Goal: Task Accomplishment & Management: Use online tool/utility

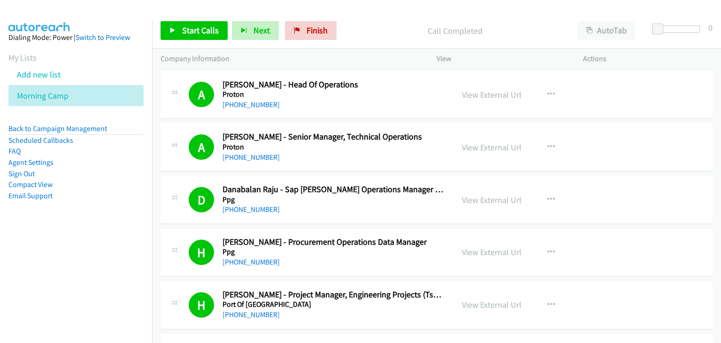
click at [54, 72] on link "Add new list" at bounding box center [39, 74] width 44 height 11
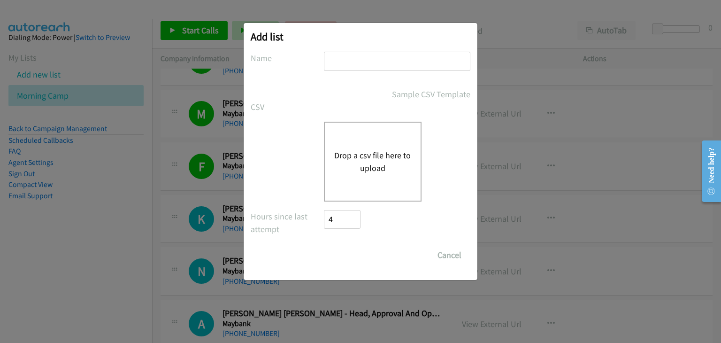
click at [364, 61] on input "text" at bounding box center [397, 61] width 146 height 19
type input "Afternoon camp"
click at [343, 158] on button "Drop a csv file here to upload" at bounding box center [372, 161] width 77 height 25
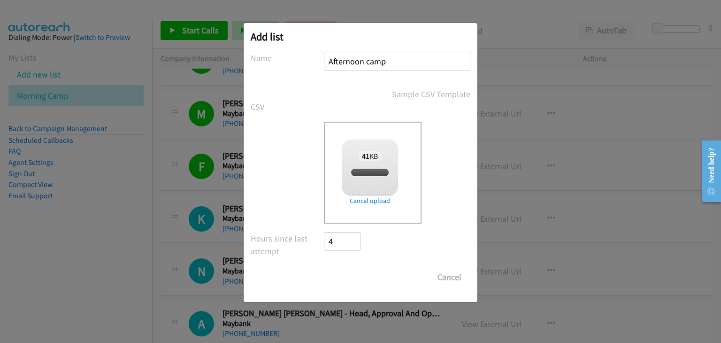
checkbox input "true"
click at [337, 275] on input "Save List" at bounding box center [348, 277] width 49 height 19
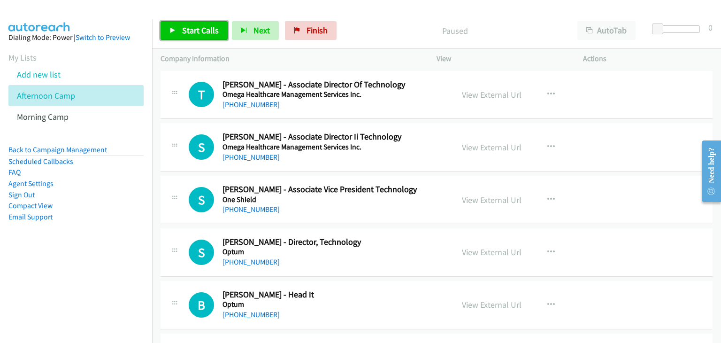
click at [184, 25] on span "Start Calls" at bounding box center [200, 30] width 37 height 11
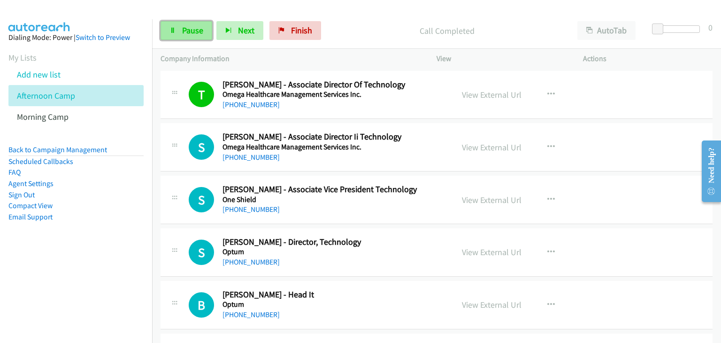
click at [175, 36] on link "Pause" at bounding box center [187, 30] width 52 height 19
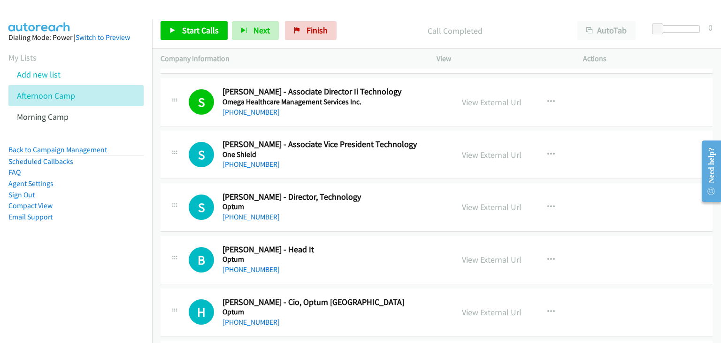
scroll to position [47, 0]
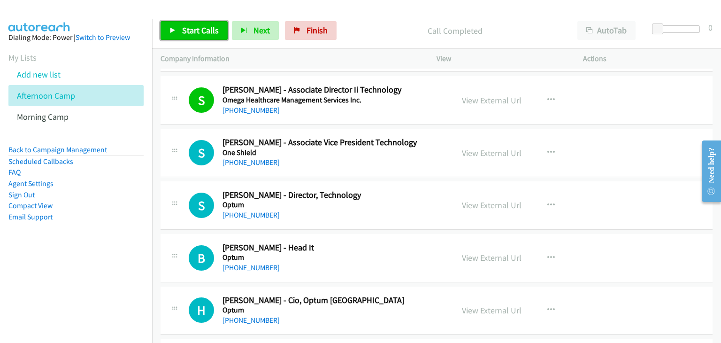
click at [184, 36] on link "Start Calls" at bounding box center [194, 30] width 67 height 19
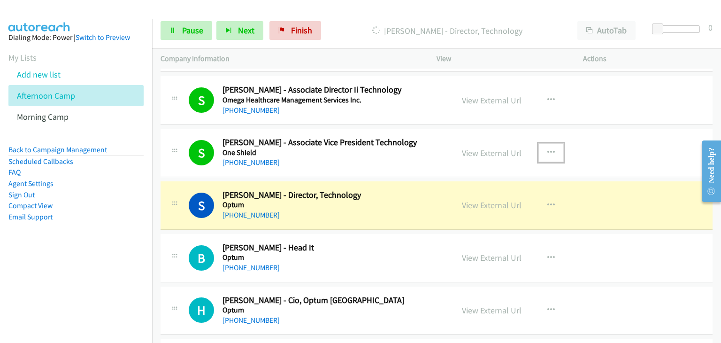
click at [547, 153] on icon "button" at bounding box center [551, 153] width 8 height 8
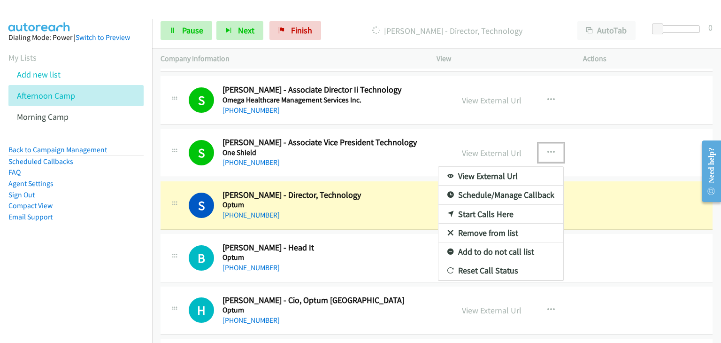
click at [464, 230] on link "Remove from list" at bounding box center [500, 232] width 125 height 19
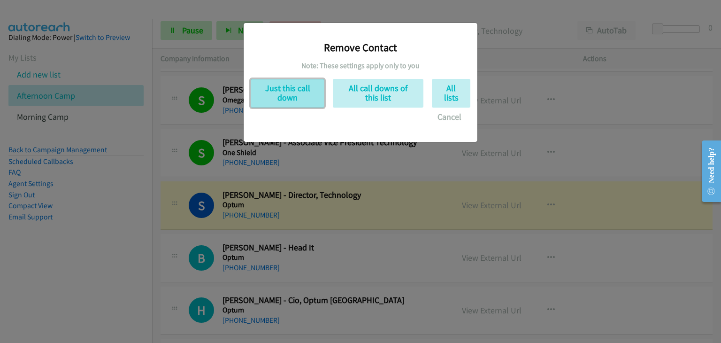
click at [307, 101] on button "Just this call down" at bounding box center [288, 93] width 74 height 29
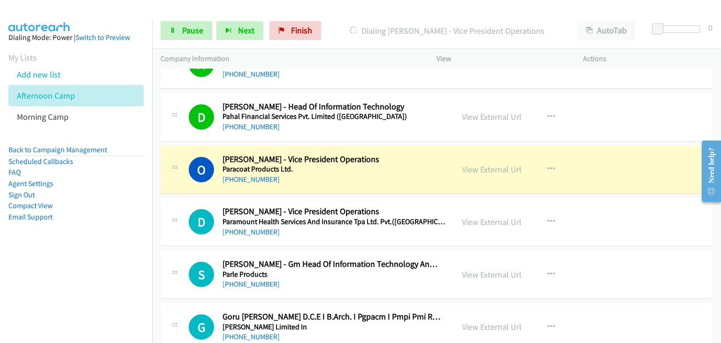
scroll to position [516, 0]
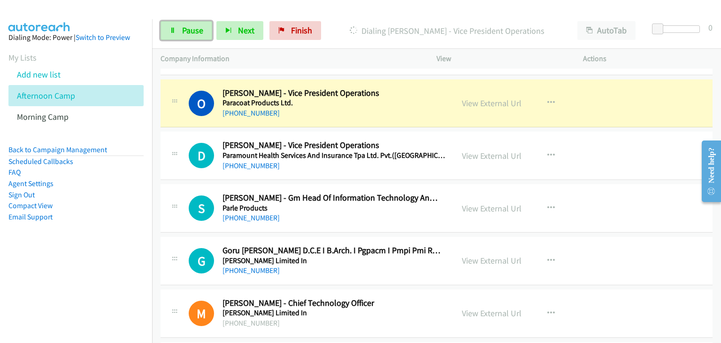
drag, startPoint x: 163, startPoint y: 28, endPoint x: 211, endPoint y: 47, distance: 51.2
click at [163, 28] on link "Pause" at bounding box center [187, 30] width 52 height 19
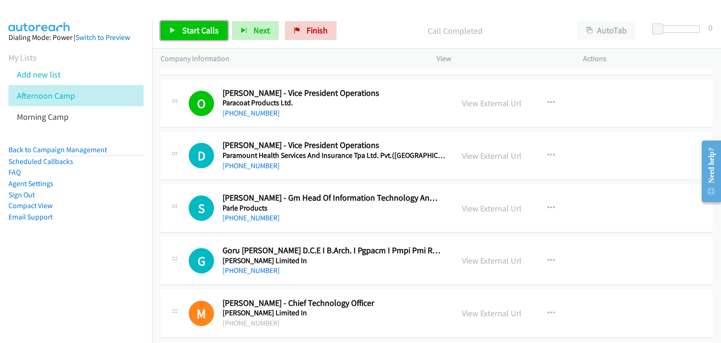
click at [197, 31] on span "Start Calls" at bounding box center [200, 30] width 37 height 11
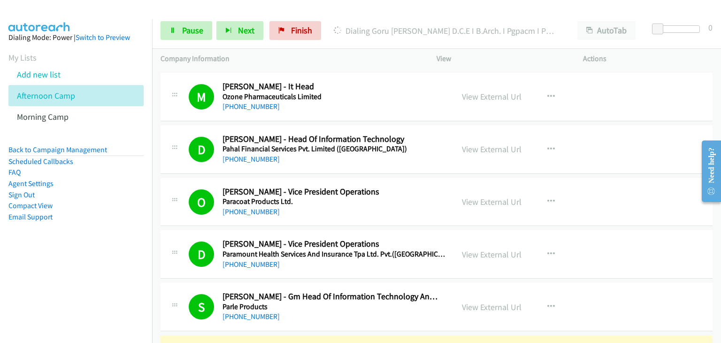
scroll to position [469, 0]
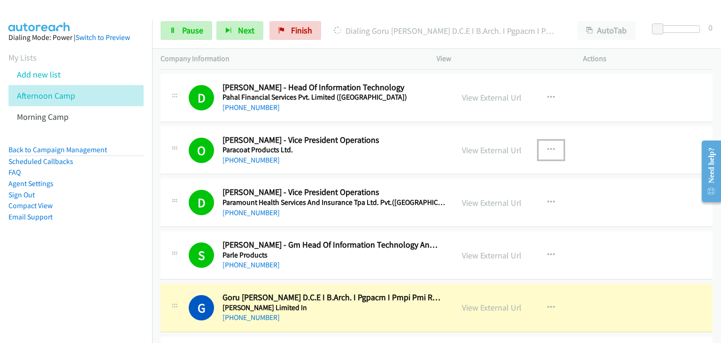
click at [547, 146] on icon "button" at bounding box center [551, 150] width 8 height 8
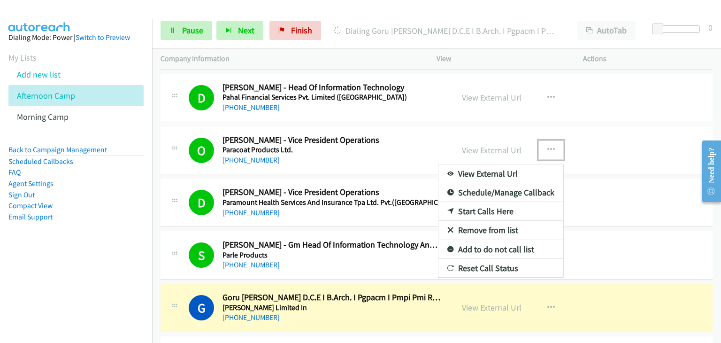
click at [492, 226] on link "Remove from list" at bounding box center [500, 230] width 125 height 19
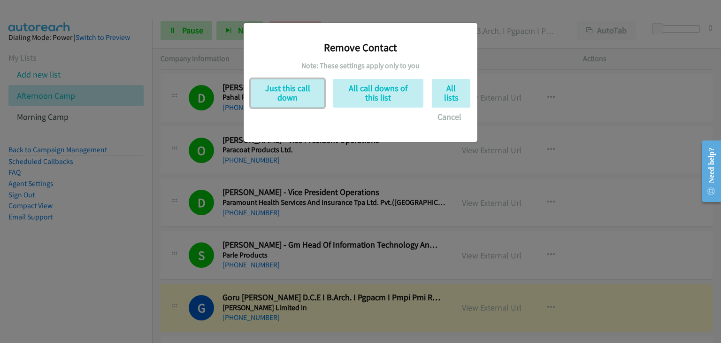
drag, startPoint x: 298, startPoint y: 94, endPoint x: 358, endPoint y: 267, distance: 182.9
click at [299, 94] on button "Just this call down" at bounding box center [288, 93] width 74 height 29
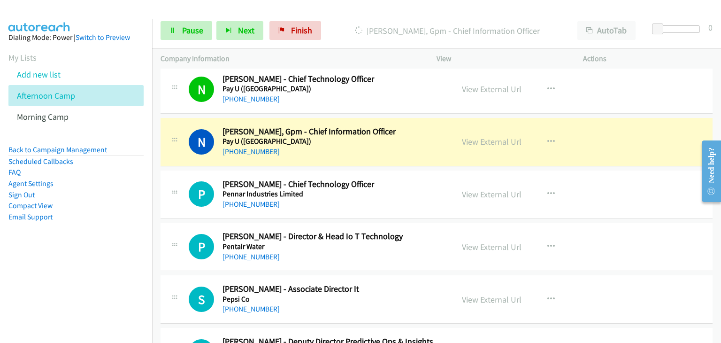
scroll to position [1033, 0]
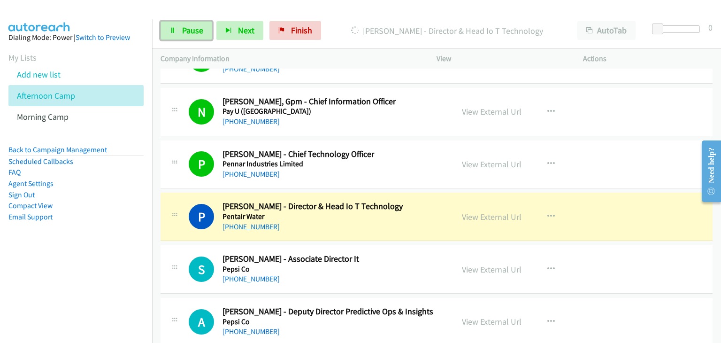
click at [203, 31] on link "Pause" at bounding box center [187, 30] width 52 height 19
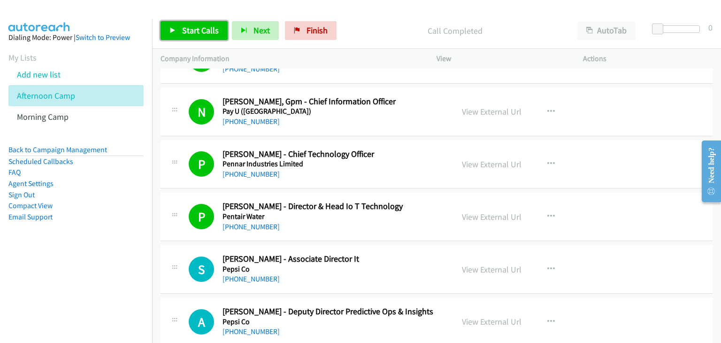
click at [201, 29] on span "Start Calls" at bounding box center [200, 30] width 37 height 11
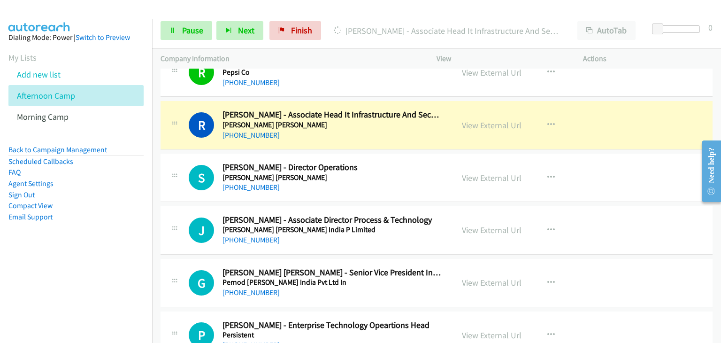
scroll to position [1737, 0]
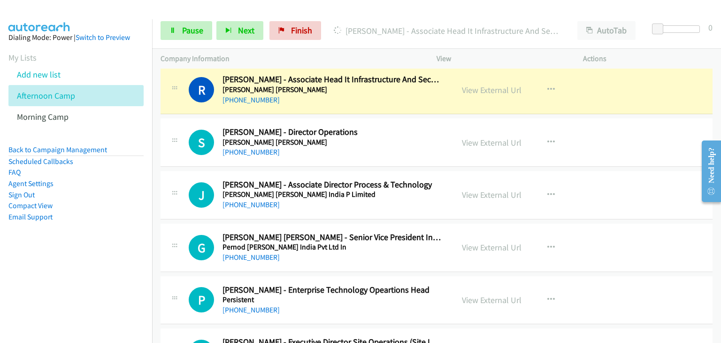
drag, startPoint x: 482, startPoint y: 89, endPoint x: 489, endPoint y: 92, distance: 7.1
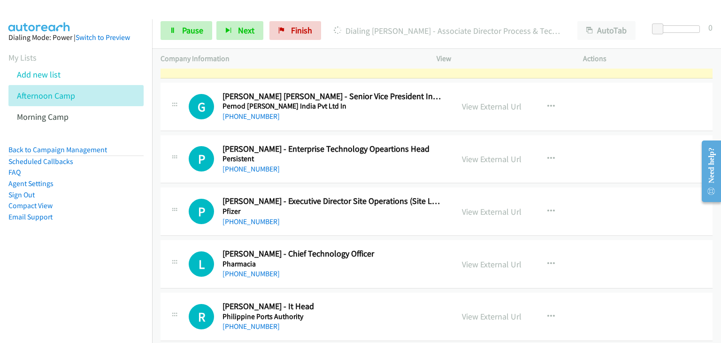
scroll to position [1830, 0]
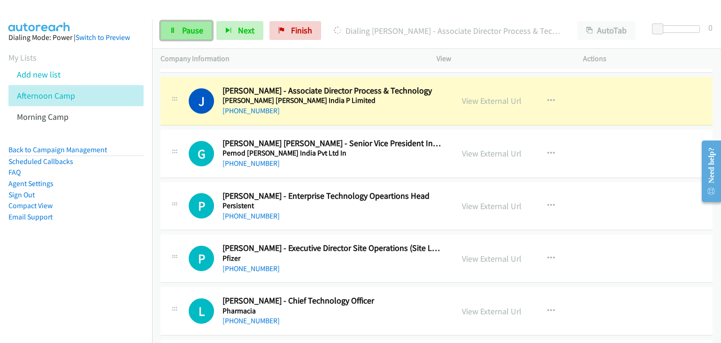
click at [184, 28] on span "Pause" at bounding box center [192, 30] width 21 height 11
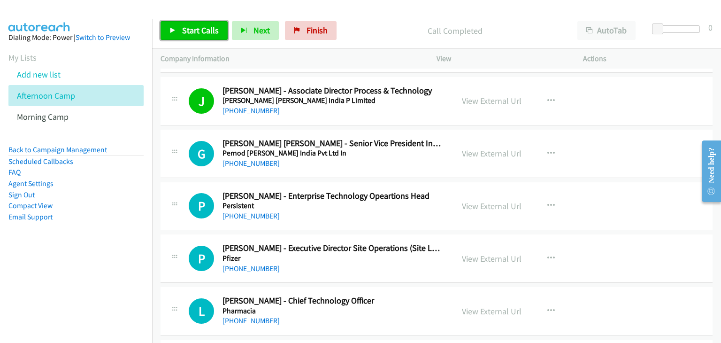
drag, startPoint x: 178, startPoint y: 33, endPoint x: 188, endPoint y: 37, distance: 10.7
click at [179, 33] on link "Start Calls" at bounding box center [194, 30] width 67 height 19
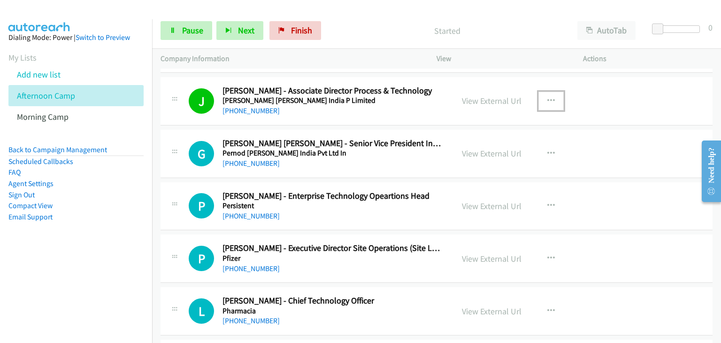
click at [545, 92] on button "button" at bounding box center [550, 101] width 25 height 19
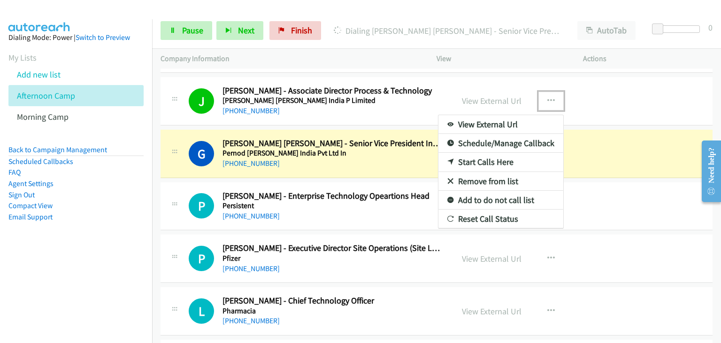
click at [482, 173] on link "Remove from list" at bounding box center [500, 181] width 125 height 19
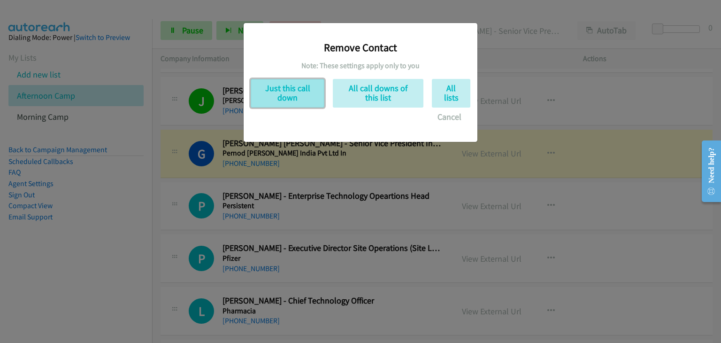
click at [280, 95] on button "Just this call down" at bounding box center [288, 93] width 74 height 29
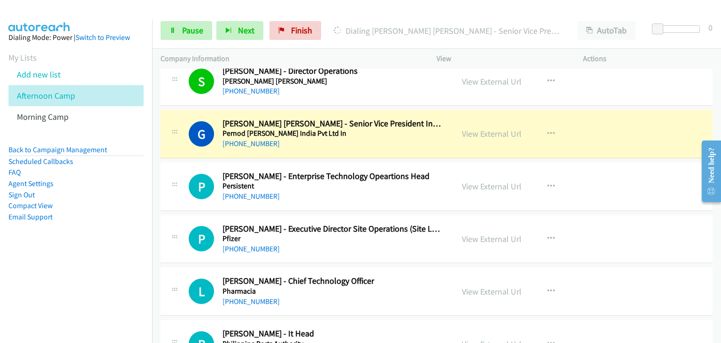
scroll to position [1783, 0]
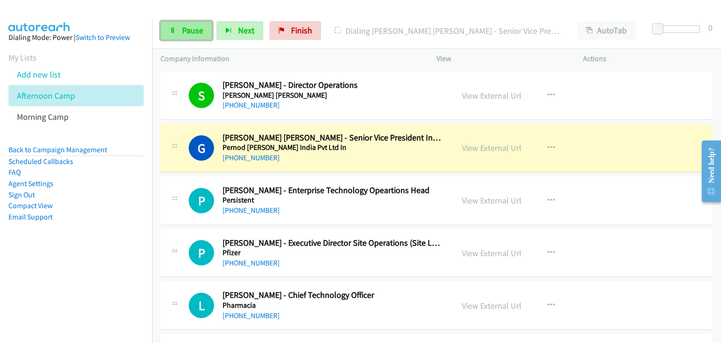
click at [192, 28] on span "Pause" at bounding box center [192, 30] width 21 height 11
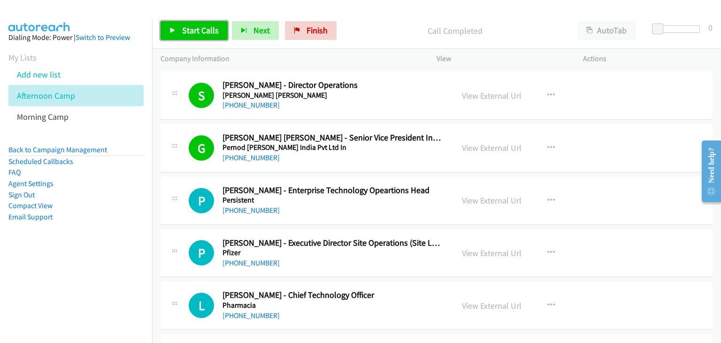
click at [216, 31] on span "Start Calls" at bounding box center [200, 30] width 37 height 11
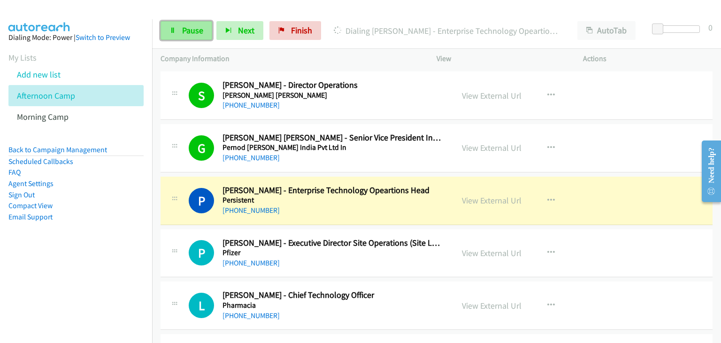
click at [185, 29] on span "Pause" at bounding box center [192, 30] width 21 height 11
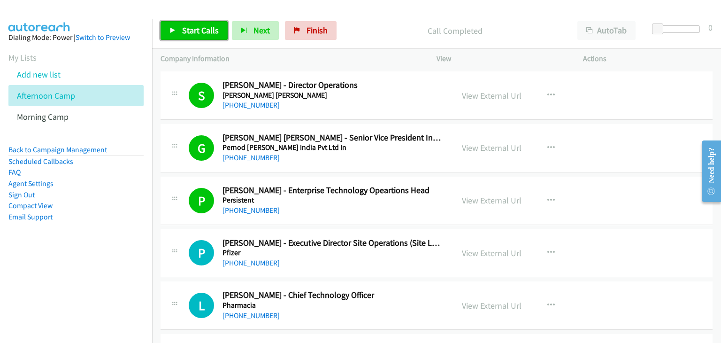
click at [187, 29] on span "Start Calls" at bounding box center [200, 30] width 37 height 11
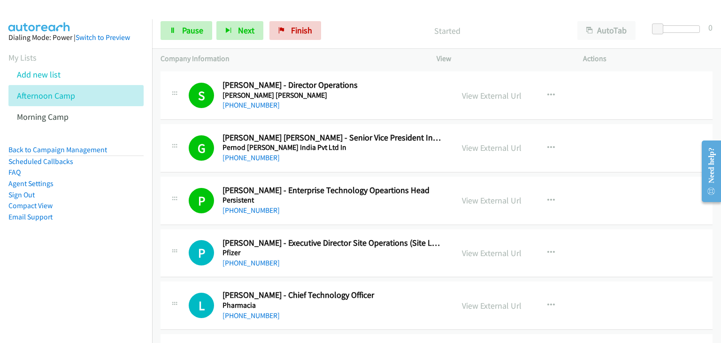
click at [533, 132] on div "View External Url View External Url Schedule/Manage Callback Start Calls Here R…" at bounding box center [530, 147] width 155 height 31
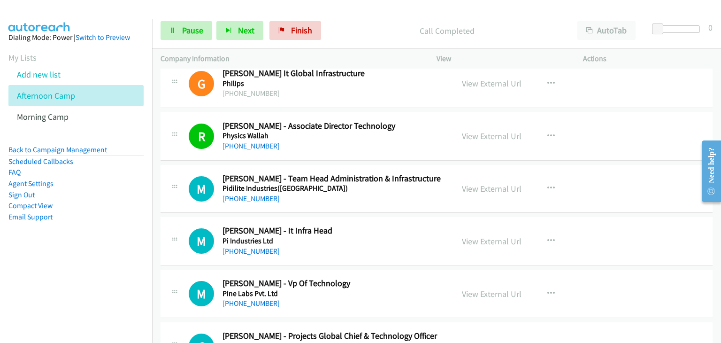
scroll to position [2159, 0]
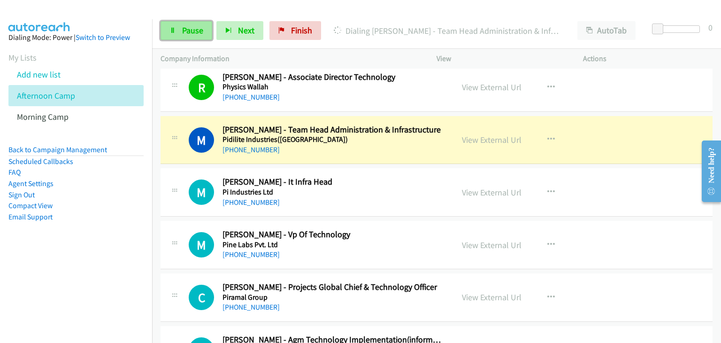
click at [173, 31] on icon at bounding box center [172, 31] width 7 height 7
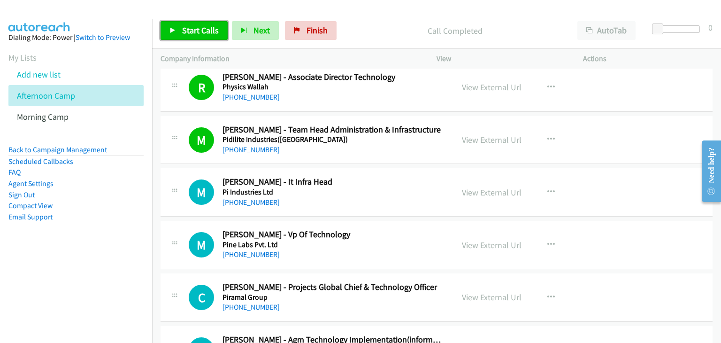
drag, startPoint x: 184, startPoint y: 31, endPoint x: 190, endPoint y: 36, distance: 7.3
click at [185, 31] on span "Start Calls" at bounding box center [200, 30] width 37 height 11
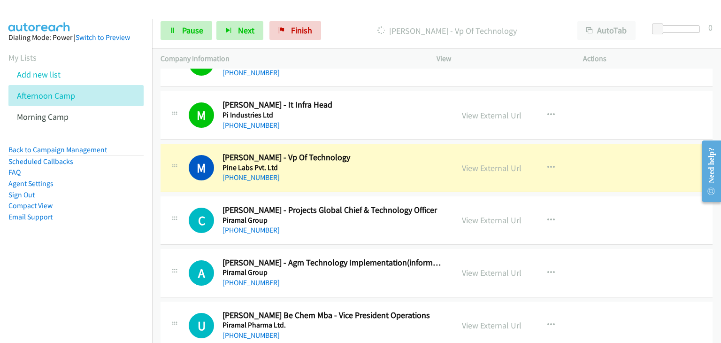
scroll to position [2253, 0]
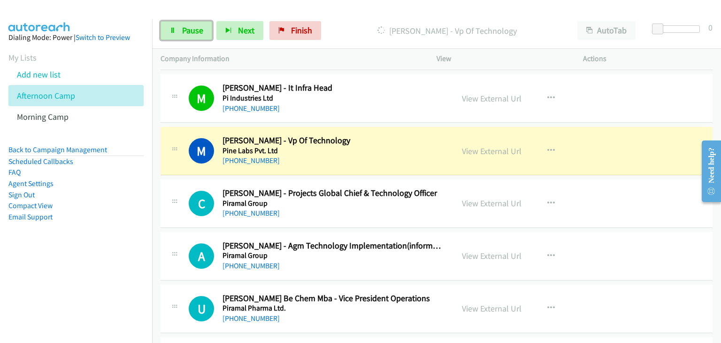
drag, startPoint x: 179, startPoint y: 31, endPoint x: 206, endPoint y: 73, distance: 50.0
click at [180, 31] on link "Pause" at bounding box center [187, 30] width 52 height 19
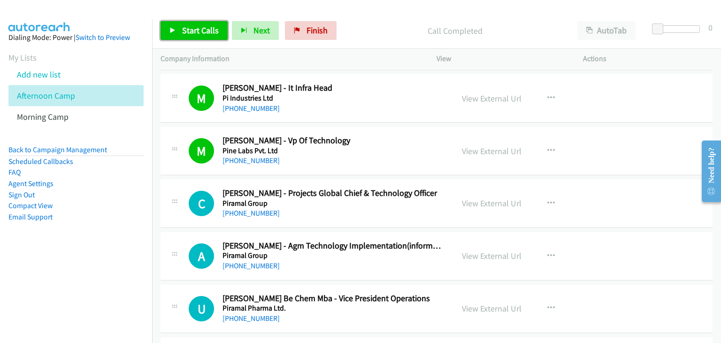
click at [184, 31] on span "Start Calls" at bounding box center [200, 30] width 37 height 11
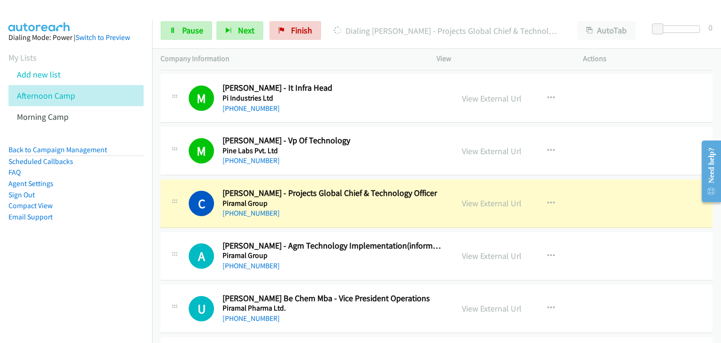
scroll to position [2300, 0]
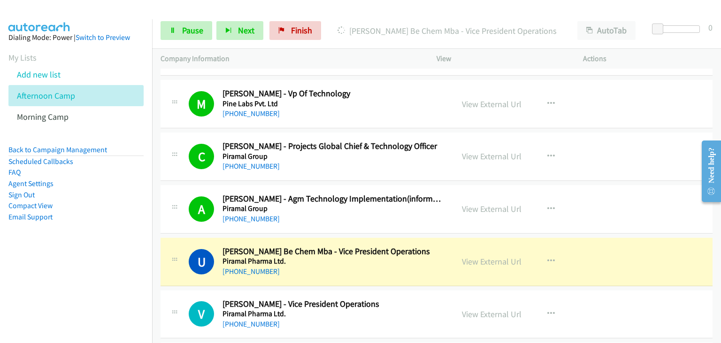
click at [585, 185] on div "A Callback Scheduled Arun Pandey - Agm Technology Implementation(information Te…" at bounding box center [437, 209] width 552 height 48
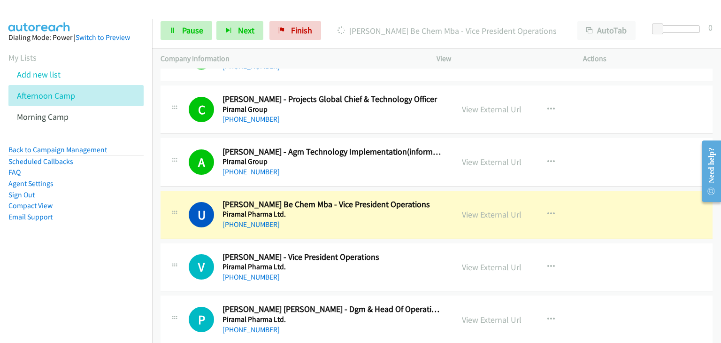
scroll to position [2394, 0]
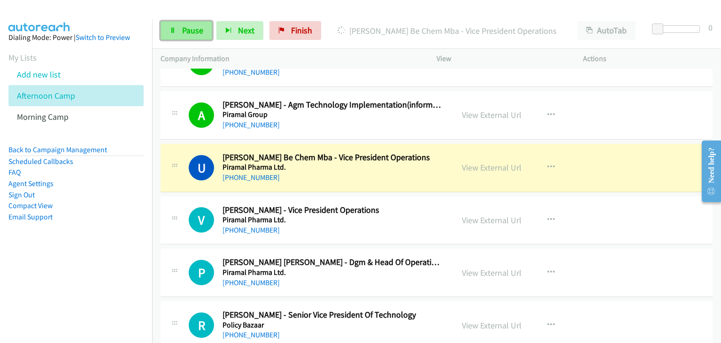
click at [166, 33] on link "Pause" at bounding box center [187, 30] width 52 height 19
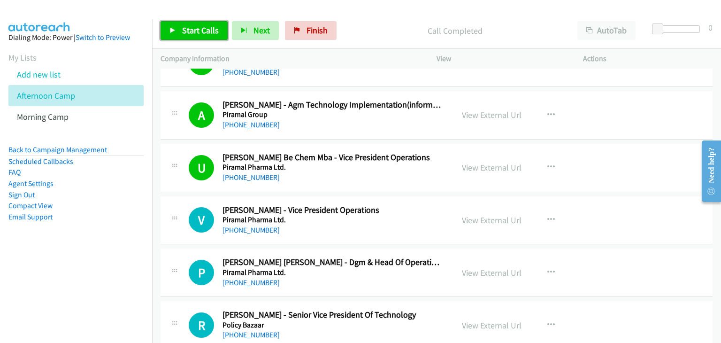
click at [189, 31] on span "Start Calls" at bounding box center [200, 30] width 37 height 11
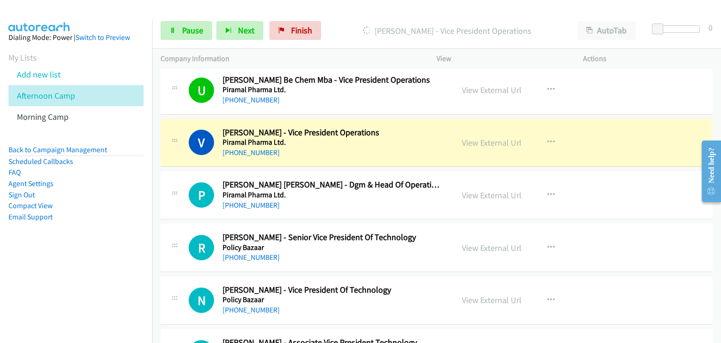
scroll to position [2487, 0]
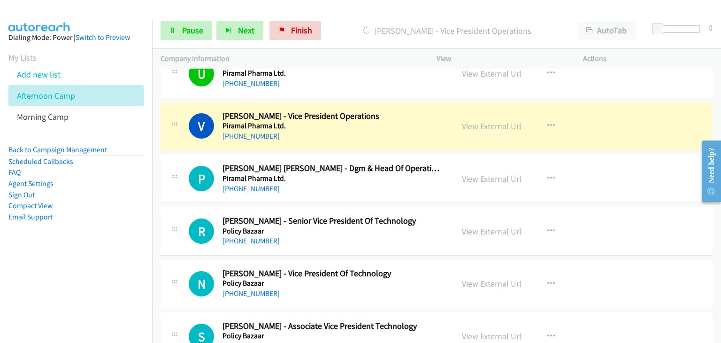
click at [609, 184] on div "P Callback Scheduled Prabhat Pratap Singh - Dgm & Head Of Operations Piramal Ph…" at bounding box center [437, 178] width 552 height 48
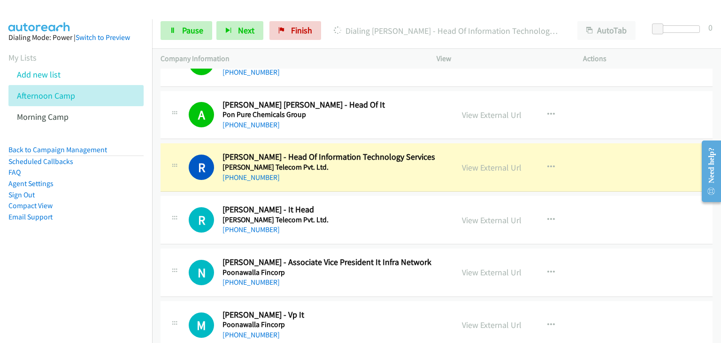
scroll to position [2769, 0]
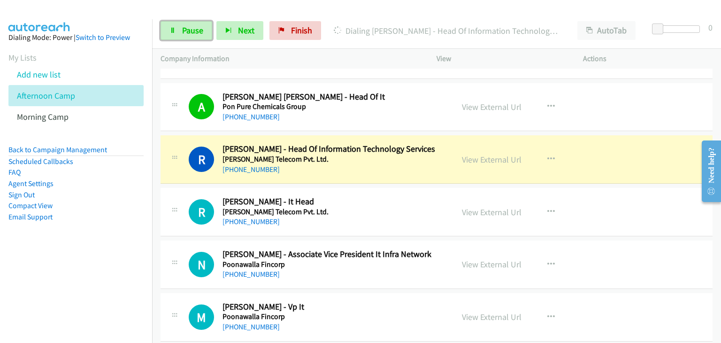
drag, startPoint x: 172, startPoint y: 28, endPoint x: 319, endPoint y: 43, distance: 147.7
click at [173, 28] on icon at bounding box center [172, 31] width 7 height 7
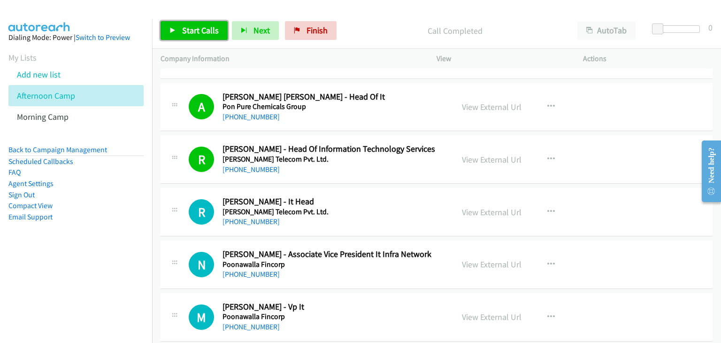
click at [191, 31] on span "Start Calls" at bounding box center [200, 30] width 37 height 11
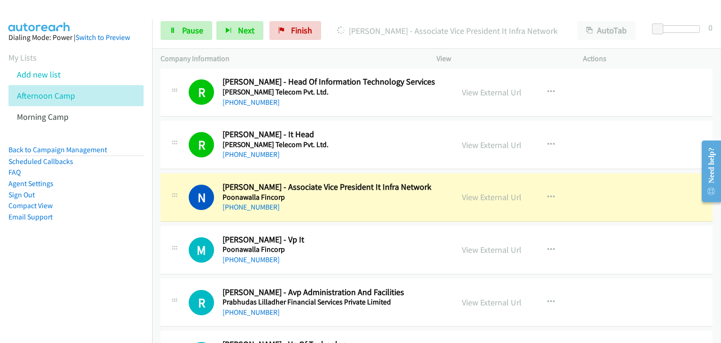
scroll to position [2722, 0]
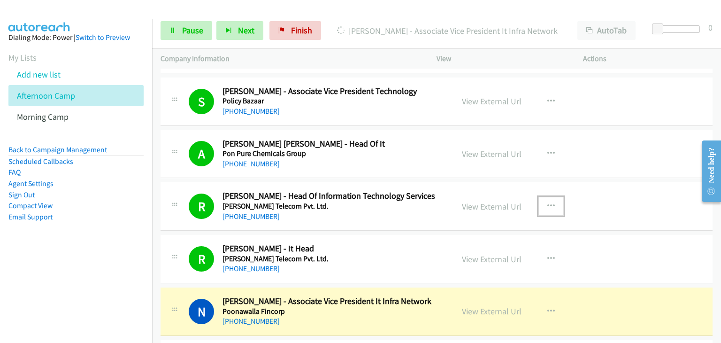
drag, startPoint x: 546, startPoint y: 201, endPoint x: 548, endPoint y: 207, distance: 5.4
click at [547, 202] on icon "button" at bounding box center [551, 206] width 8 height 8
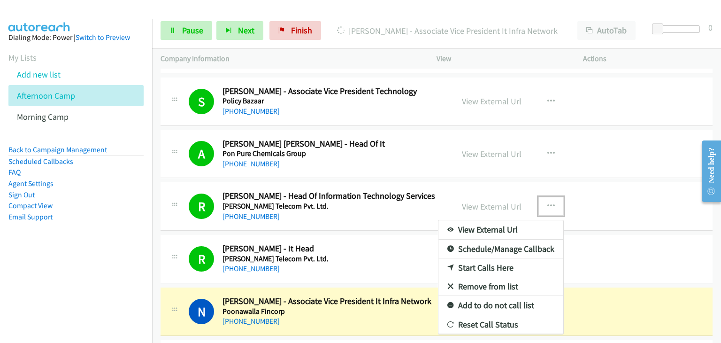
click at [476, 282] on link "Remove from list" at bounding box center [500, 286] width 125 height 19
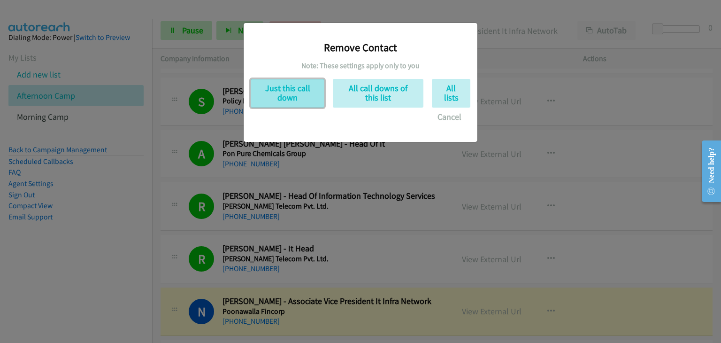
click at [258, 94] on button "Just this call down" at bounding box center [288, 93] width 74 height 29
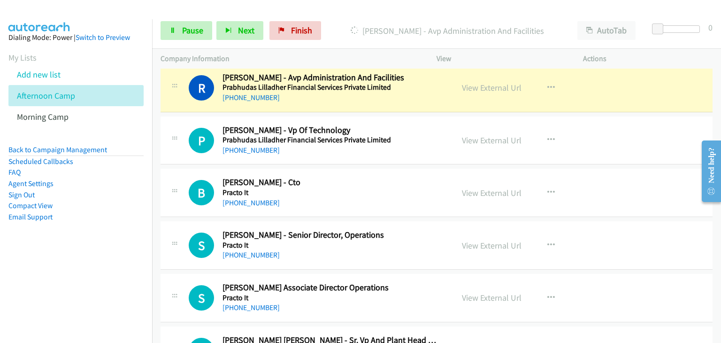
scroll to position [3004, 0]
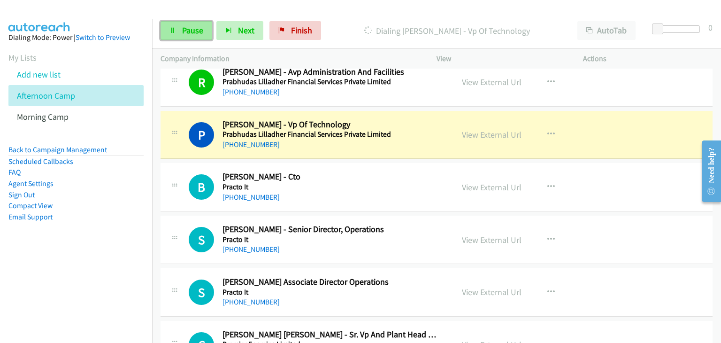
click at [174, 28] on icon at bounding box center [172, 31] width 7 height 7
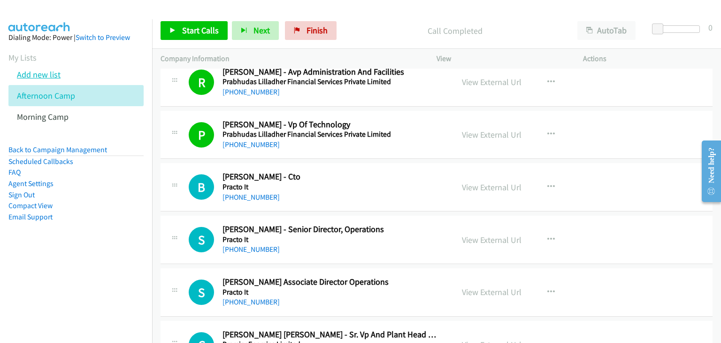
click at [40, 74] on link "Add new list" at bounding box center [39, 74] width 44 height 11
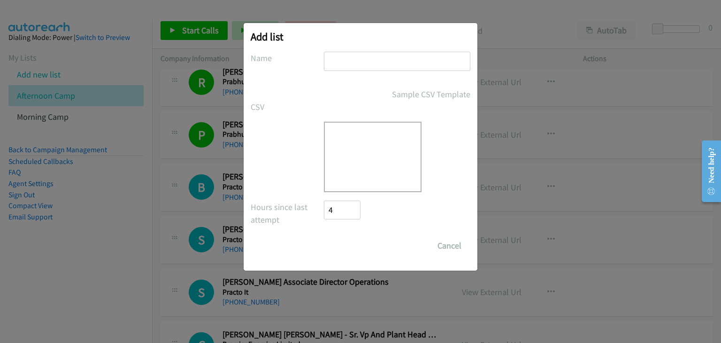
click at [356, 63] on input "text" at bounding box center [397, 61] width 146 height 19
click at [339, 55] on input "Anothe" at bounding box center [397, 61] width 146 height 19
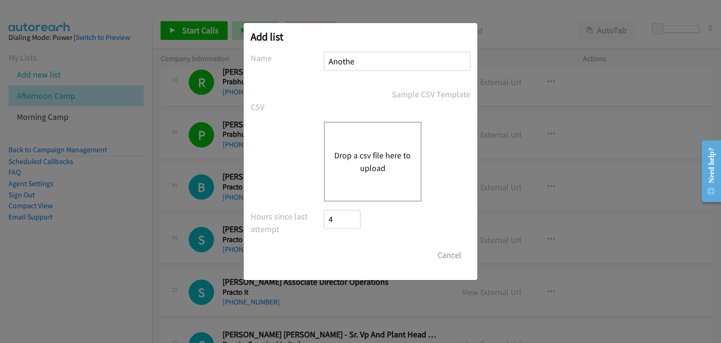
click at [364, 57] on input "Anothe" at bounding box center [397, 61] width 146 height 19
type input "AnotheR List"
click at [360, 147] on div "Drop a csv file here to upload" at bounding box center [373, 162] width 98 height 80
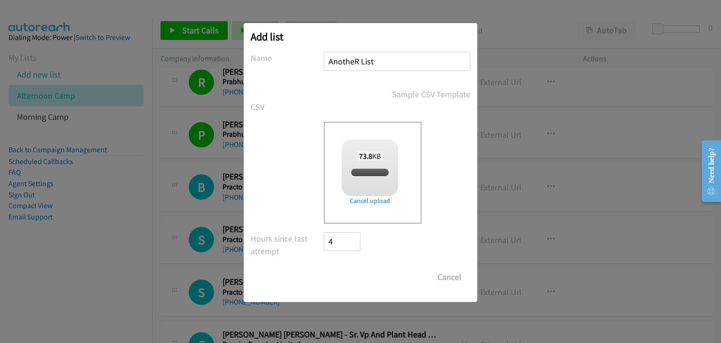
checkbox input "true"
click at [347, 278] on input "Save List" at bounding box center [348, 277] width 49 height 19
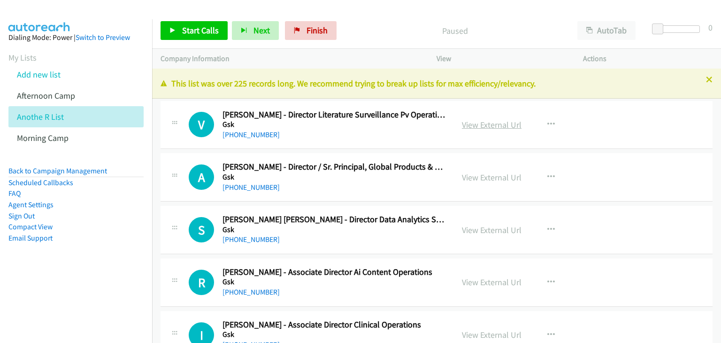
drag, startPoint x: 0, startPoint y: 0, endPoint x: 479, endPoint y: 125, distance: 494.8
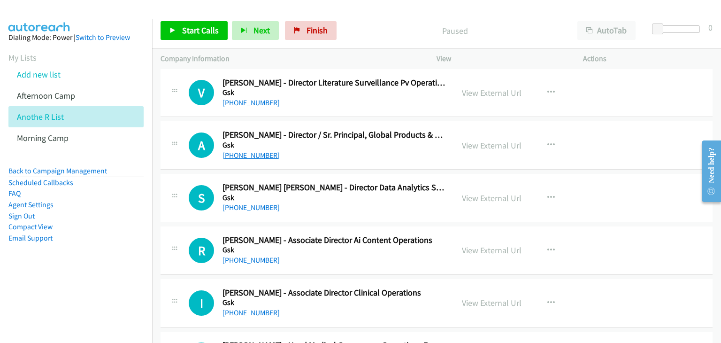
scroll to position [47, 0]
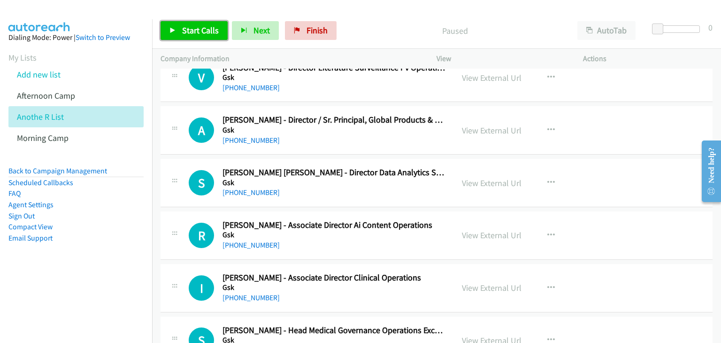
drag, startPoint x: 182, startPoint y: 35, endPoint x: 261, endPoint y: 94, distance: 98.3
click at [182, 35] on span "Start Calls" at bounding box center [200, 30] width 37 height 11
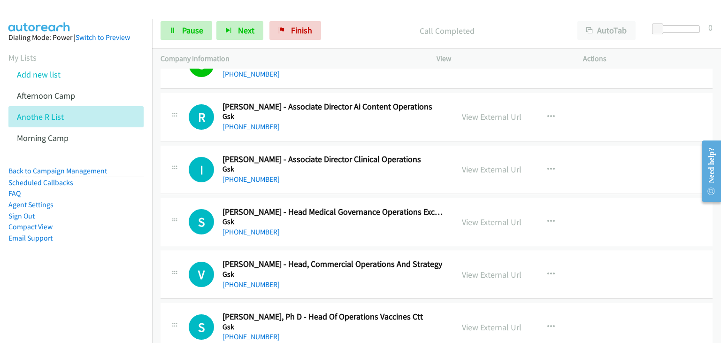
scroll to position [188, 0]
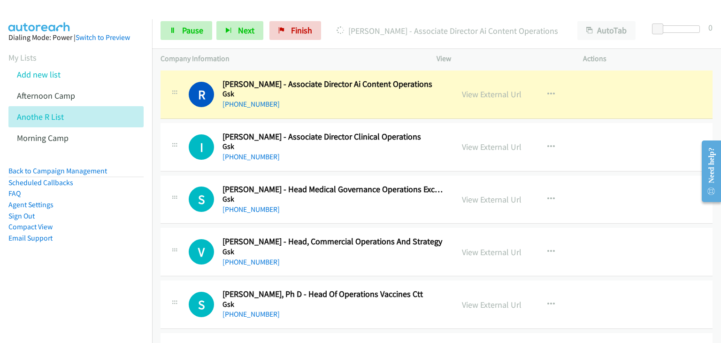
drag, startPoint x: 502, startPoint y: 92, endPoint x: 534, endPoint y: 104, distance: 34.2
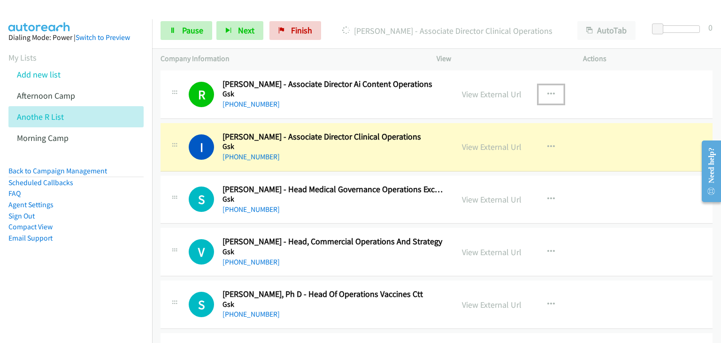
click at [555, 92] on icon "button" at bounding box center [551, 95] width 8 height 8
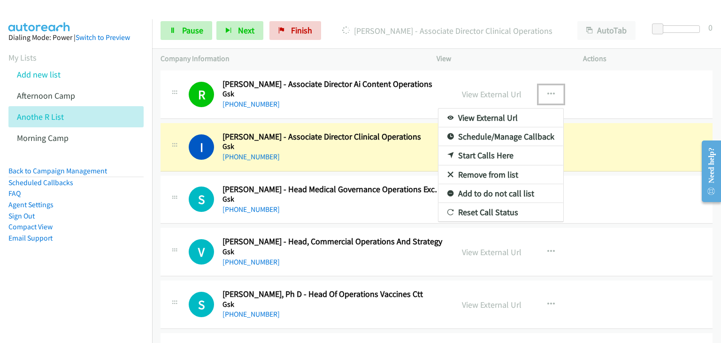
click at [491, 173] on link "Remove from list" at bounding box center [500, 174] width 125 height 19
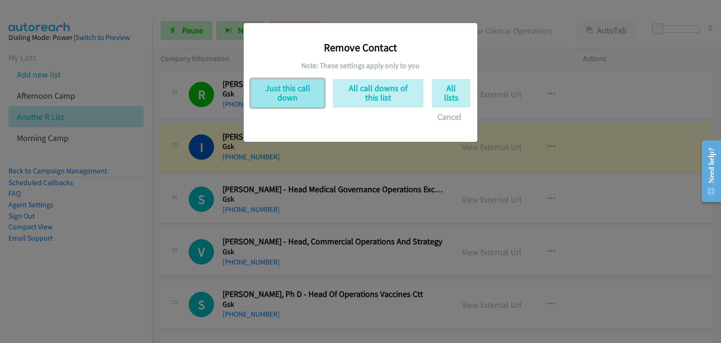
click at [274, 80] on button "Just this call down" at bounding box center [288, 93] width 74 height 29
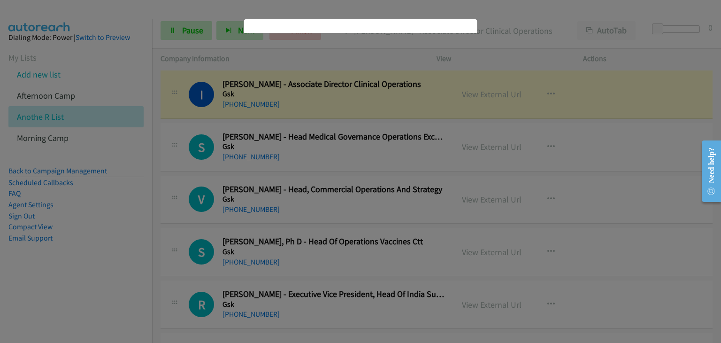
scroll to position [135, 0]
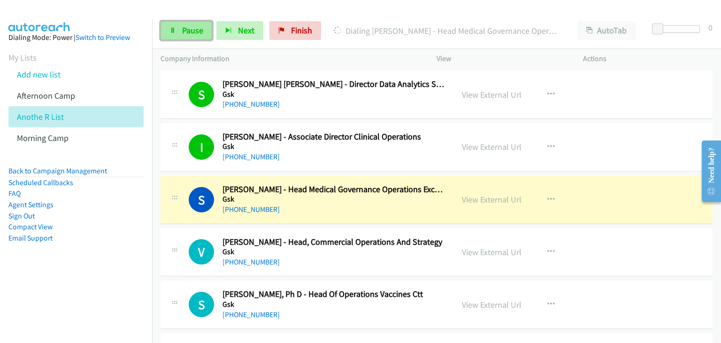
click at [203, 34] on link "Pause" at bounding box center [187, 30] width 52 height 19
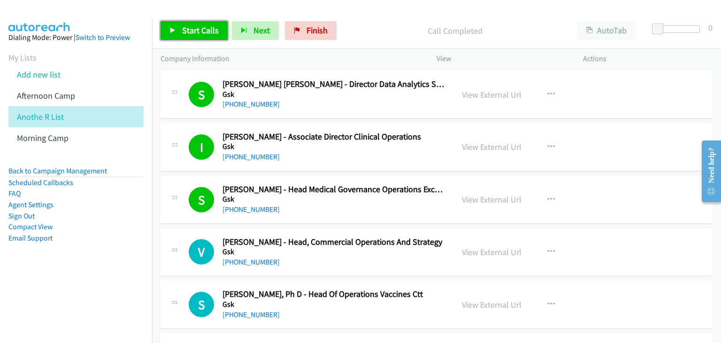
drag, startPoint x: 181, startPoint y: 35, endPoint x: 191, endPoint y: 38, distance: 10.1
click at [181, 35] on link "Start Calls" at bounding box center [194, 30] width 67 height 19
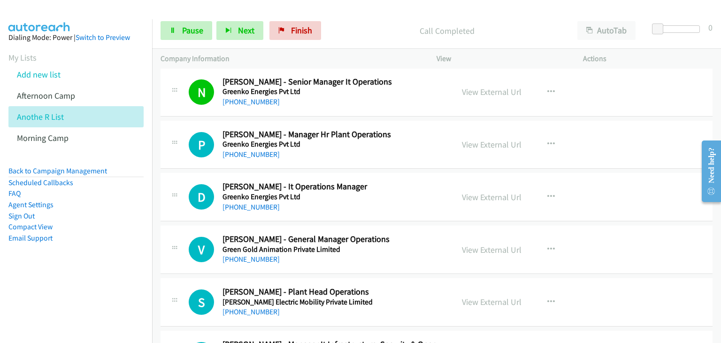
scroll to position [511, 0]
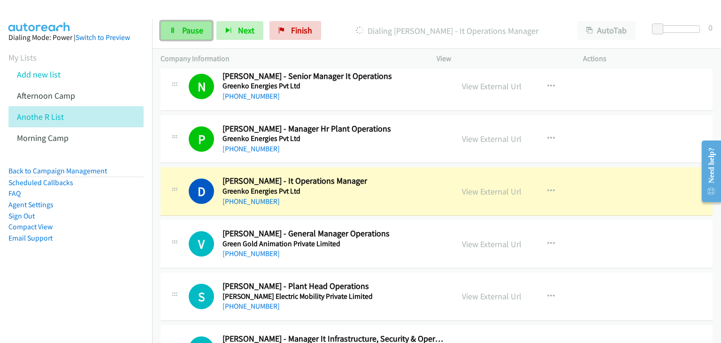
click at [180, 25] on link "Pause" at bounding box center [187, 30] width 52 height 19
click at [167, 38] on link "Pause" at bounding box center [187, 30] width 52 height 19
click at [182, 34] on span "Pause" at bounding box center [192, 30] width 21 height 11
click at [193, 31] on span "Pause" at bounding box center [192, 30] width 21 height 11
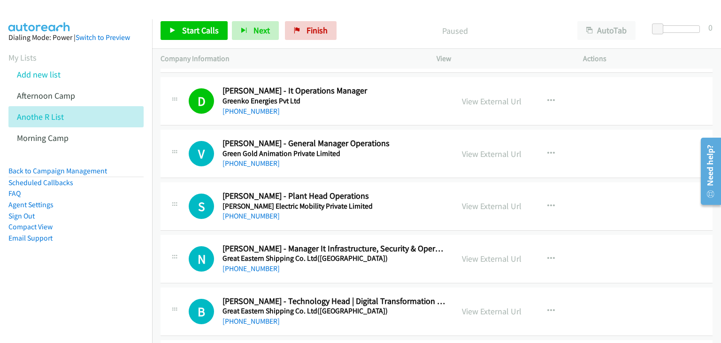
scroll to position [610, 0]
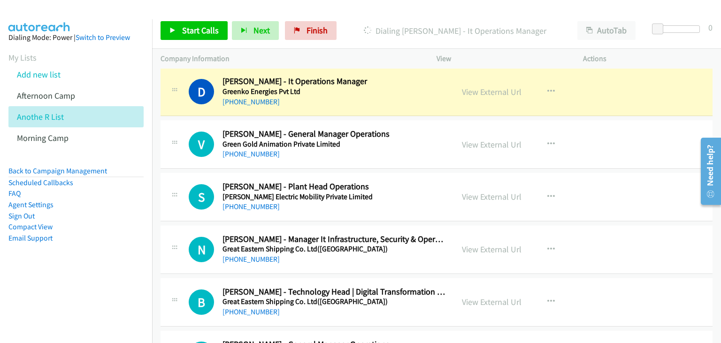
click at [158, 26] on div "Start Calls Pause Next Finish Dialing [PERSON_NAME] - It Operations Manager Aut…" at bounding box center [436, 31] width 569 height 36
click at [180, 35] on link "Start Calls" at bounding box center [194, 30] width 67 height 19
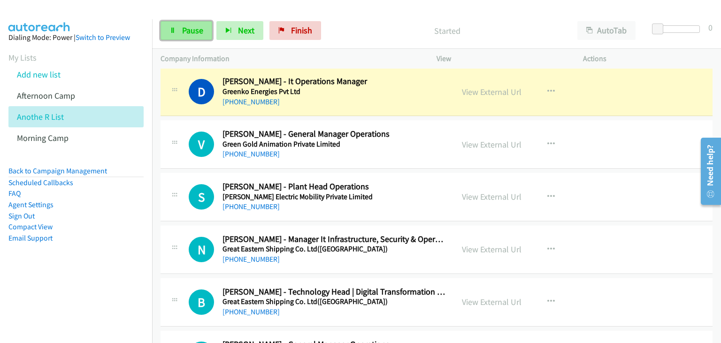
click at [161, 22] on link "Pause" at bounding box center [187, 30] width 52 height 19
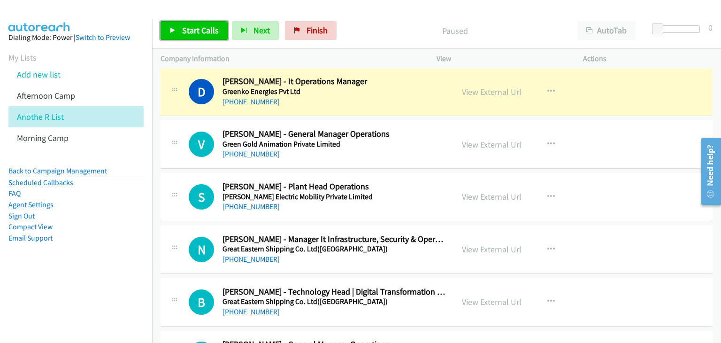
click at [202, 29] on span "Start Calls" at bounding box center [200, 30] width 37 height 11
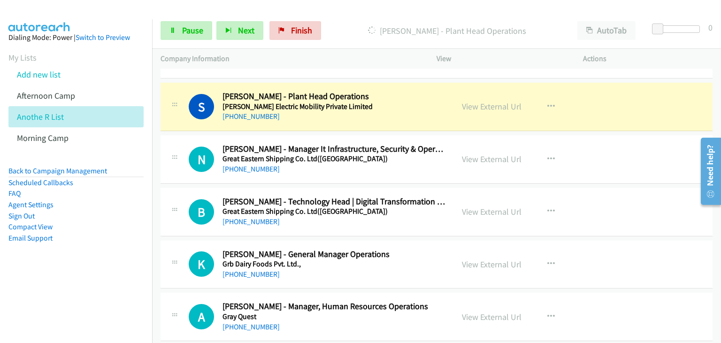
scroll to position [704, 0]
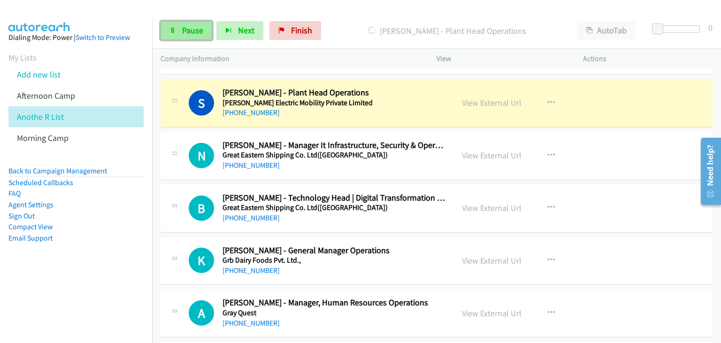
click at [183, 34] on span "Pause" at bounding box center [192, 30] width 21 height 11
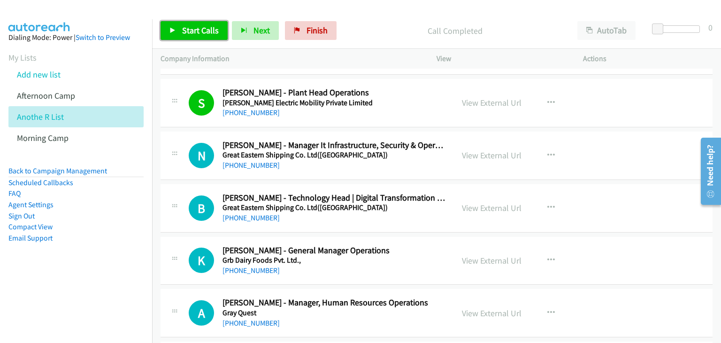
click at [196, 29] on span "Start Calls" at bounding box center [200, 30] width 37 height 11
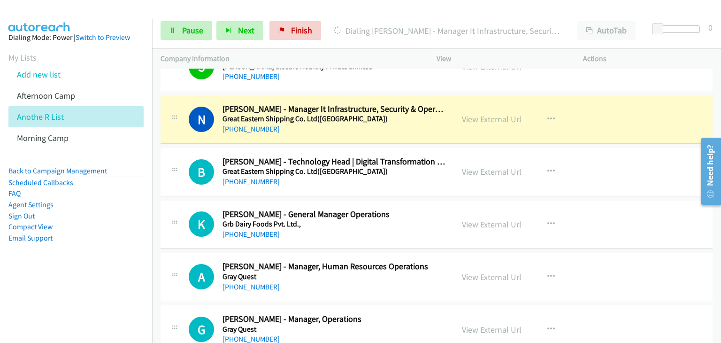
scroll to position [751, 0]
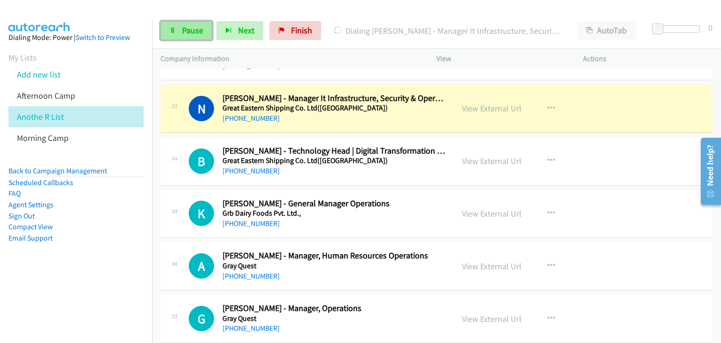
click at [176, 31] on link "Pause" at bounding box center [187, 30] width 52 height 19
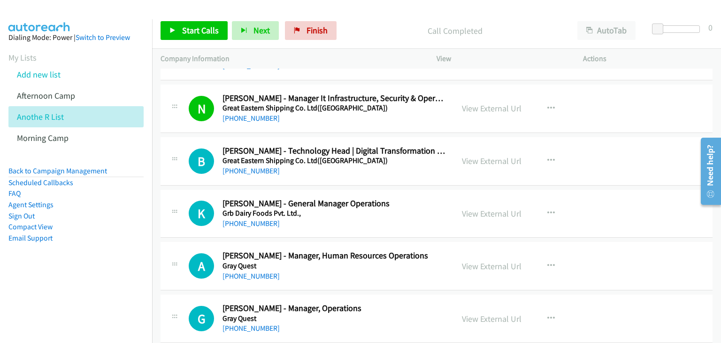
drag, startPoint x: 191, startPoint y: 84, endPoint x: 470, endPoint y: 117, distance: 280.2
drag, startPoint x: 507, startPoint y: 102, endPoint x: 520, endPoint y: 107, distance: 14.4
click at [207, 34] on span "Start Calls" at bounding box center [200, 30] width 37 height 11
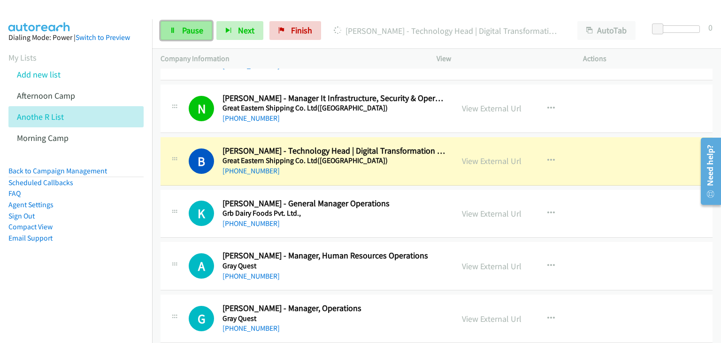
click at [198, 34] on span "Pause" at bounding box center [192, 30] width 21 height 11
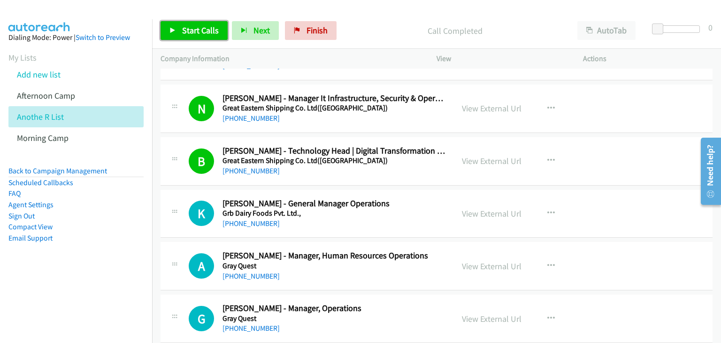
click at [190, 36] on link "Start Calls" at bounding box center [194, 30] width 67 height 19
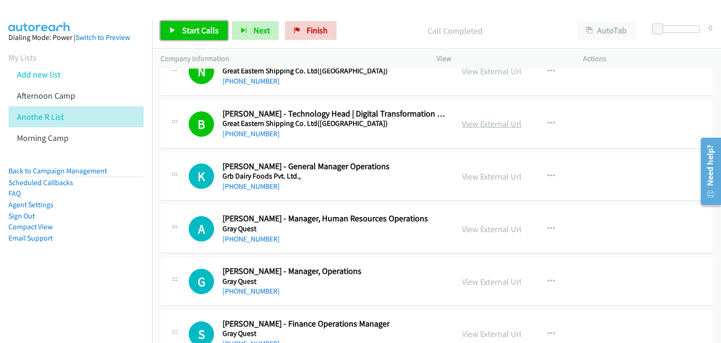
scroll to position [798, 0]
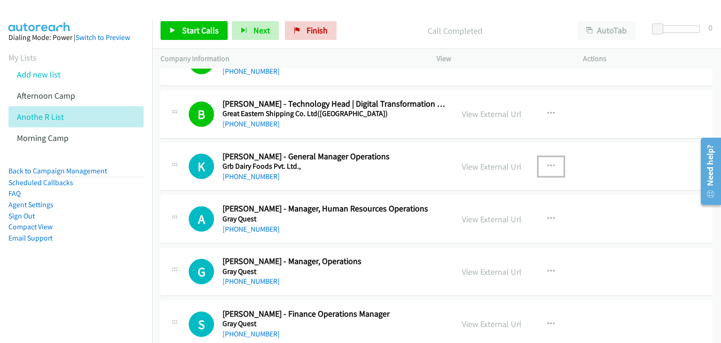
click at [555, 165] on icon "button" at bounding box center [551, 166] width 8 height 8
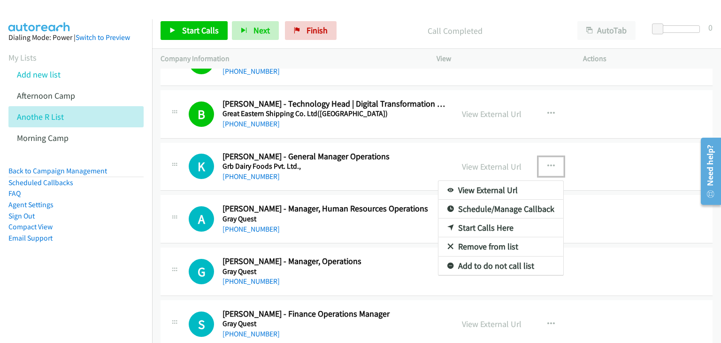
click at [500, 226] on link "Start Calls Here" at bounding box center [500, 227] width 125 height 19
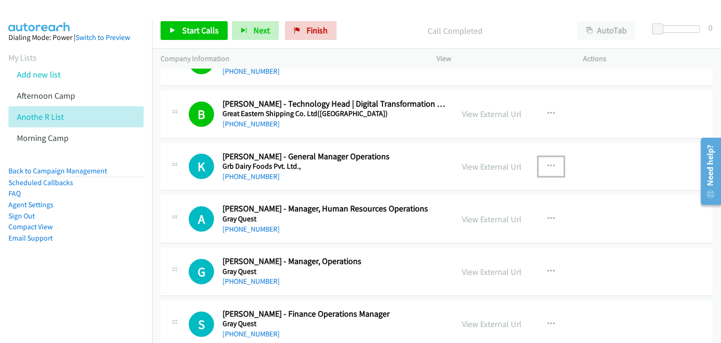
drag, startPoint x: 556, startPoint y: 169, endPoint x: 551, endPoint y: 181, distance: 12.8
click at [555, 168] on button "button" at bounding box center [550, 166] width 25 height 19
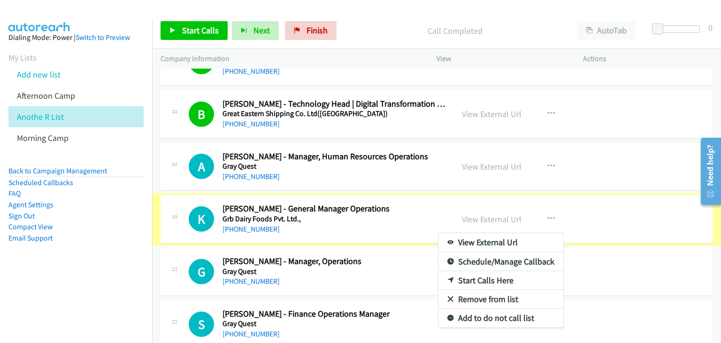
click at [220, 33] on div at bounding box center [360, 171] width 721 height 343
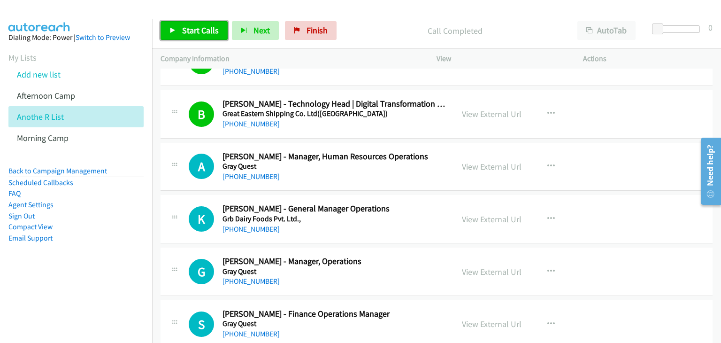
drag, startPoint x: 172, startPoint y: 28, endPoint x: 280, endPoint y: 38, distance: 108.4
click at [173, 28] on icon at bounding box center [172, 31] width 7 height 7
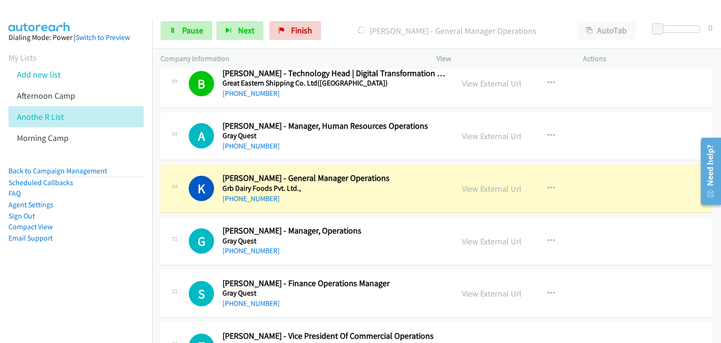
scroll to position [845, 0]
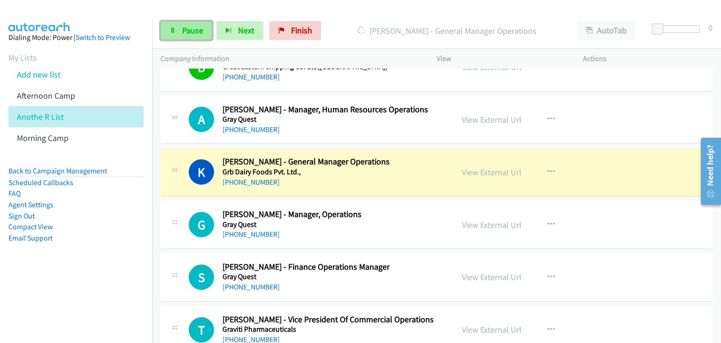
click at [196, 33] on span "Pause" at bounding box center [192, 30] width 21 height 11
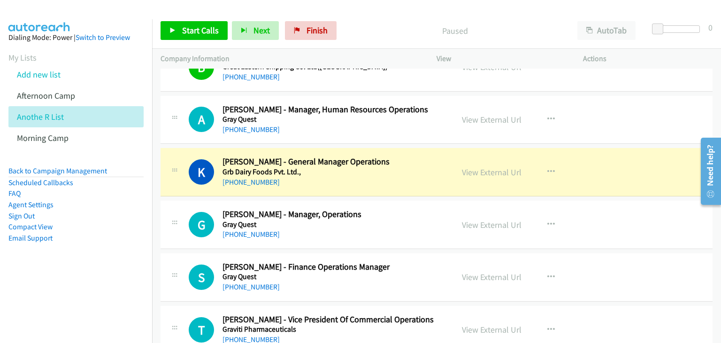
scroll to position [892, 0]
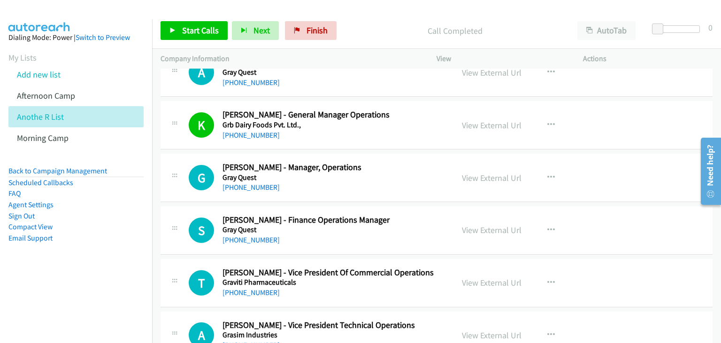
click at [704, 242] on div "S Callback Scheduled Sakshee Thanekar - Finance Operations Manager Gray Quest A…" at bounding box center [437, 230] width 552 height 48
click at [189, 30] on span "Start Calls" at bounding box center [200, 30] width 37 height 11
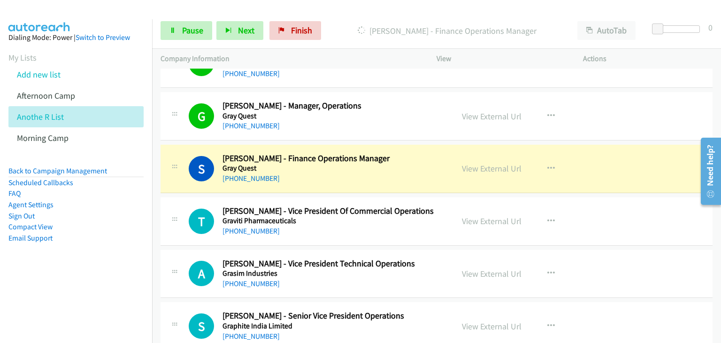
scroll to position [986, 0]
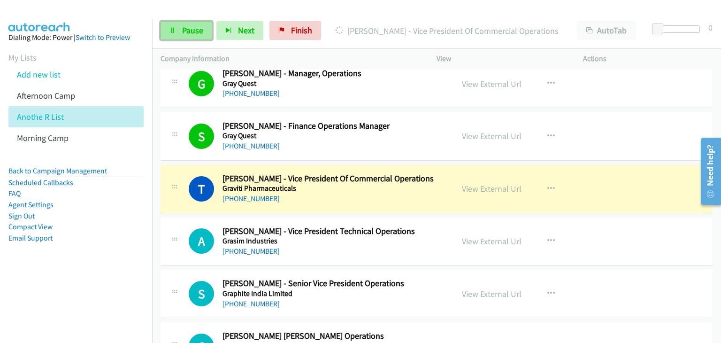
click at [185, 34] on span "Pause" at bounding box center [192, 30] width 21 height 11
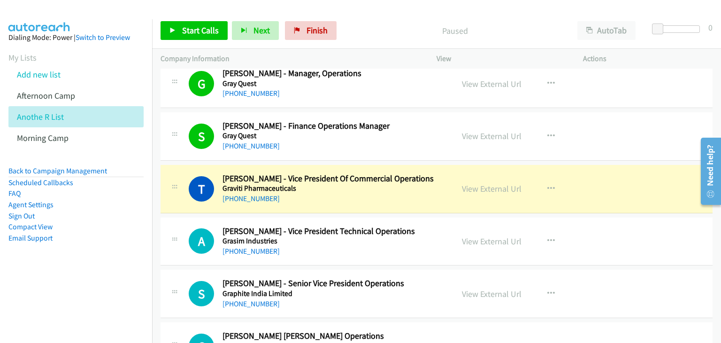
scroll to position [1079, 0]
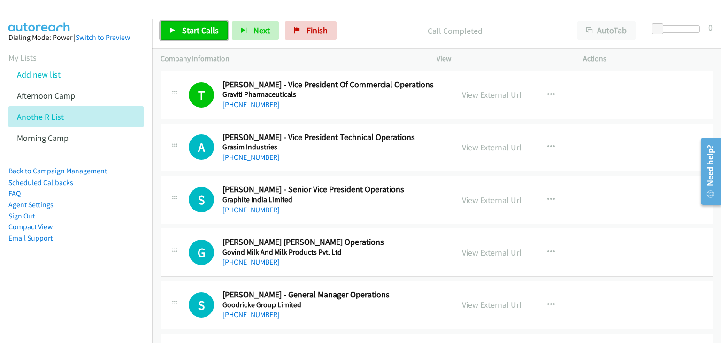
click at [184, 31] on span "Start Calls" at bounding box center [200, 30] width 37 height 11
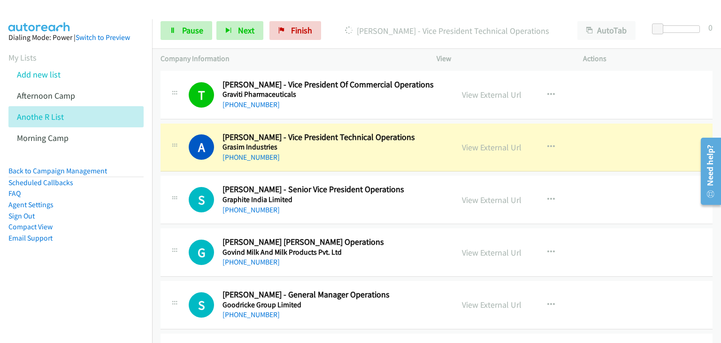
click at [604, 188] on div "View External Url View External Url Schedule/Manage Callback Start Calls Here R…" at bounding box center [530, 199] width 155 height 31
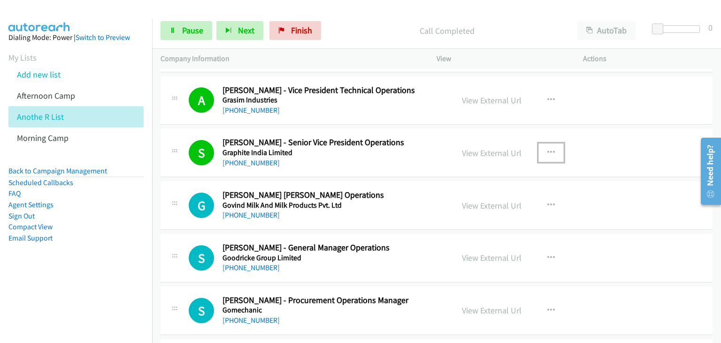
click at [554, 154] on button "button" at bounding box center [550, 152] width 25 height 19
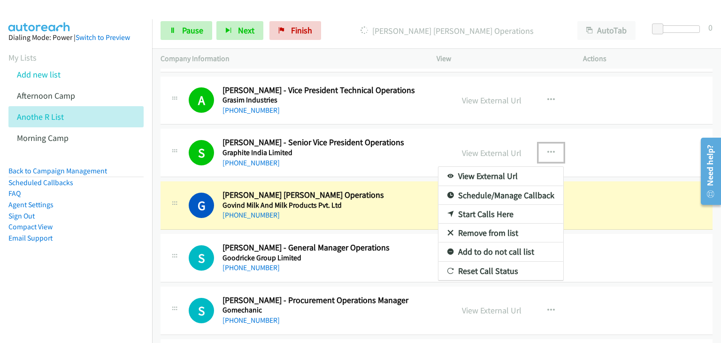
click at [485, 233] on link "Remove from list" at bounding box center [500, 232] width 125 height 19
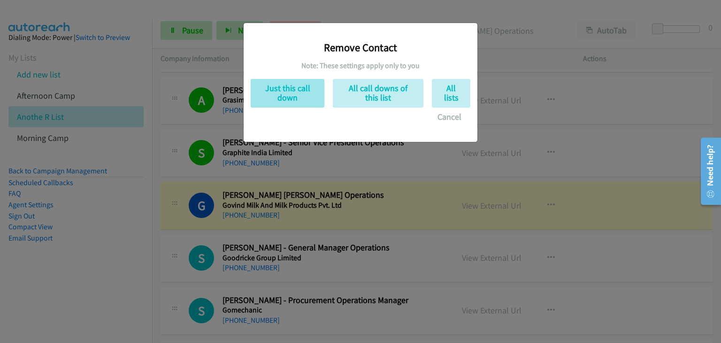
click at [287, 107] on div "Remove Contact Note: These settings apply only to you Just this call down All c…" at bounding box center [361, 78] width 220 height 96
click at [291, 97] on button "Just this call down" at bounding box center [288, 93] width 74 height 29
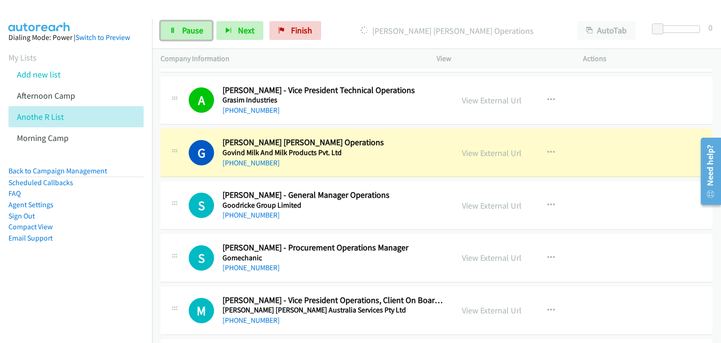
drag, startPoint x: 180, startPoint y: 28, endPoint x: 212, endPoint y: 48, distance: 37.5
click at [180, 28] on link "Pause" at bounding box center [187, 30] width 52 height 19
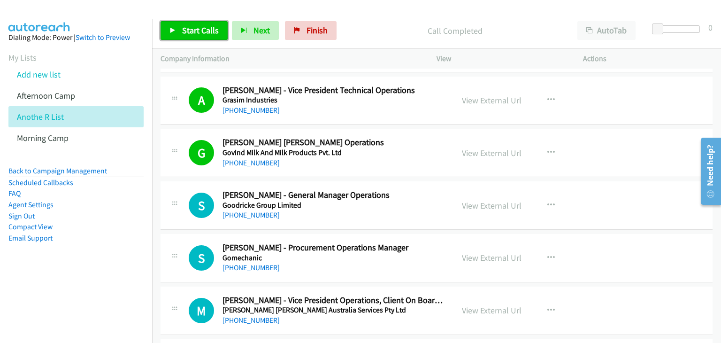
drag, startPoint x: 167, startPoint y: 31, endPoint x: 191, endPoint y: 46, distance: 28.9
click at [168, 31] on link "Start Calls" at bounding box center [194, 30] width 67 height 19
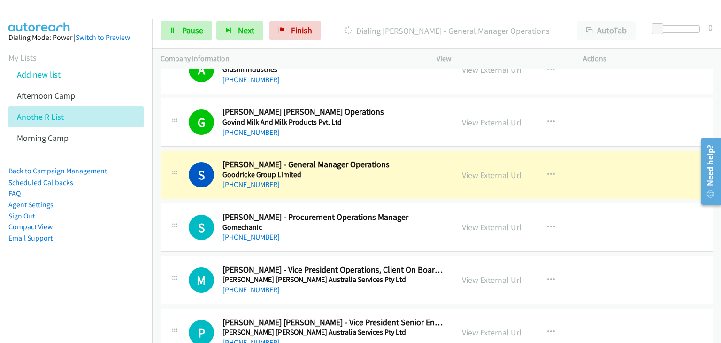
scroll to position [1173, 0]
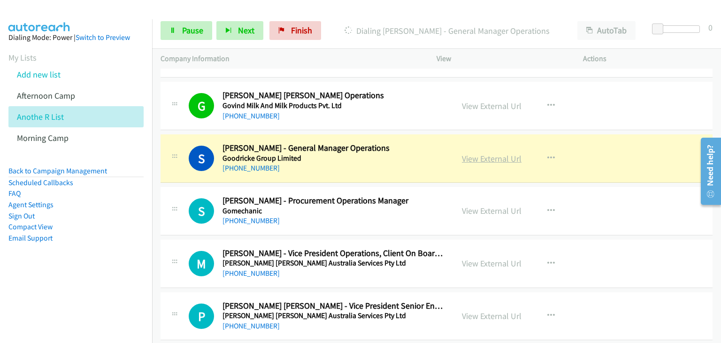
drag, startPoint x: 496, startPoint y: 154, endPoint x: 502, endPoint y: 158, distance: 7.4
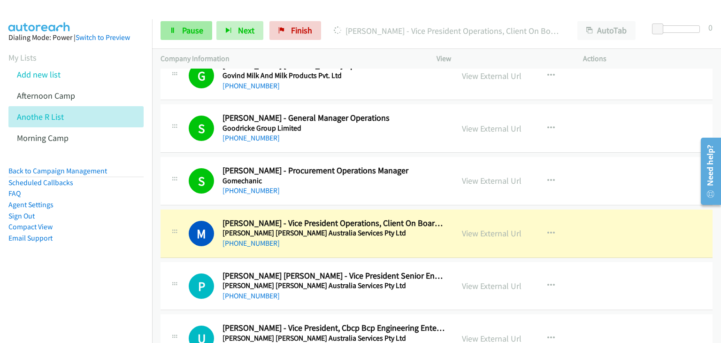
scroll to position [1220, 0]
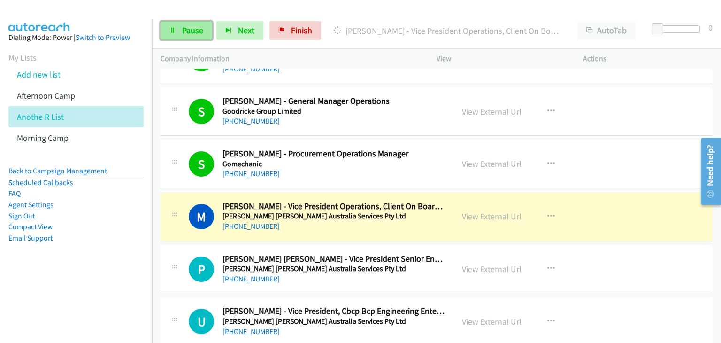
click at [182, 33] on span "Pause" at bounding box center [192, 30] width 21 height 11
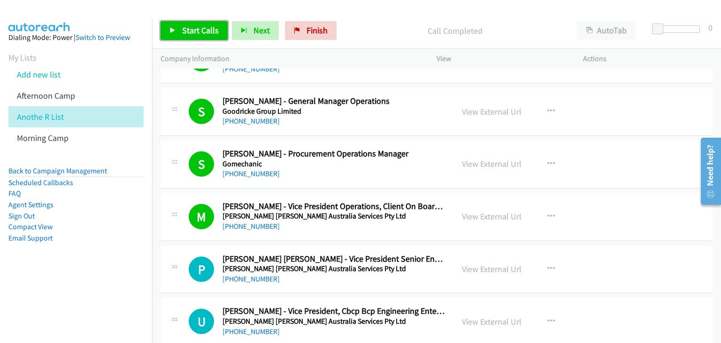
click at [194, 34] on span "Start Calls" at bounding box center [200, 30] width 37 height 11
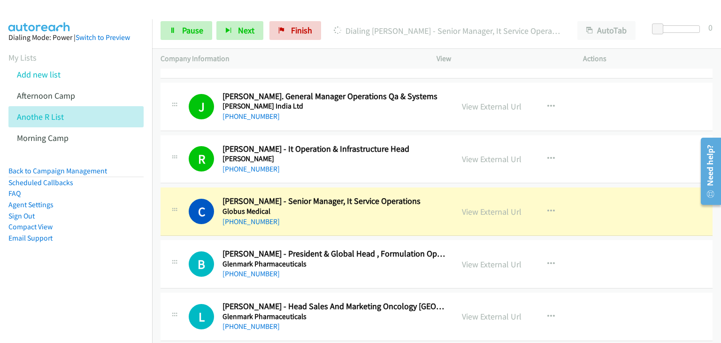
scroll to position [1924, 0]
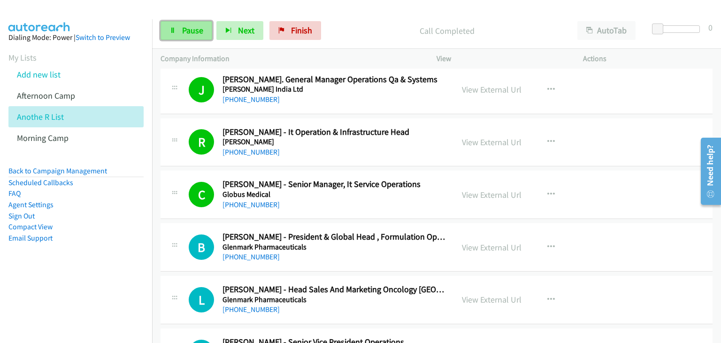
click at [184, 26] on span "Pause" at bounding box center [192, 30] width 21 height 11
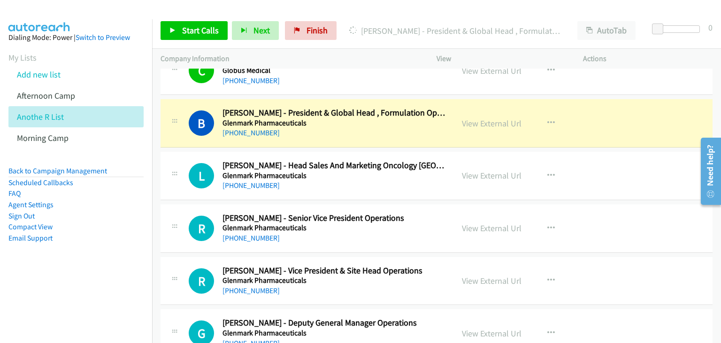
scroll to position [2065, 0]
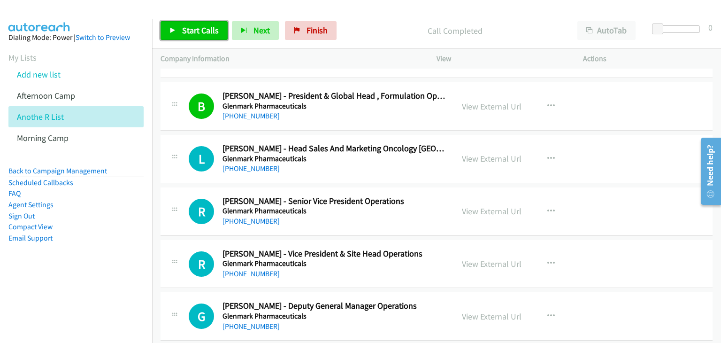
click at [206, 33] on span "Start Calls" at bounding box center [200, 30] width 37 height 11
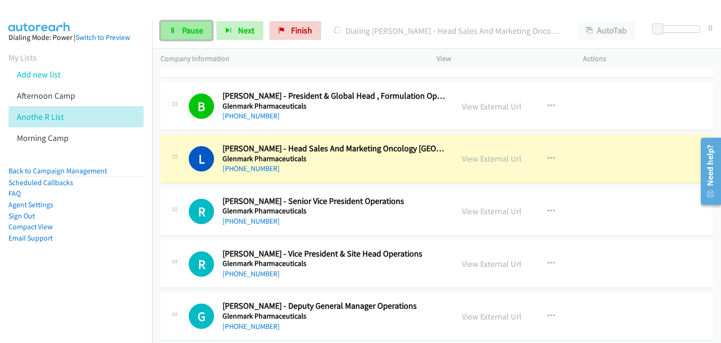
click at [186, 31] on span "Pause" at bounding box center [192, 30] width 21 height 11
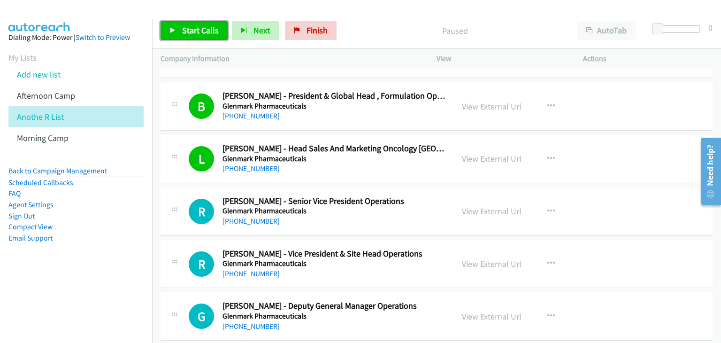
click at [206, 31] on span "Start Calls" at bounding box center [200, 30] width 37 height 11
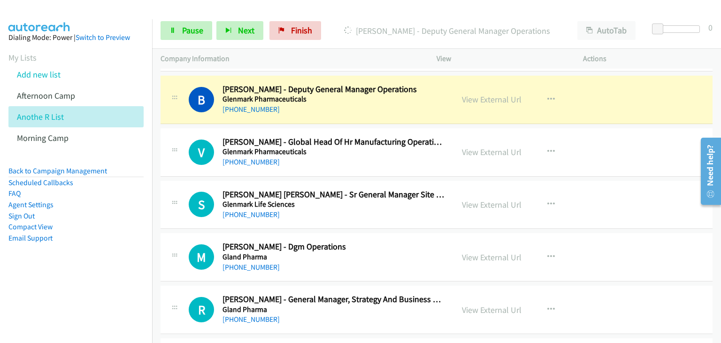
scroll to position [2441, 0]
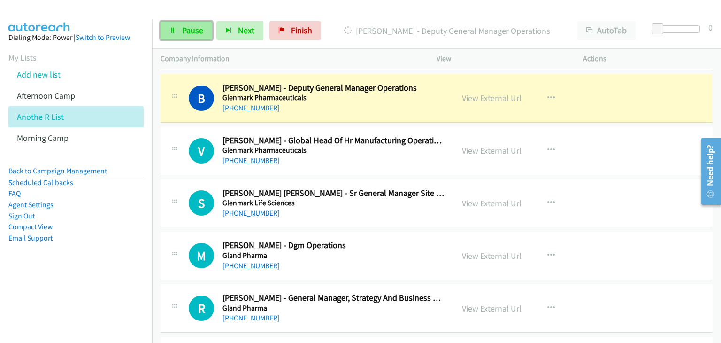
click at [171, 29] on icon at bounding box center [172, 31] width 7 height 7
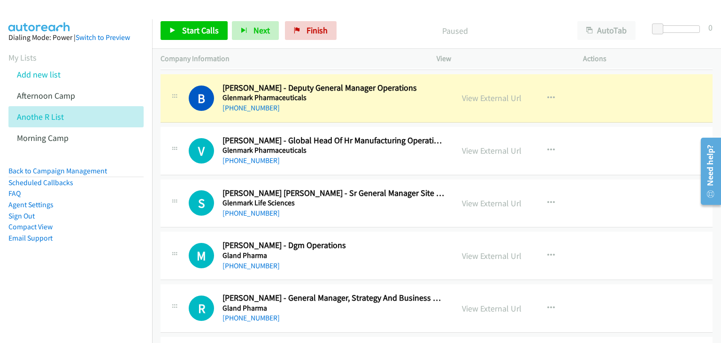
click at [479, 127] on div "V Callback Scheduled Vishal Sharma - Global Head Of Hr Manufacturing Operations…" at bounding box center [437, 151] width 552 height 48
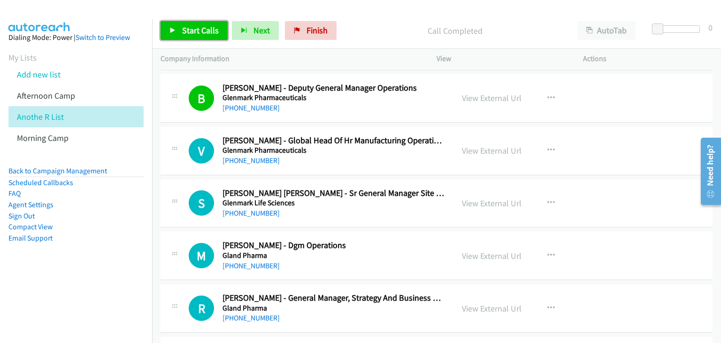
click at [195, 30] on span "Start Calls" at bounding box center [200, 30] width 37 height 11
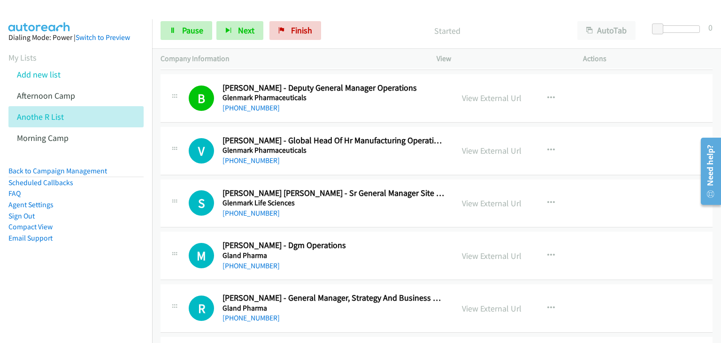
click at [178, 84] on div at bounding box center [174, 95] width 11 height 25
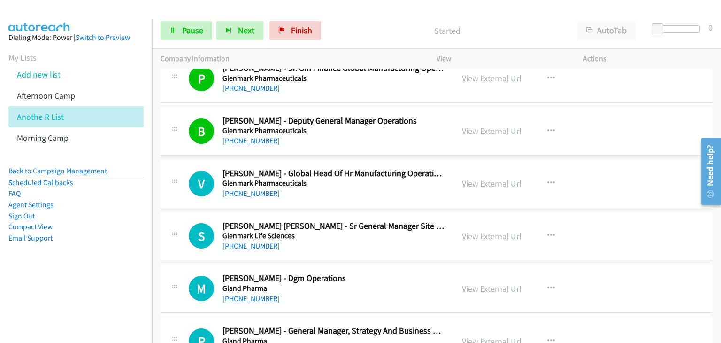
scroll to position [2394, 0]
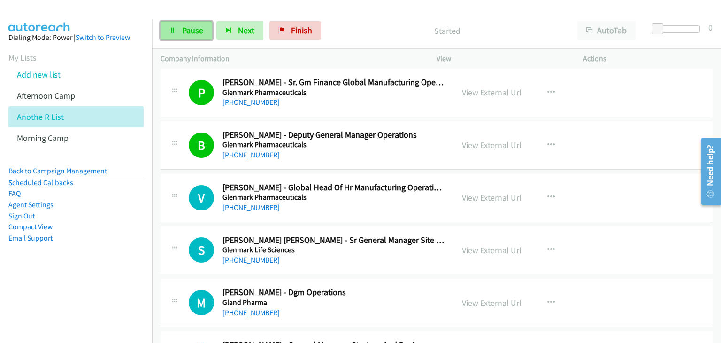
click at [186, 33] on span "Pause" at bounding box center [192, 30] width 21 height 11
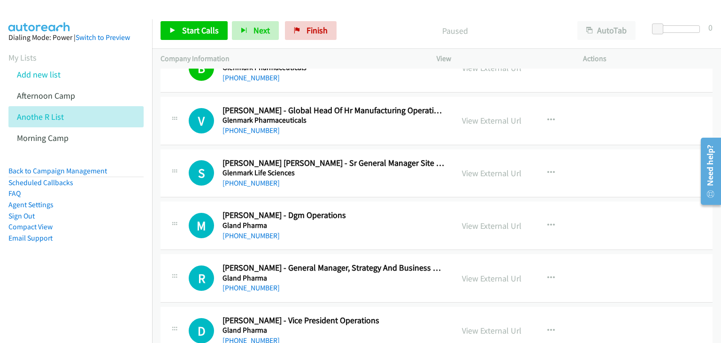
scroll to position [2487, 0]
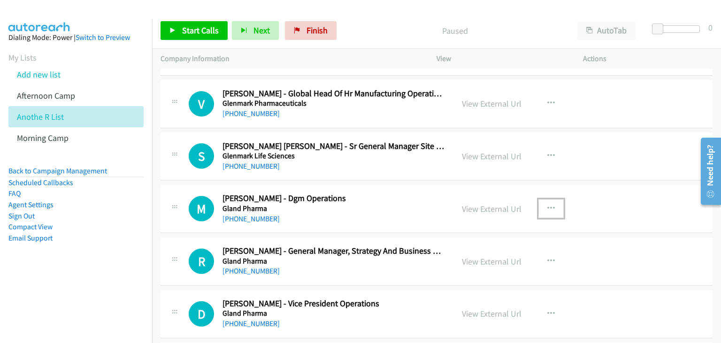
click at [560, 209] on button "button" at bounding box center [550, 208] width 25 height 19
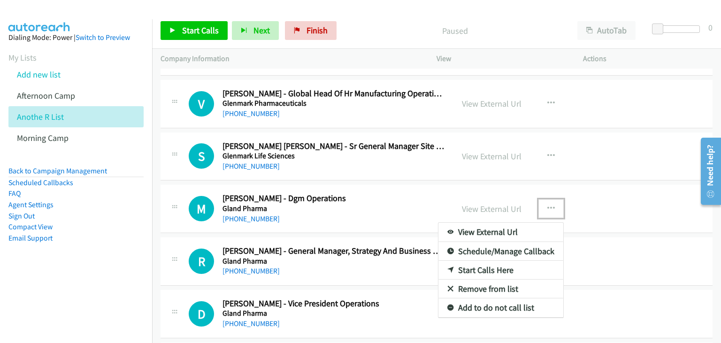
drag, startPoint x: 511, startPoint y: 265, endPoint x: 550, endPoint y: 204, distance: 73.0
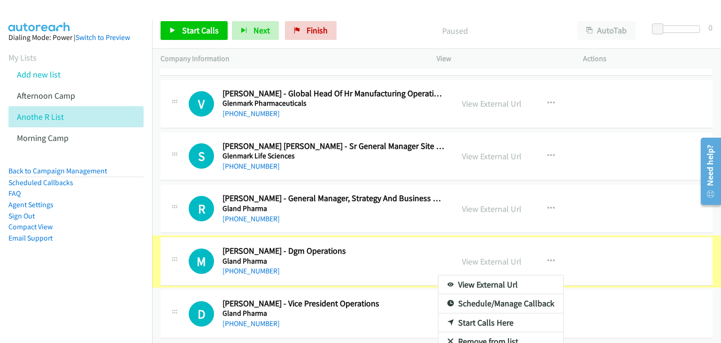
click at [551, 203] on div at bounding box center [360, 171] width 721 height 343
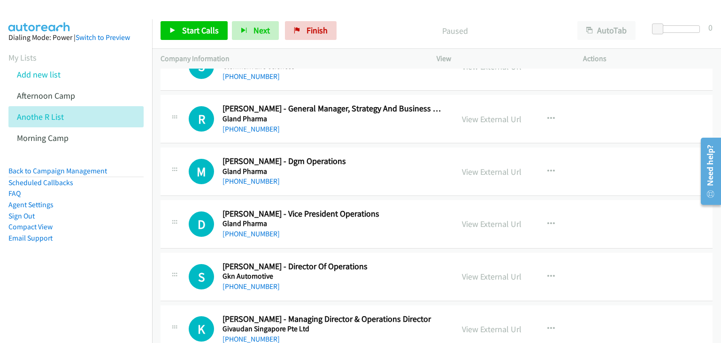
scroll to position [2581, 0]
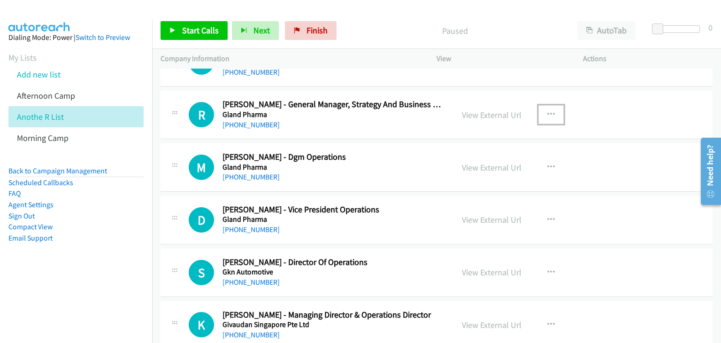
click at [555, 111] on icon "button" at bounding box center [551, 115] width 8 height 8
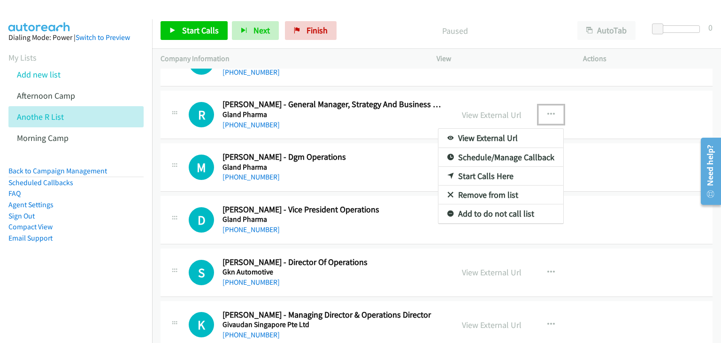
click at [483, 176] on link "Start Calls Here" at bounding box center [500, 176] width 125 height 19
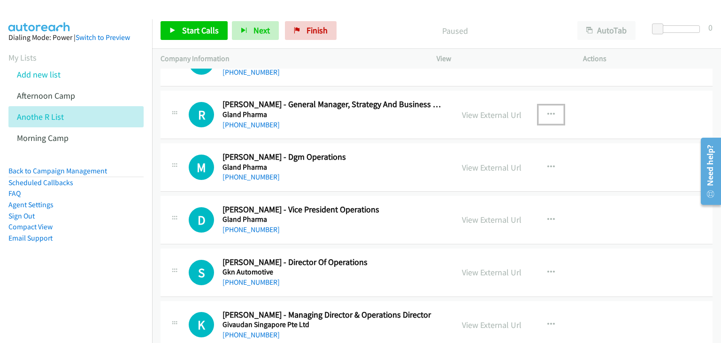
drag, startPoint x: 563, startPoint y: 107, endPoint x: 561, endPoint y: 131, distance: 23.5
click at [563, 107] on button "button" at bounding box center [550, 114] width 25 height 19
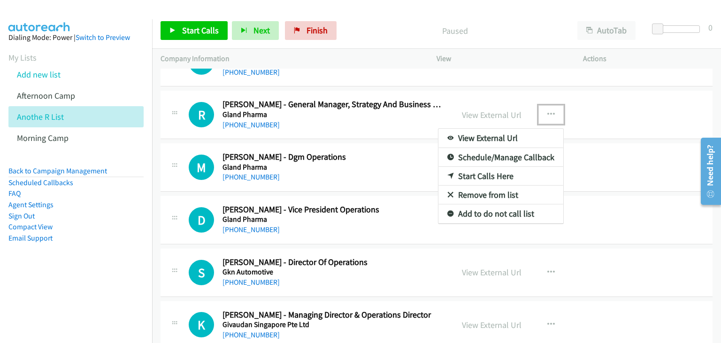
click at [492, 168] on link "Start Calls Here" at bounding box center [500, 176] width 125 height 19
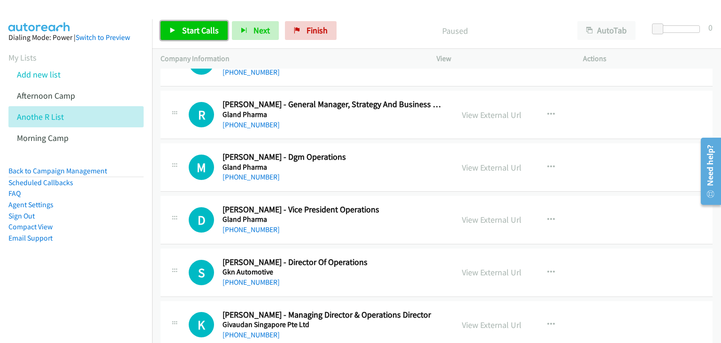
click at [178, 31] on link "Start Calls" at bounding box center [194, 30] width 67 height 19
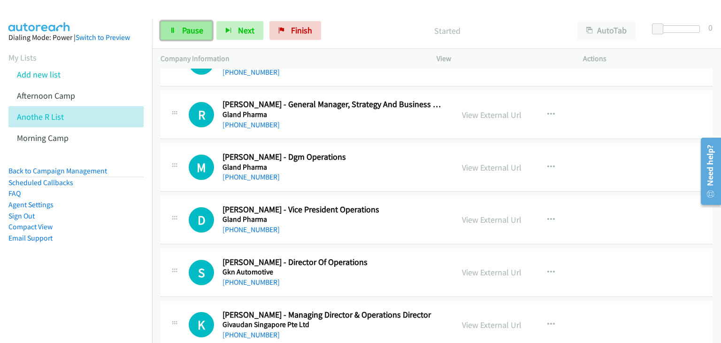
click at [176, 29] on link "Pause" at bounding box center [187, 30] width 52 height 19
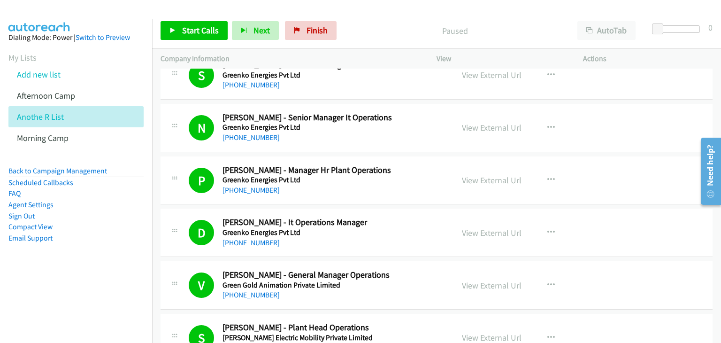
scroll to position [657, 0]
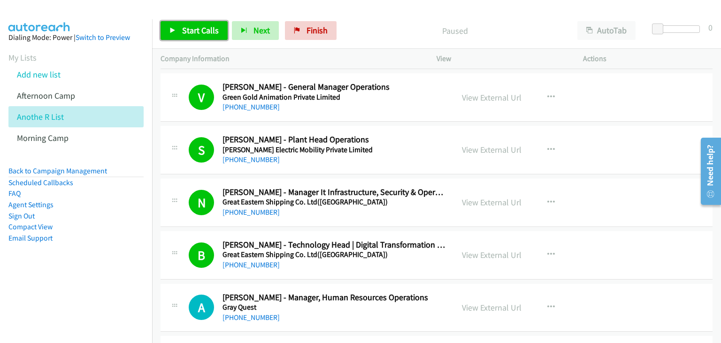
click at [193, 32] on span "Start Calls" at bounding box center [200, 30] width 37 height 11
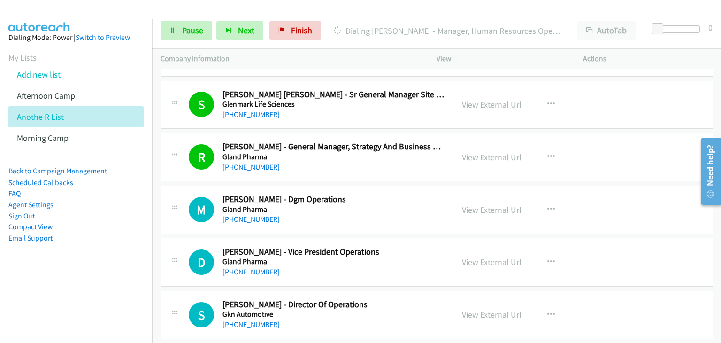
scroll to position [2581, 0]
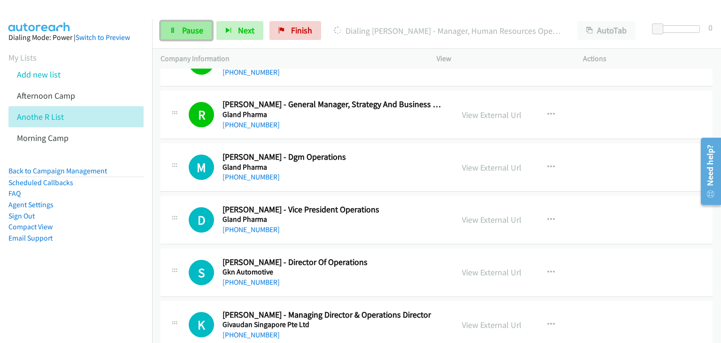
click at [187, 32] on span "Pause" at bounding box center [192, 30] width 21 height 11
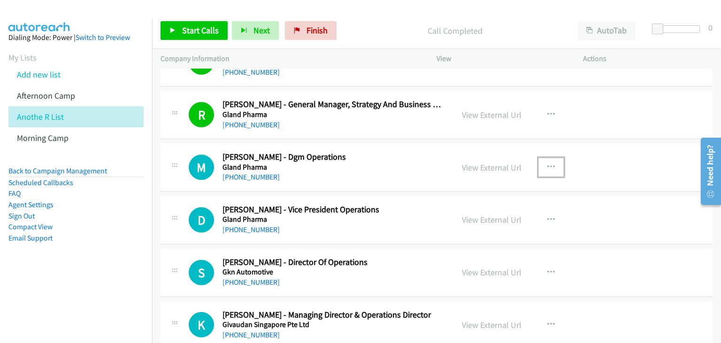
click at [561, 163] on button "button" at bounding box center [550, 167] width 25 height 19
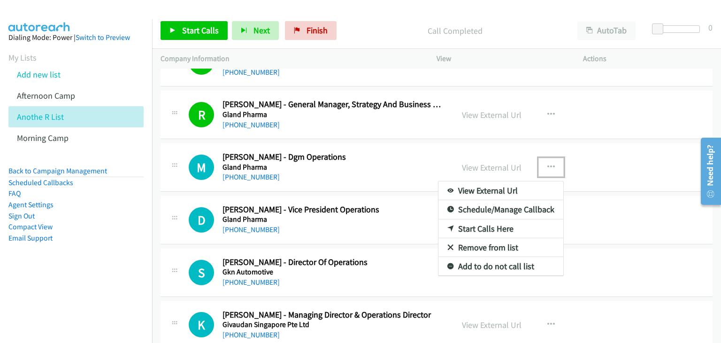
click at [504, 223] on link "Start Calls Here" at bounding box center [500, 228] width 125 height 19
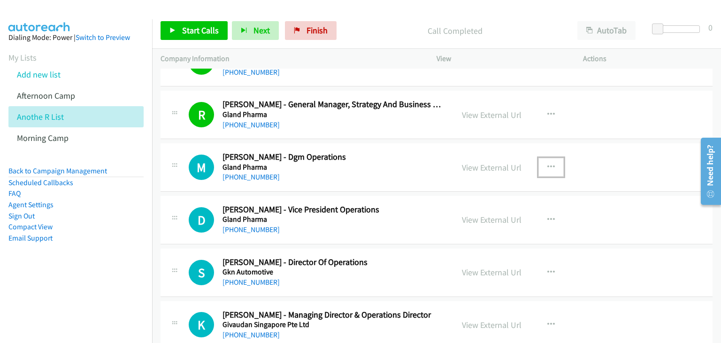
click at [559, 162] on button "button" at bounding box center [550, 167] width 25 height 19
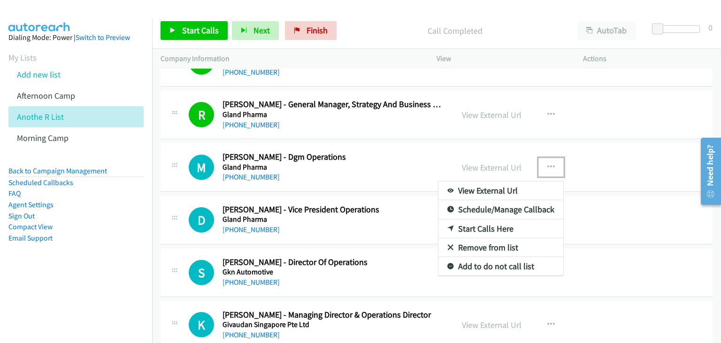
click at [496, 222] on link "Start Calls Here" at bounding box center [500, 228] width 125 height 19
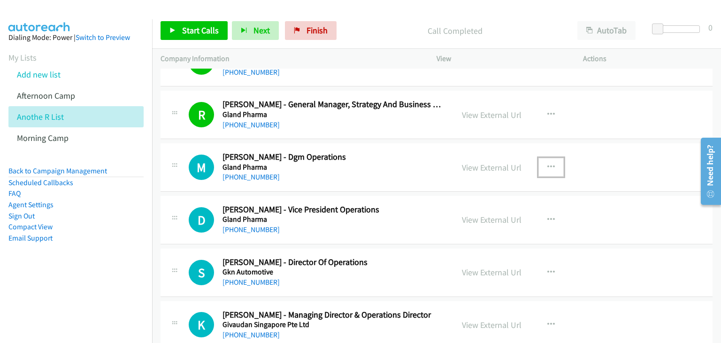
click at [555, 163] on icon "button" at bounding box center [551, 167] width 8 height 8
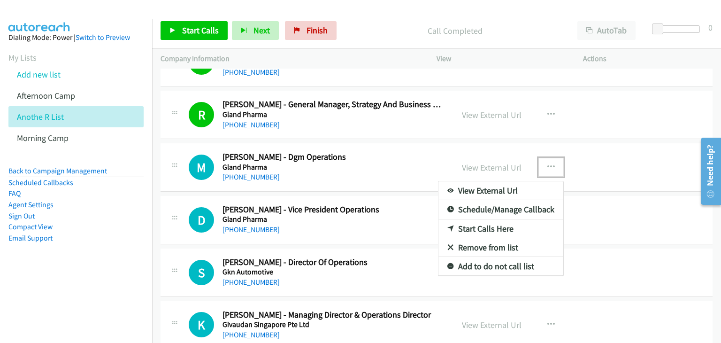
drag, startPoint x: 497, startPoint y: 220, endPoint x: 220, endPoint y: 57, distance: 321.5
click at [186, 31] on div at bounding box center [360, 171] width 721 height 343
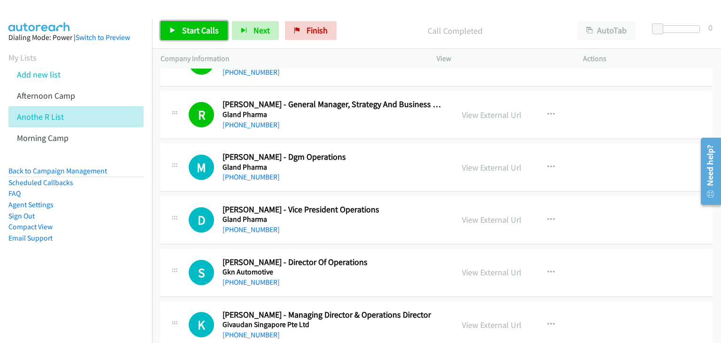
click at [203, 34] on span "Start Calls" at bounding box center [200, 30] width 37 height 11
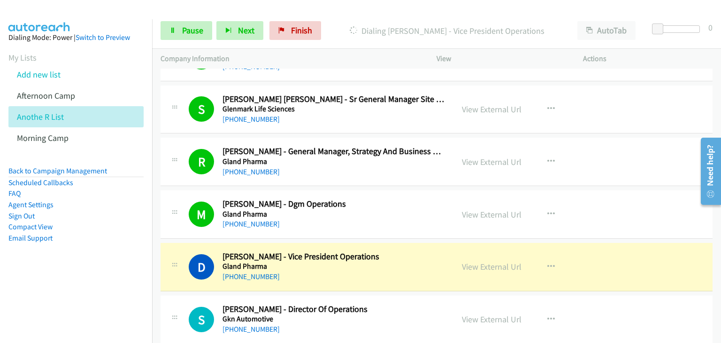
scroll to position [2675, 0]
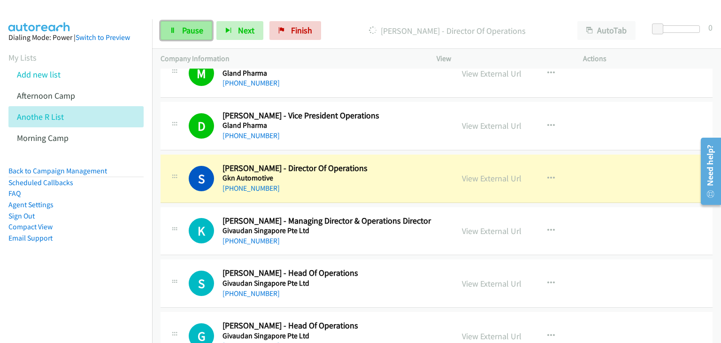
click at [189, 28] on span "Pause" at bounding box center [192, 30] width 21 height 11
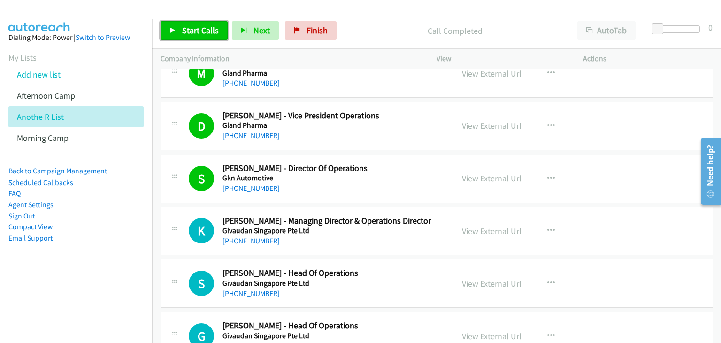
drag, startPoint x: 201, startPoint y: 29, endPoint x: 309, endPoint y: 53, distance: 111.0
click at [201, 29] on span "Start Calls" at bounding box center [200, 30] width 37 height 11
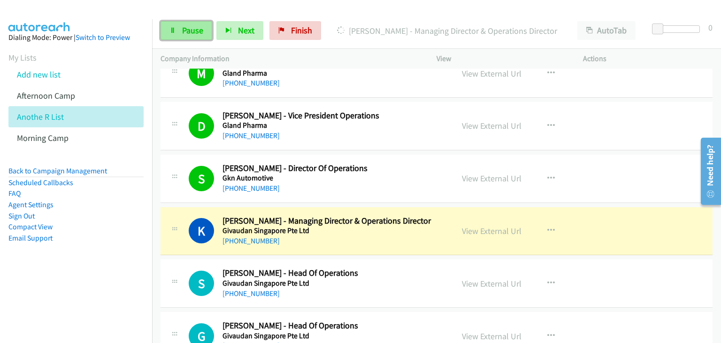
click at [193, 26] on span "Pause" at bounding box center [192, 30] width 21 height 11
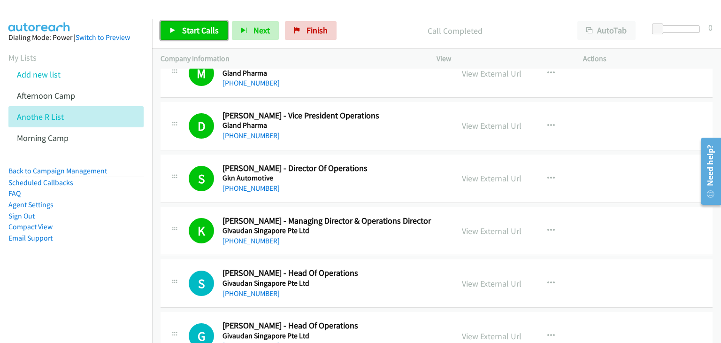
click at [201, 28] on span "Start Calls" at bounding box center [200, 30] width 37 height 11
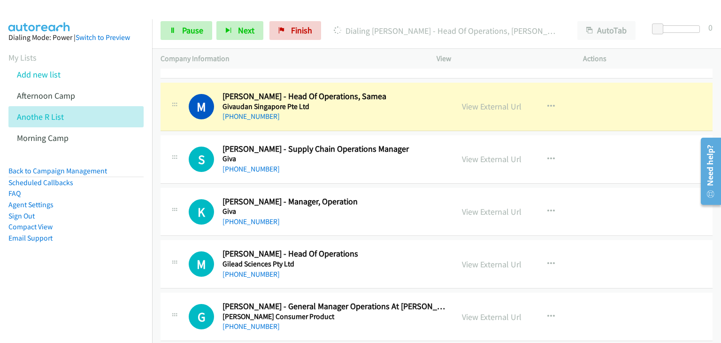
scroll to position [2910, 0]
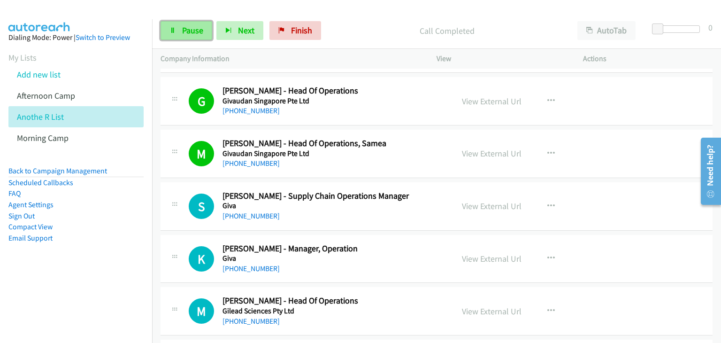
drag, startPoint x: 167, startPoint y: 28, endPoint x: 175, endPoint y: 30, distance: 8.6
click at [167, 28] on link "Pause" at bounding box center [187, 30] width 52 height 19
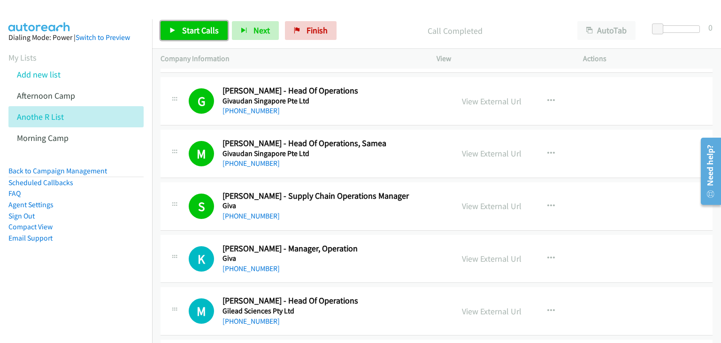
click at [204, 32] on span "Start Calls" at bounding box center [200, 30] width 37 height 11
click at [564, 148] on button "button" at bounding box center [550, 153] width 25 height 19
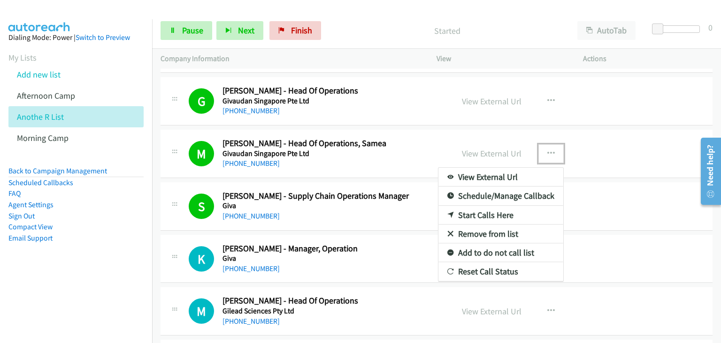
click at [484, 228] on link "Remove from list" at bounding box center [500, 233] width 125 height 19
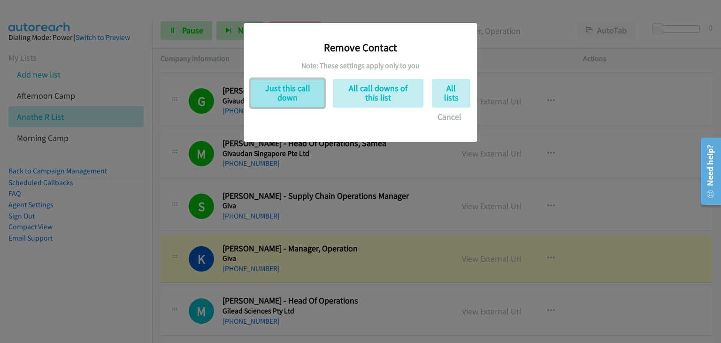
click at [300, 92] on button "Just this call down" at bounding box center [288, 93] width 74 height 29
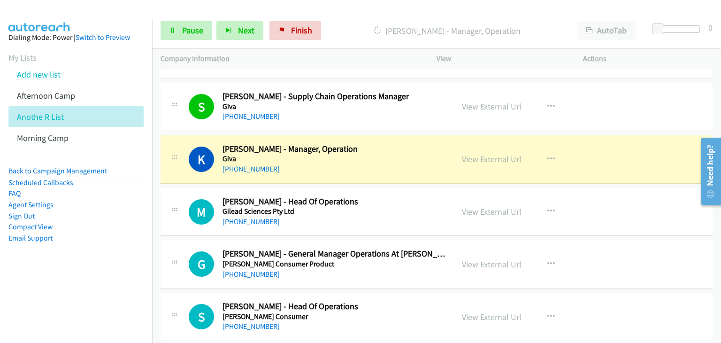
scroll to position [3004, 0]
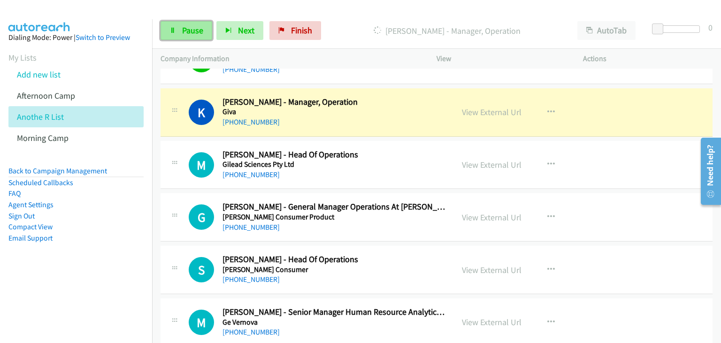
click at [170, 29] on icon at bounding box center [172, 31] width 7 height 7
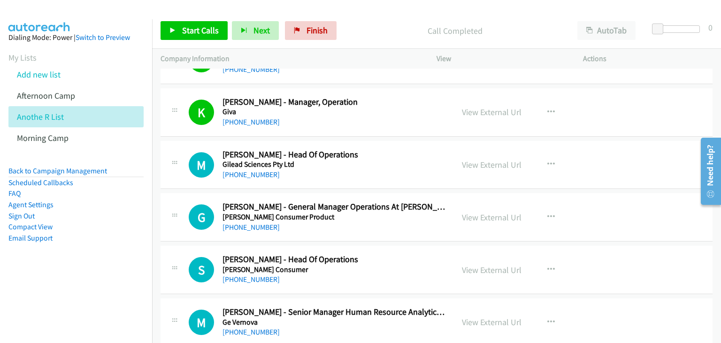
drag, startPoint x: 176, startPoint y: 87, endPoint x: 429, endPoint y: 310, distance: 337.9
drag, startPoint x: 171, startPoint y: 26, endPoint x: 179, endPoint y: 12, distance: 16.0
click at [171, 25] on link "Start Calls" at bounding box center [194, 30] width 67 height 19
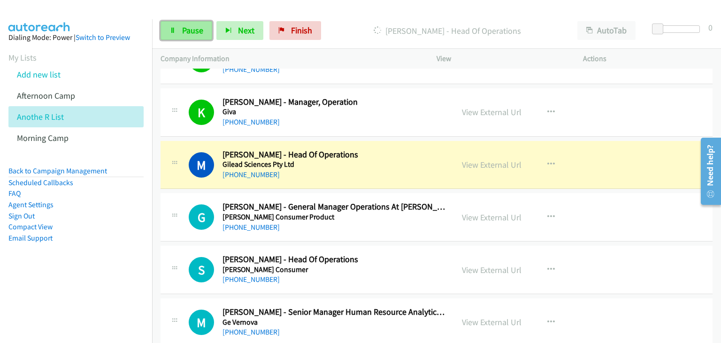
drag, startPoint x: 177, startPoint y: 28, endPoint x: 185, endPoint y: 33, distance: 9.5
click at [178, 28] on link "Pause" at bounding box center [187, 30] width 52 height 19
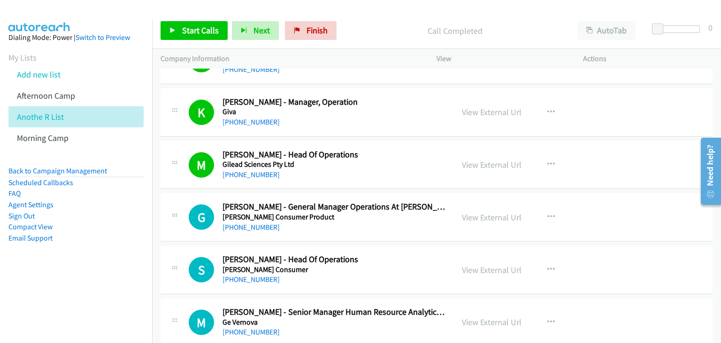
click at [161, 44] on div "Start Calls Pause Next Finish Call Completed AutoTab AutoTab 0" at bounding box center [436, 31] width 569 height 36
drag, startPoint x: 171, startPoint y: 29, endPoint x: 188, endPoint y: 37, distance: 19.3
click at [171, 29] on icon at bounding box center [172, 31] width 7 height 7
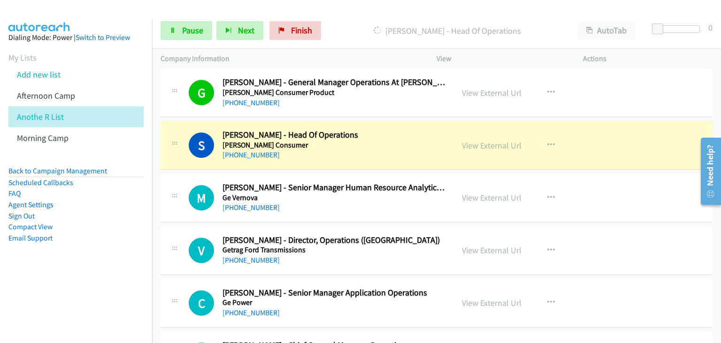
scroll to position [3145, 0]
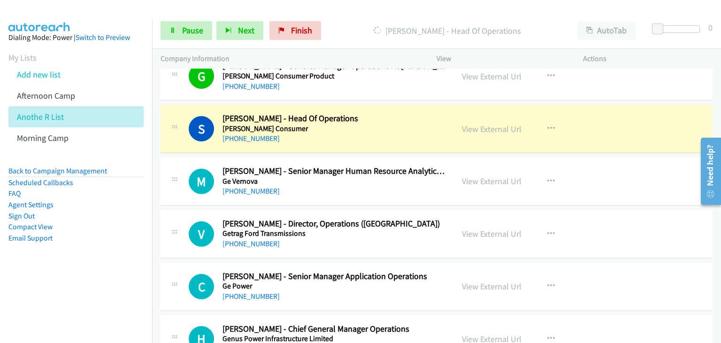
click at [436, 139] on div "S Callback Scheduled Sahil Shaha - Head Of Operations Ghodawat Consumer Asia/Ca…" at bounding box center [437, 129] width 552 height 48
click at [171, 42] on div "Start Calls Pause Next Finish Dialing Sahil Shaha - Head Of Operations AutoTab …" at bounding box center [436, 31] width 569 height 36
click at [174, 33] on icon at bounding box center [172, 31] width 7 height 7
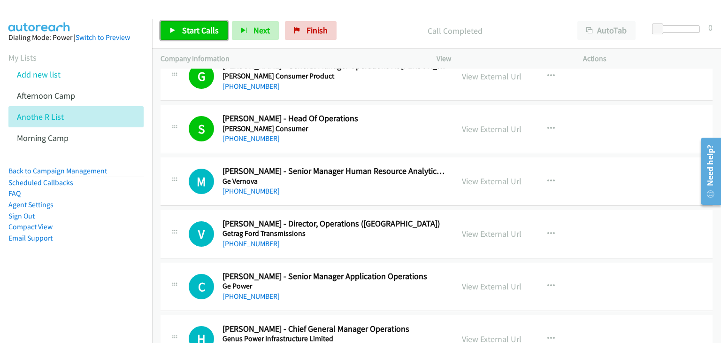
click at [199, 29] on span "Start Calls" at bounding box center [200, 30] width 37 height 11
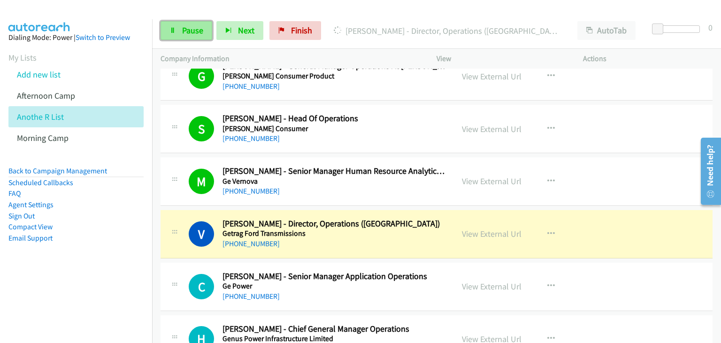
click at [195, 29] on span "Pause" at bounding box center [192, 30] width 21 height 11
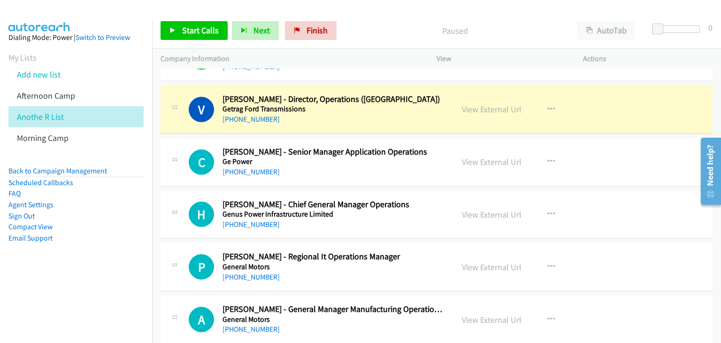
scroll to position [3285, 0]
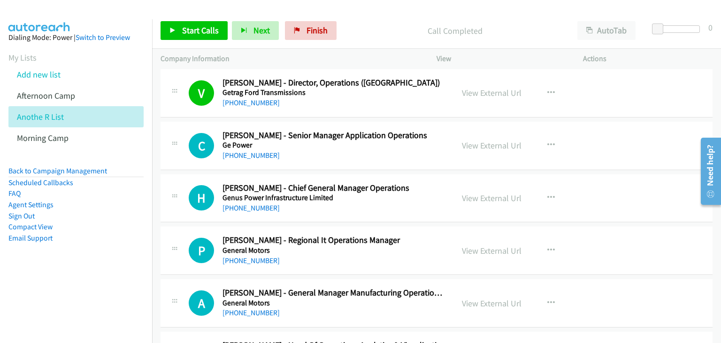
click at [218, 21] on div "Start Calls Pause Next Finish Call Completed AutoTab AutoTab 0" at bounding box center [436, 31] width 569 height 36
click at [206, 32] on span "Start Calls" at bounding box center [200, 30] width 37 height 11
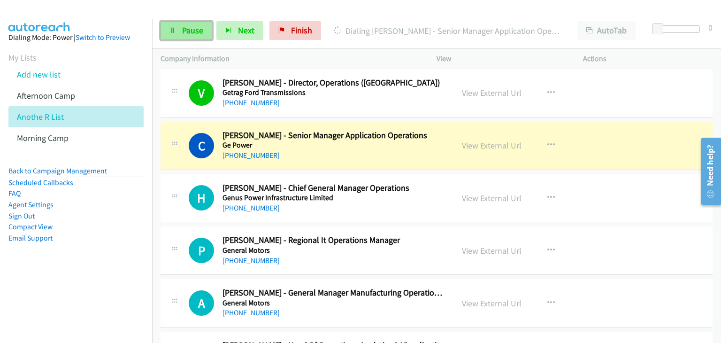
click at [178, 34] on link "Pause" at bounding box center [187, 30] width 52 height 19
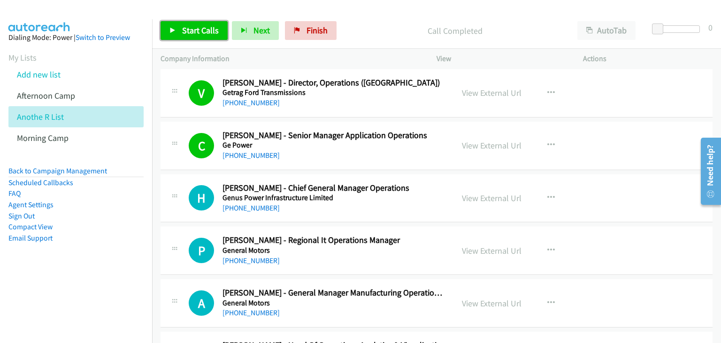
click at [186, 34] on span "Start Calls" at bounding box center [200, 30] width 37 height 11
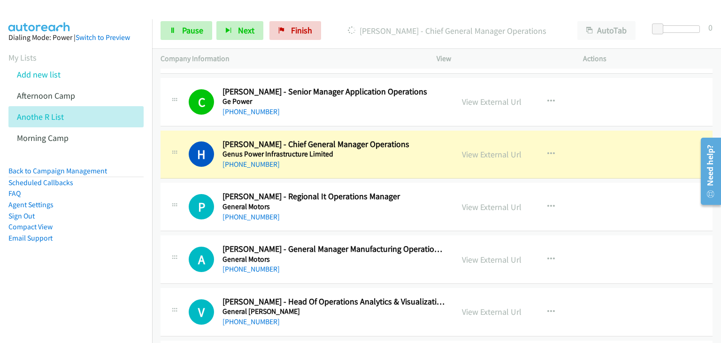
scroll to position [3379, 0]
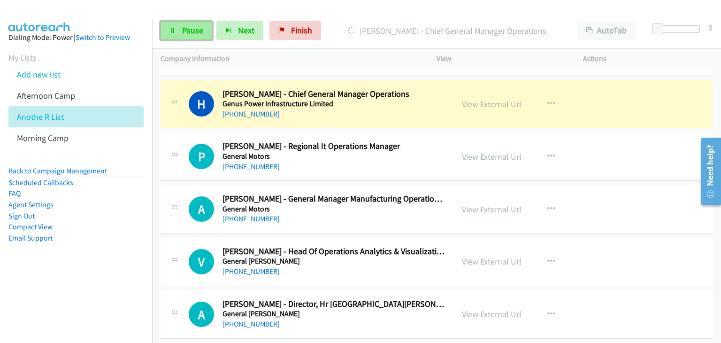
click at [179, 32] on link "Pause" at bounding box center [187, 30] width 52 height 19
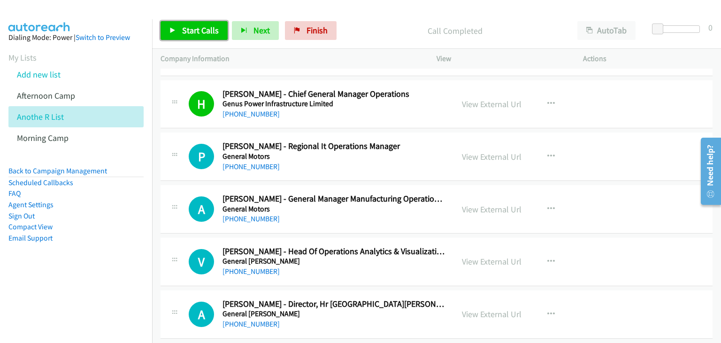
click at [186, 38] on link "Start Calls" at bounding box center [194, 30] width 67 height 19
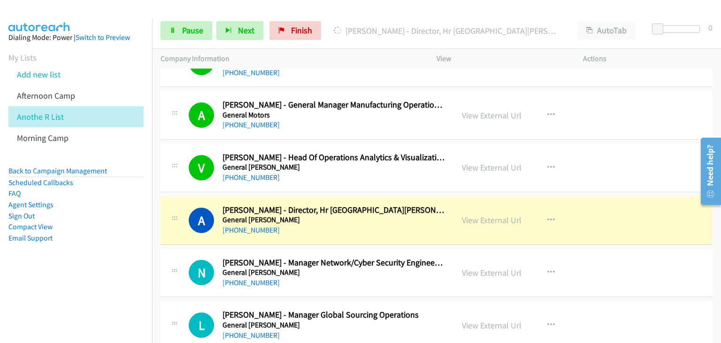
scroll to position [3520, 0]
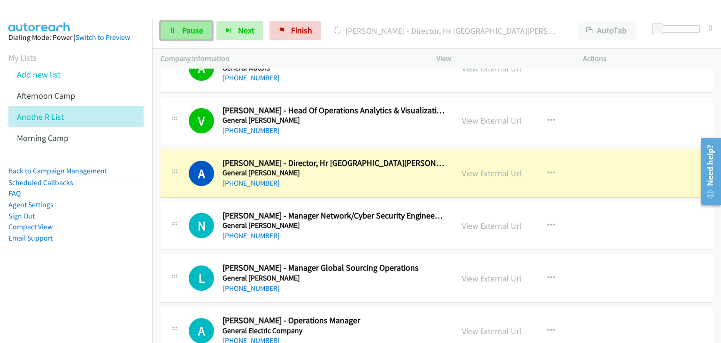
click at [180, 35] on link "Pause" at bounding box center [187, 30] width 52 height 19
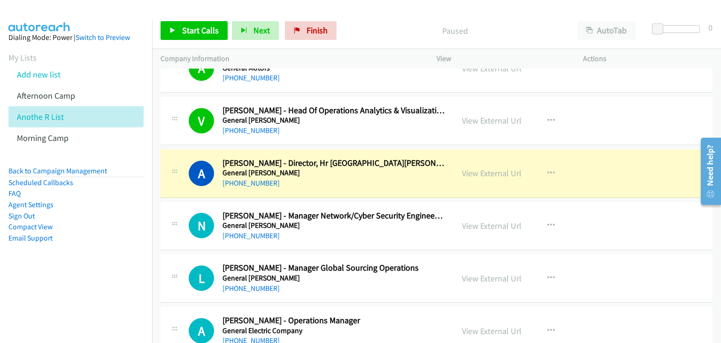
scroll to position [3567, 0]
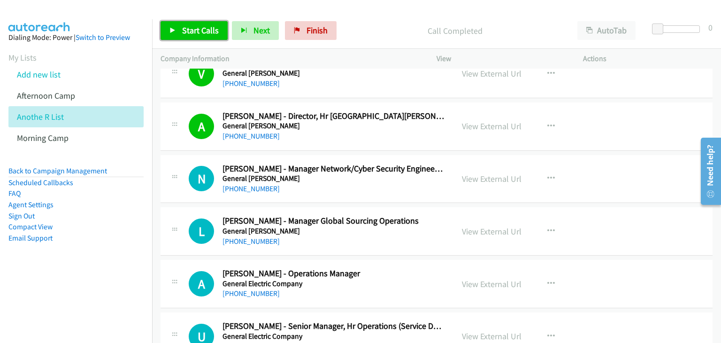
click at [182, 23] on link "Start Calls" at bounding box center [194, 30] width 67 height 19
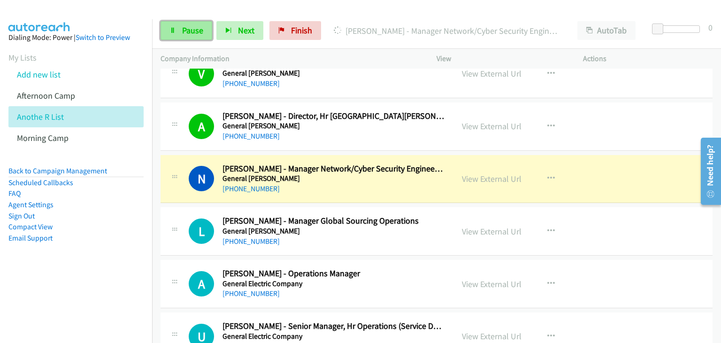
drag, startPoint x: 199, startPoint y: 31, endPoint x: 205, endPoint y: 34, distance: 7.3
click at [199, 31] on span "Pause" at bounding box center [192, 30] width 21 height 11
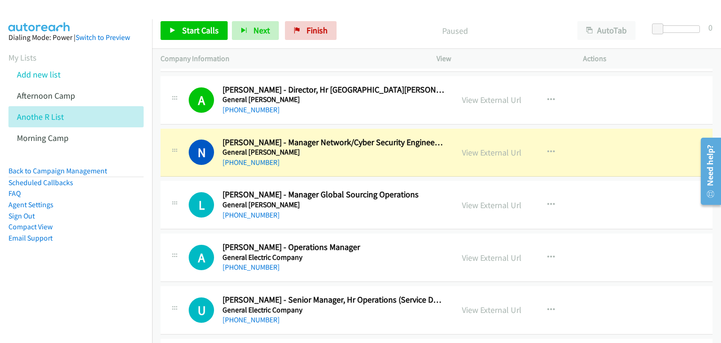
scroll to position [3614, 0]
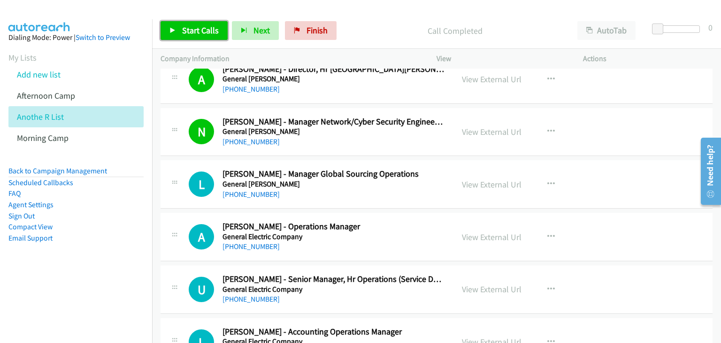
click at [182, 31] on span "Start Calls" at bounding box center [200, 30] width 37 height 11
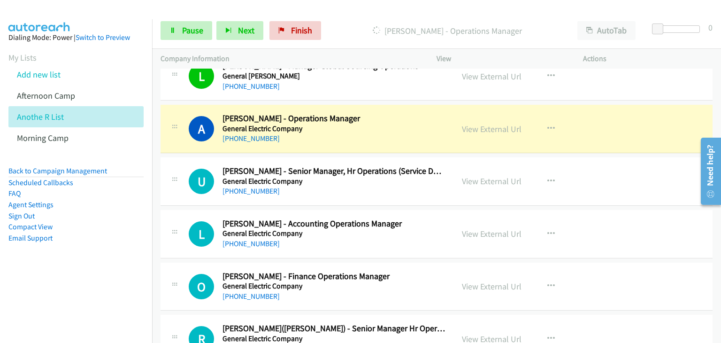
scroll to position [3755, 0]
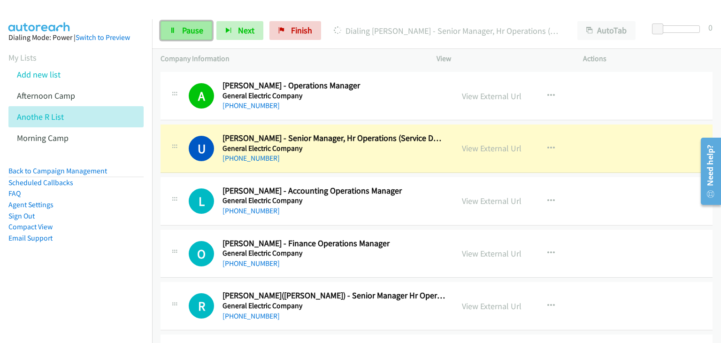
click at [176, 38] on link "Pause" at bounding box center [187, 30] width 52 height 19
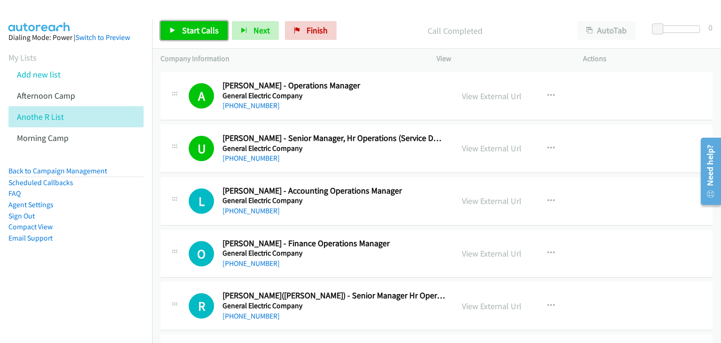
click at [178, 34] on link "Start Calls" at bounding box center [194, 30] width 67 height 19
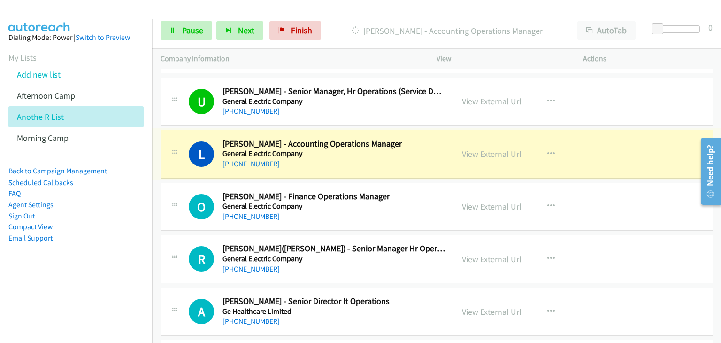
scroll to position [3849, 0]
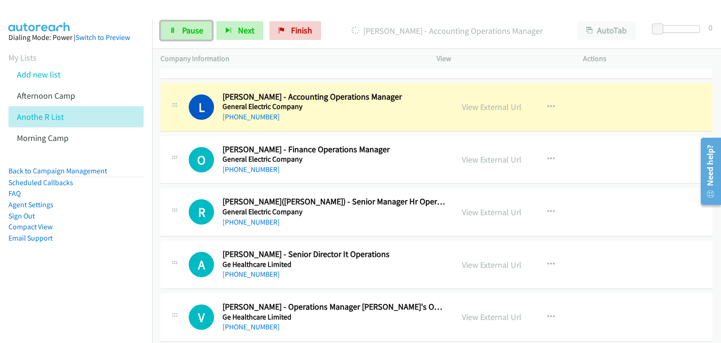
drag, startPoint x: 190, startPoint y: 32, endPoint x: 291, endPoint y: 64, distance: 106.3
click at [190, 32] on span "Pause" at bounding box center [192, 30] width 21 height 11
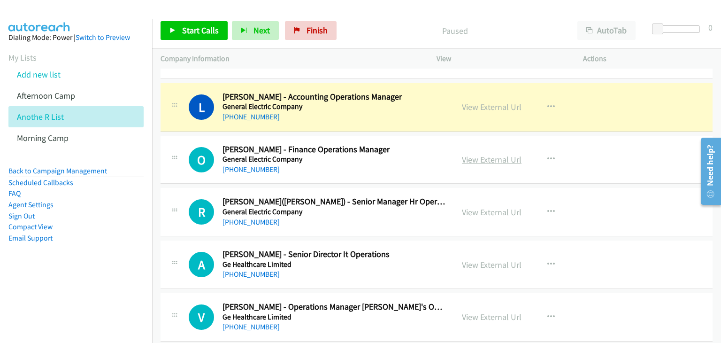
drag, startPoint x: 503, startPoint y: 151, endPoint x: 509, endPoint y: 154, distance: 7.2
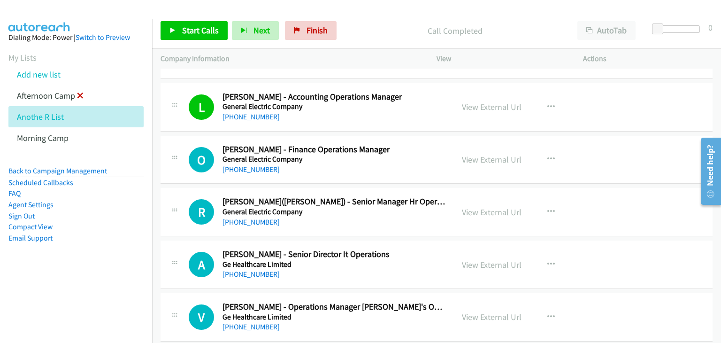
click at [79, 94] on icon at bounding box center [80, 96] width 7 height 7
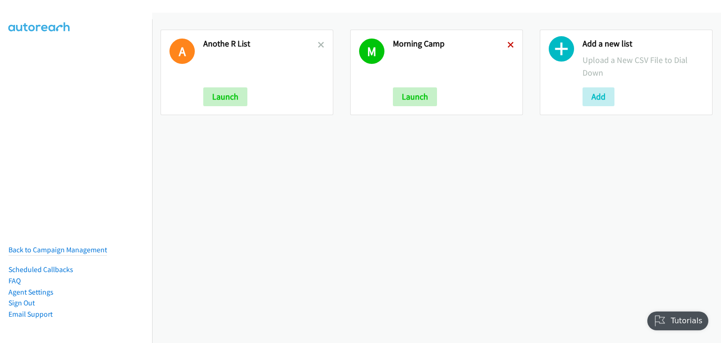
click at [507, 44] on icon at bounding box center [510, 45] width 7 height 7
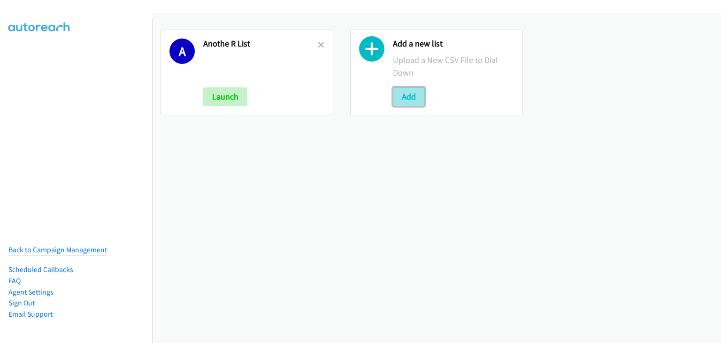
click at [406, 97] on button "Add" at bounding box center [409, 96] width 32 height 19
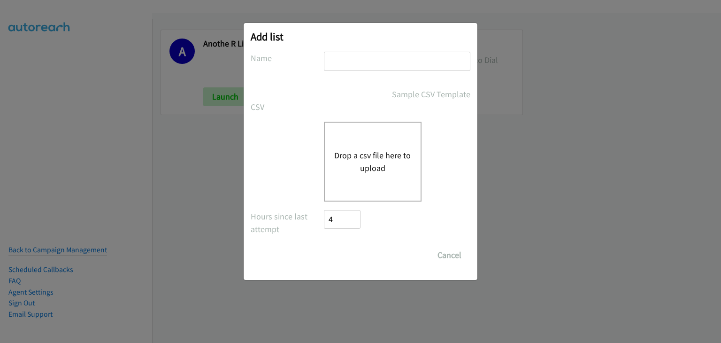
click at [404, 54] on input "text" at bounding box center [397, 61] width 146 height 19
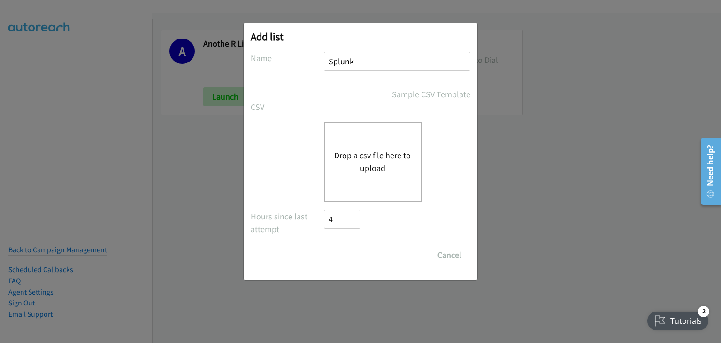
type input "Splunk"
click at [353, 139] on div "Drop a csv file here to upload" at bounding box center [373, 162] width 98 height 80
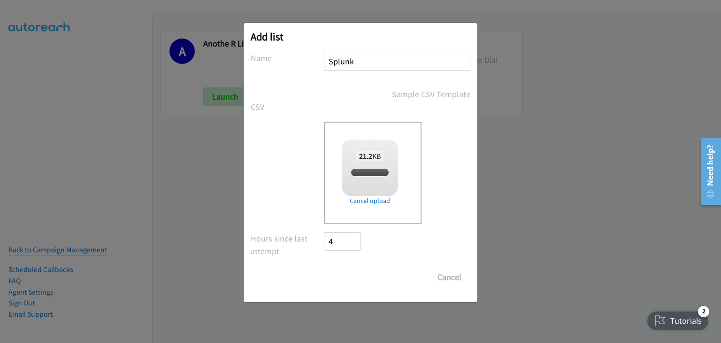
checkbox input "true"
click at [350, 273] on input "Save List" at bounding box center [348, 277] width 49 height 19
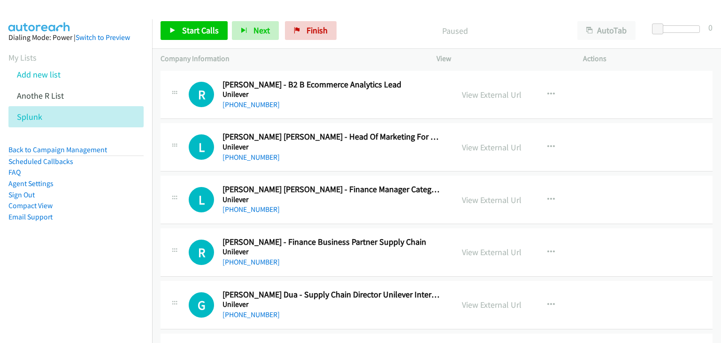
click at [618, 171] on td "L Callback Scheduled [PERSON_NAME] [PERSON_NAME] - Head Of Marketing For Unilev…" at bounding box center [436, 147] width 569 height 53
click at [199, 25] on span "Start Calls" at bounding box center [200, 30] width 37 height 11
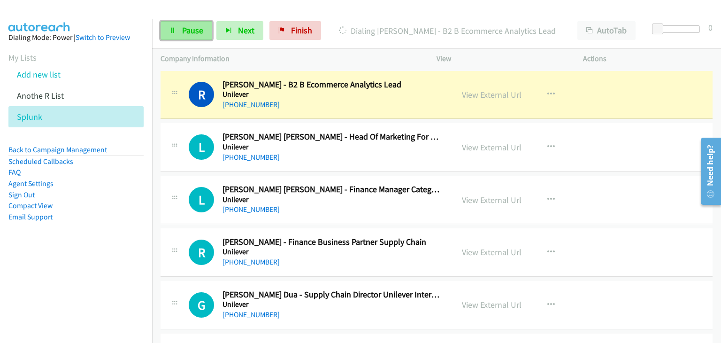
drag, startPoint x: 200, startPoint y: 27, endPoint x: 199, endPoint y: 32, distance: 5.4
click at [200, 27] on span "Pause" at bounding box center [192, 30] width 21 height 11
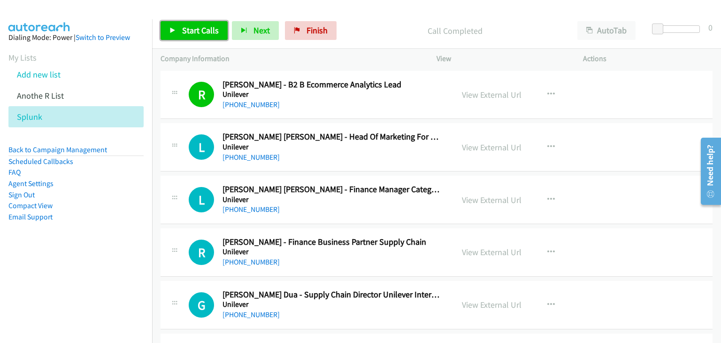
click at [171, 28] on icon at bounding box center [172, 31] width 7 height 7
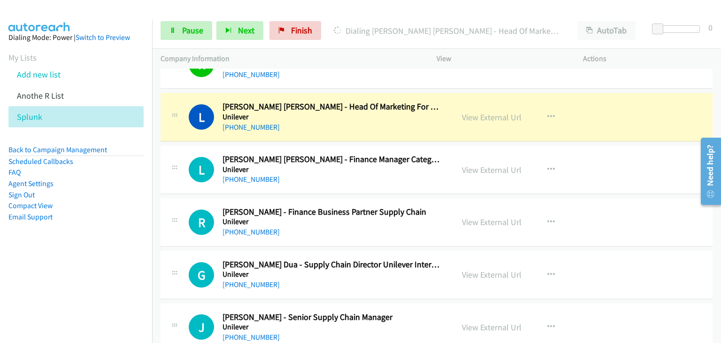
scroll to position [47, 0]
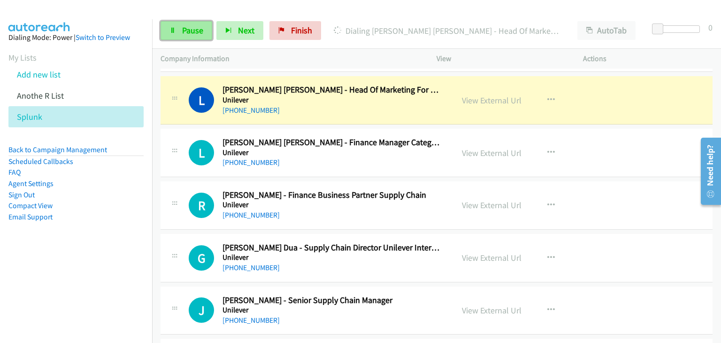
click at [180, 36] on link "Pause" at bounding box center [187, 30] width 52 height 19
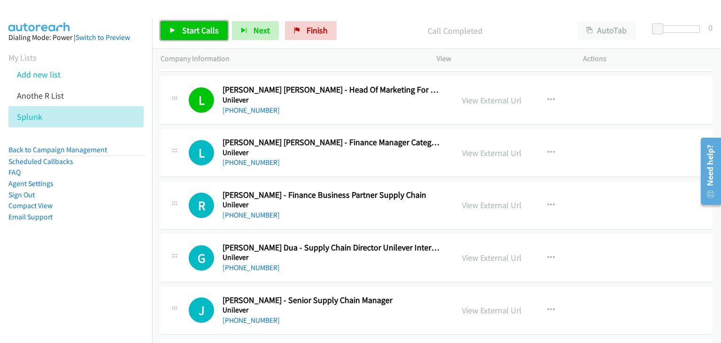
click at [196, 37] on link "Start Calls" at bounding box center [194, 30] width 67 height 19
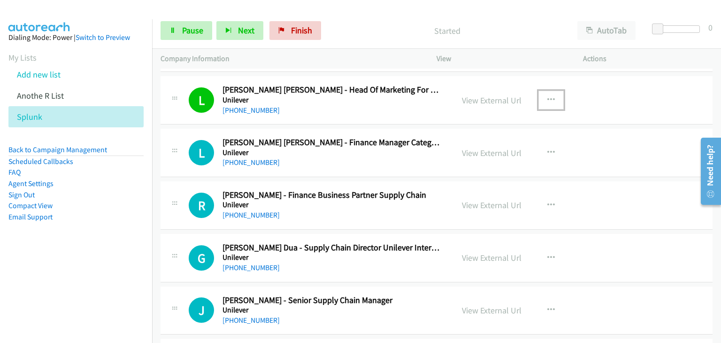
click at [550, 102] on icon "button" at bounding box center [551, 100] width 8 height 8
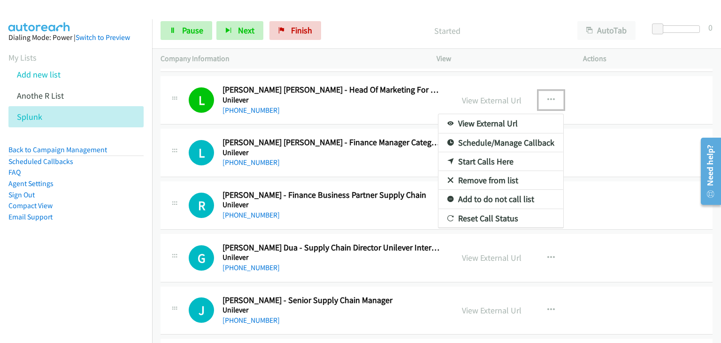
click at [501, 178] on link "Remove from list" at bounding box center [500, 180] width 125 height 19
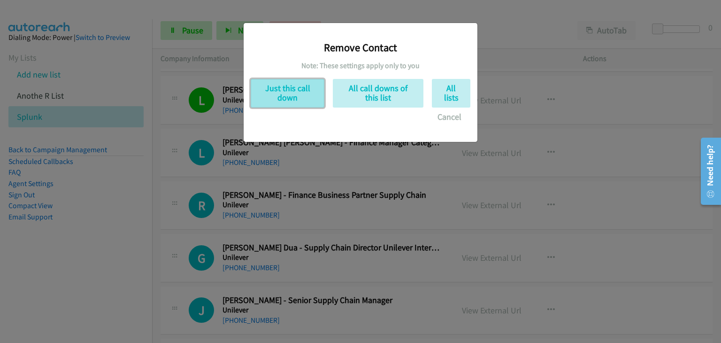
click at [282, 87] on button "Just this call down" at bounding box center [288, 93] width 74 height 29
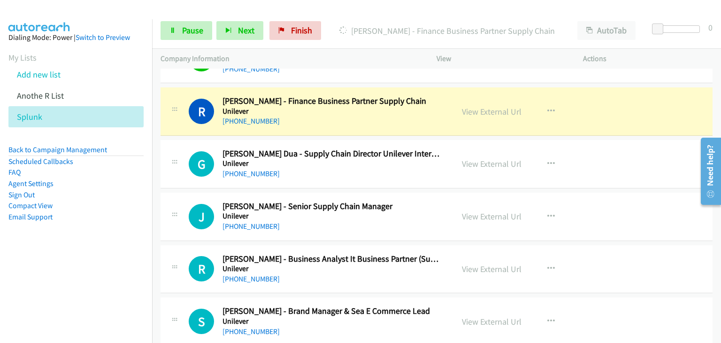
scroll to position [94, 0]
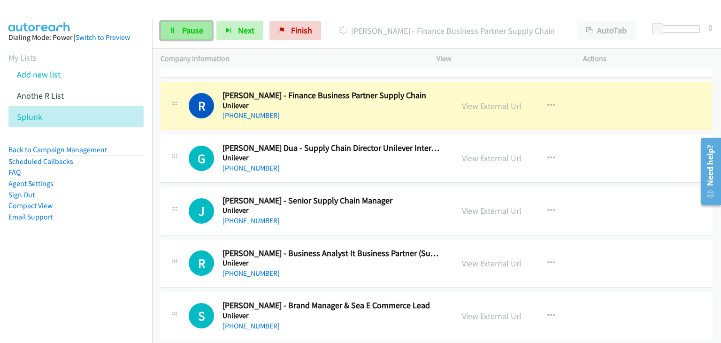
click at [170, 32] on icon at bounding box center [172, 31] width 7 height 7
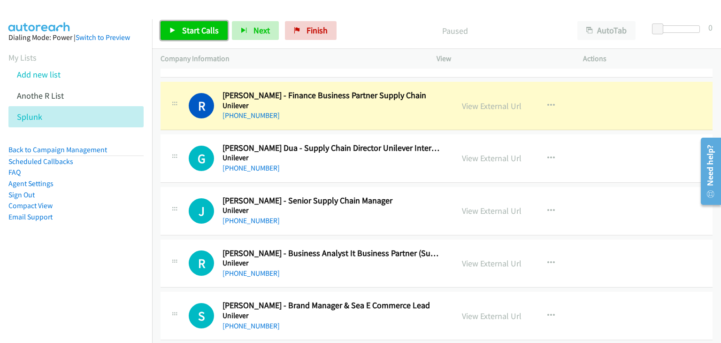
click at [214, 25] on span "Start Calls" at bounding box center [200, 30] width 37 height 11
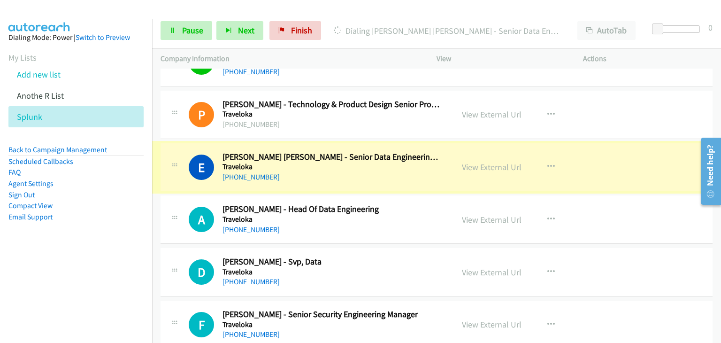
scroll to position [469, 0]
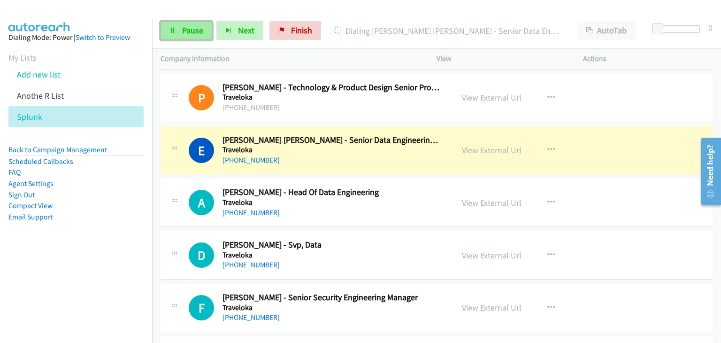
click at [184, 33] on span "Pause" at bounding box center [192, 30] width 21 height 11
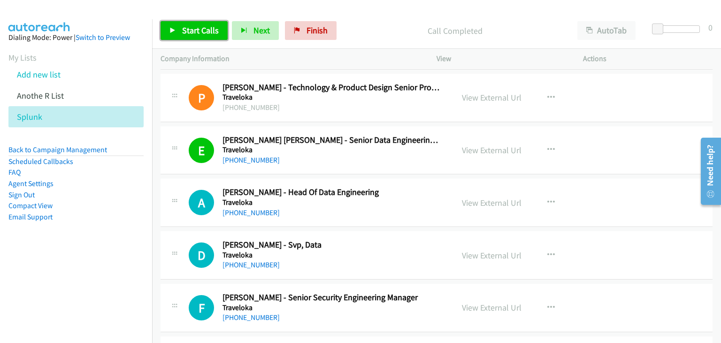
click at [200, 27] on span "Start Calls" at bounding box center [200, 30] width 37 height 11
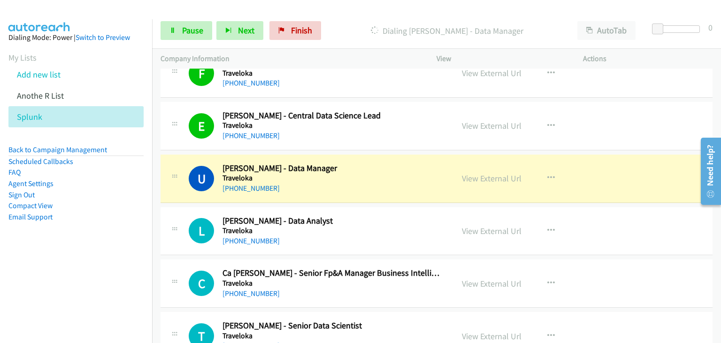
scroll to position [704, 0]
click at [179, 102] on div "E Callback Scheduled [PERSON_NAME] - Central Data Science Lead Traveloka [GEOGR…" at bounding box center [437, 125] width 552 height 48
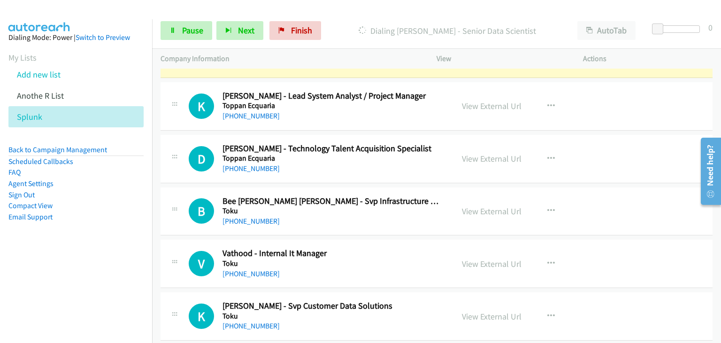
scroll to position [939, 0]
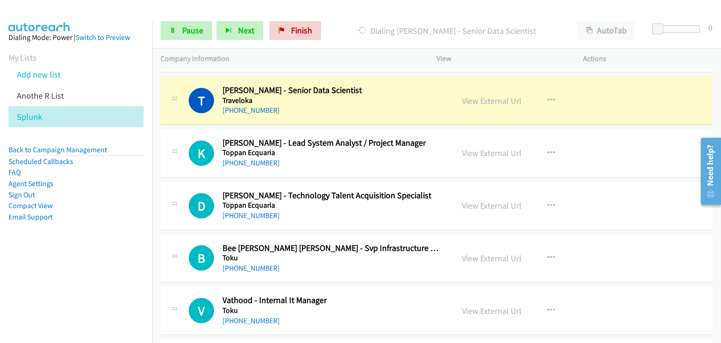
click at [176, 106] on div at bounding box center [174, 97] width 11 height 25
click at [166, 30] on link "Pause" at bounding box center [187, 30] width 52 height 19
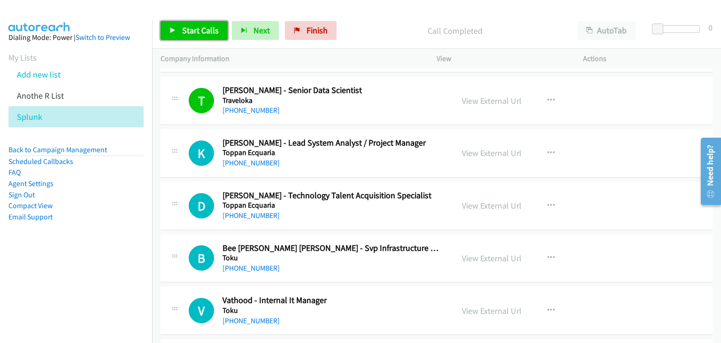
click at [161, 26] on link "Start Calls" at bounding box center [194, 30] width 67 height 19
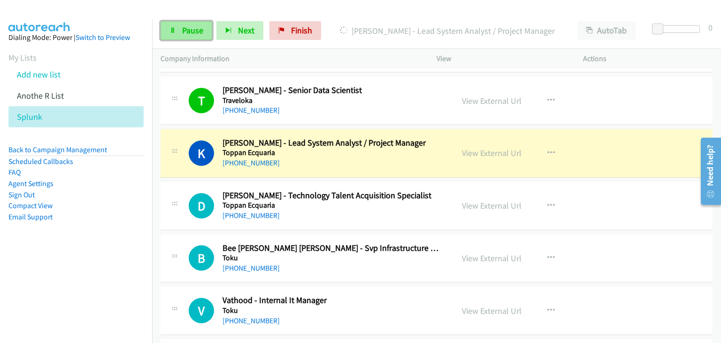
click at [180, 29] on link "Pause" at bounding box center [187, 30] width 52 height 19
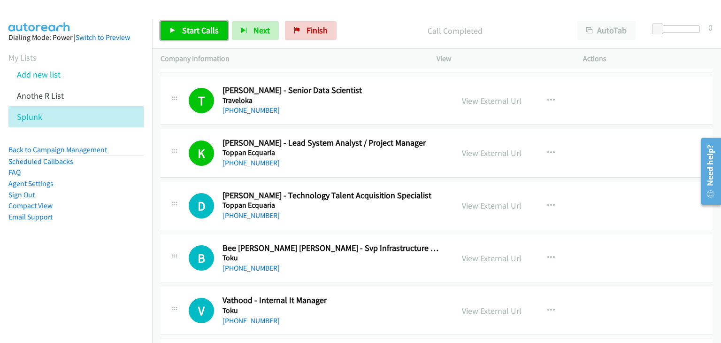
click at [189, 32] on span "Start Calls" at bounding box center [200, 30] width 37 height 11
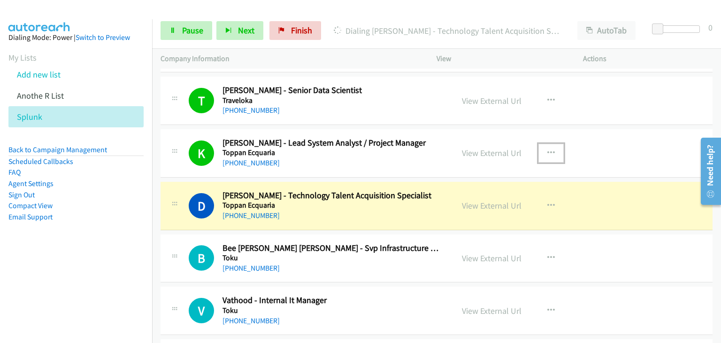
drag, startPoint x: 552, startPoint y: 151, endPoint x: 557, endPoint y: 177, distance: 27.2
click at [552, 151] on button "button" at bounding box center [550, 153] width 25 height 19
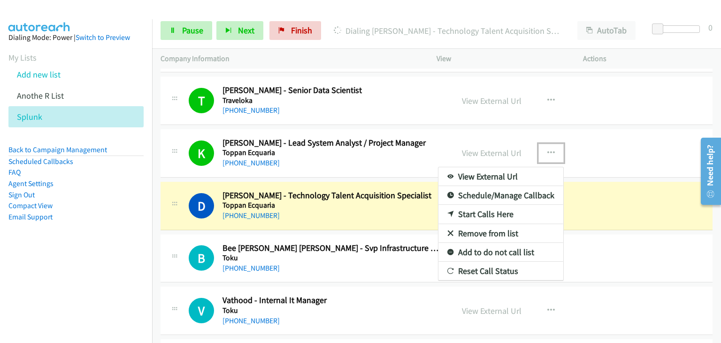
click at [488, 248] on link "Add to do not call list" at bounding box center [500, 252] width 125 height 19
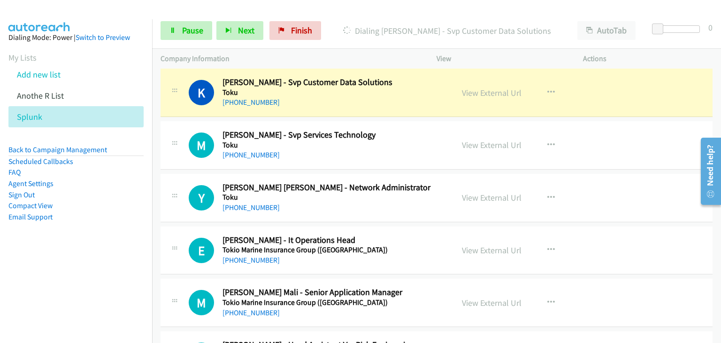
scroll to position [1220, 0]
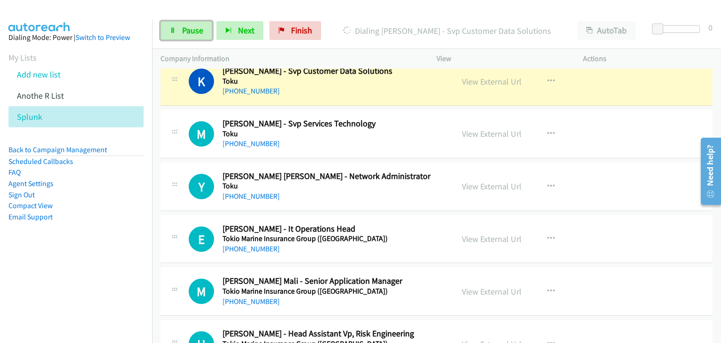
drag, startPoint x: 186, startPoint y: 32, endPoint x: 419, endPoint y: 66, distance: 234.8
click at [186, 31] on span "Pause" at bounding box center [192, 30] width 21 height 11
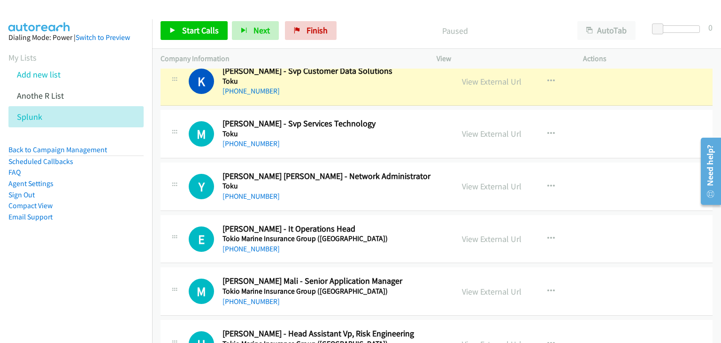
drag, startPoint x: 643, startPoint y: 139, endPoint x: 639, endPoint y: 143, distance: 5.7
click at [643, 139] on div "M Callback Scheduled [PERSON_NAME] - Svp Services Technology Toku [GEOGRAPHIC_D…" at bounding box center [437, 134] width 552 height 48
drag, startPoint x: 187, startPoint y: 26, endPoint x: 201, endPoint y: 53, distance: 30.6
click at [187, 26] on span "Start Calls" at bounding box center [200, 30] width 37 height 11
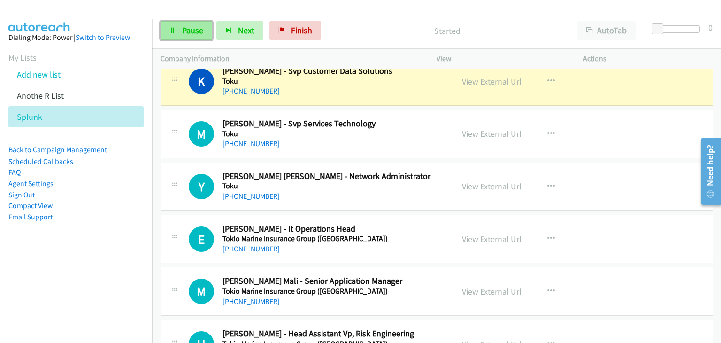
click at [186, 33] on span "Pause" at bounding box center [192, 30] width 21 height 11
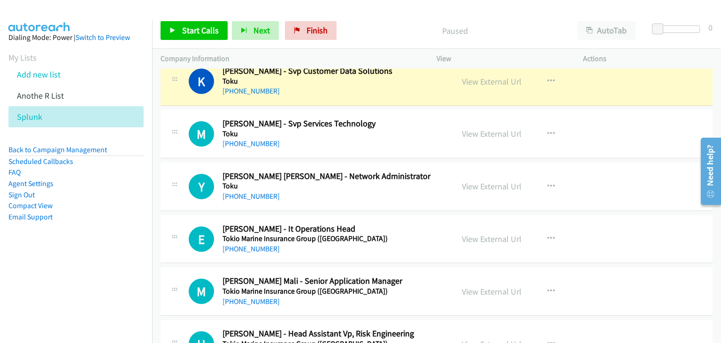
click at [202, 40] on div "Start Calls Pause Next Finish Paused AutoTab AutoTab 0" at bounding box center [436, 31] width 569 height 36
click at [201, 36] on link "Start Calls" at bounding box center [194, 30] width 67 height 19
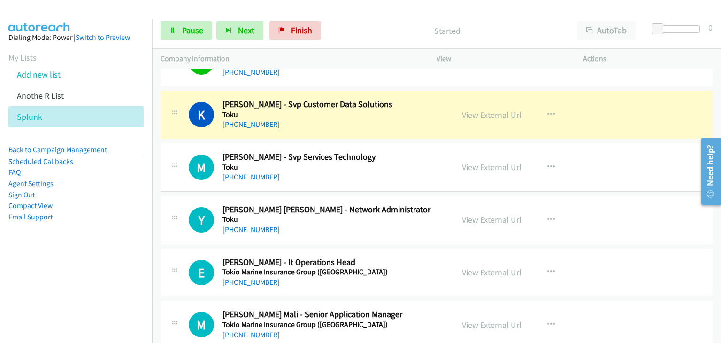
scroll to position [1173, 0]
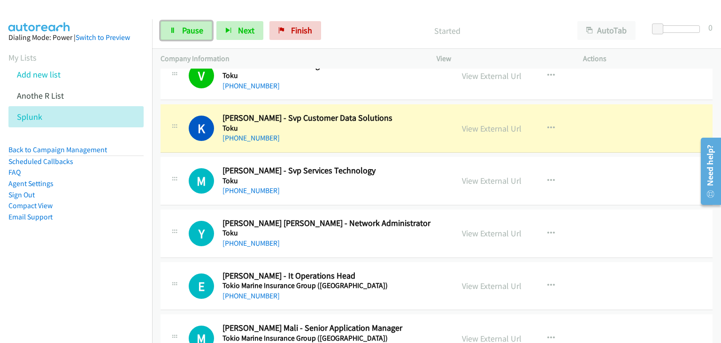
drag, startPoint x: 191, startPoint y: 25, endPoint x: 243, endPoint y: 46, distance: 56.0
click at [191, 25] on span "Pause" at bounding box center [192, 30] width 21 height 11
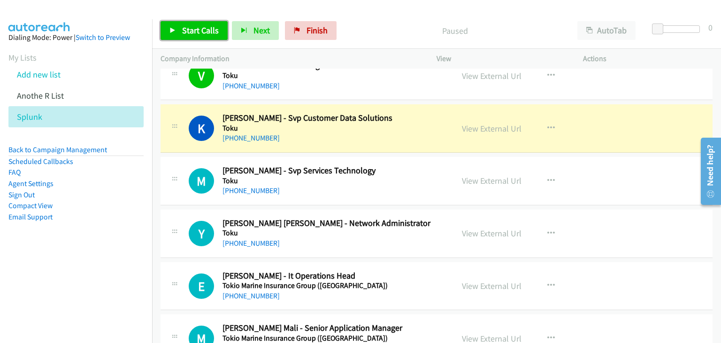
click at [166, 32] on link "Start Calls" at bounding box center [194, 30] width 67 height 19
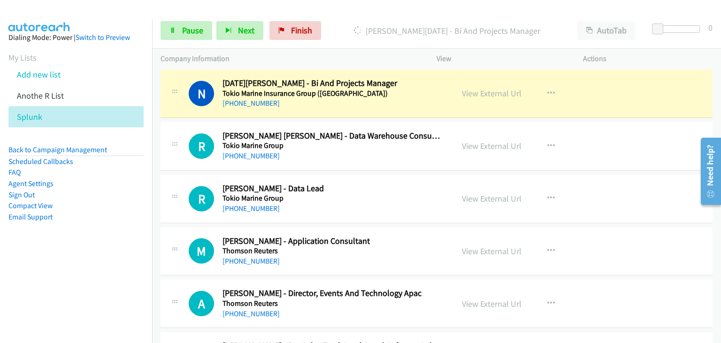
scroll to position [1502, 0]
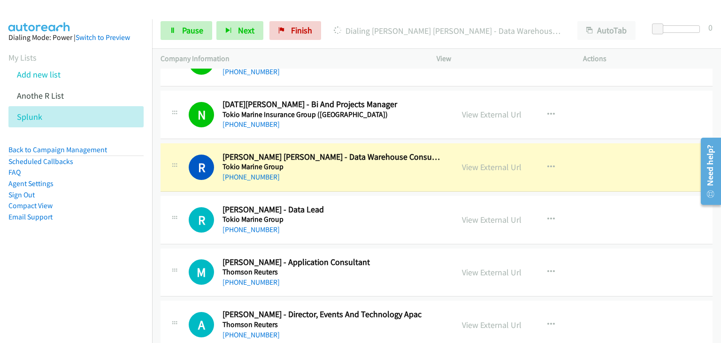
click at [606, 159] on div "R Callback Scheduled [PERSON_NAME] [PERSON_NAME] - Data Warehouse Consultant To…" at bounding box center [437, 167] width 552 height 48
click at [198, 36] on link "Pause" at bounding box center [187, 30] width 52 height 19
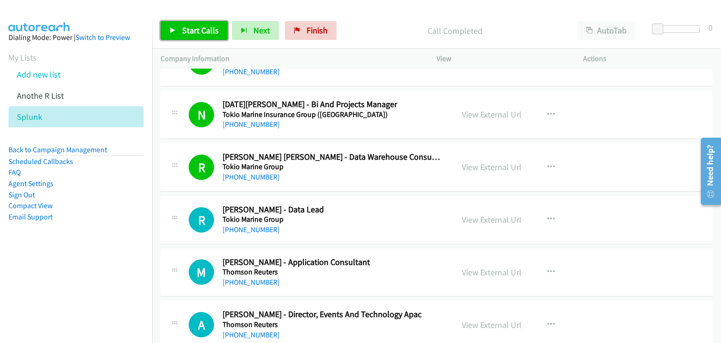
click at [204, 35] on span "Start Calls" at bounding box center [200, 30] width 37 height 11
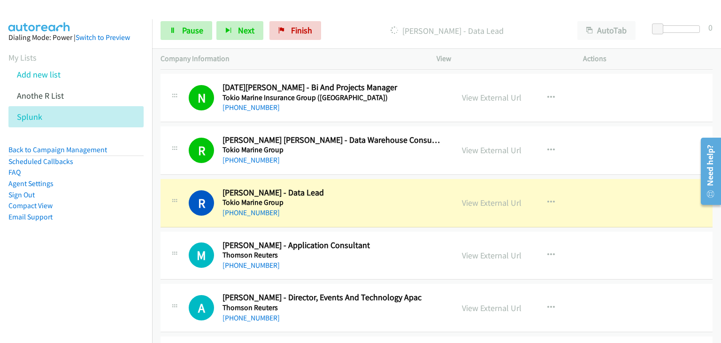
scroll to position [1549, 0]
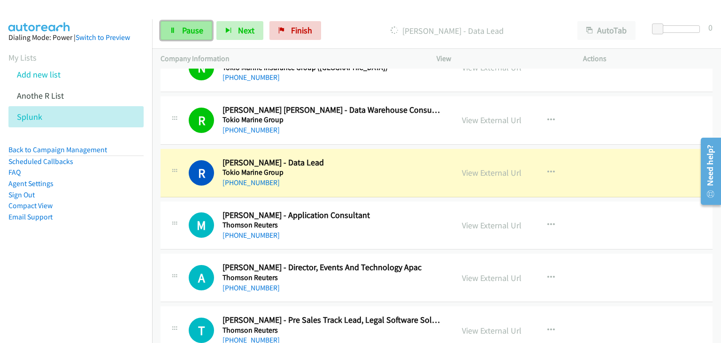
click at [185, 25] on span "Pause" at bounding box center [192, 30] width 21 height 11
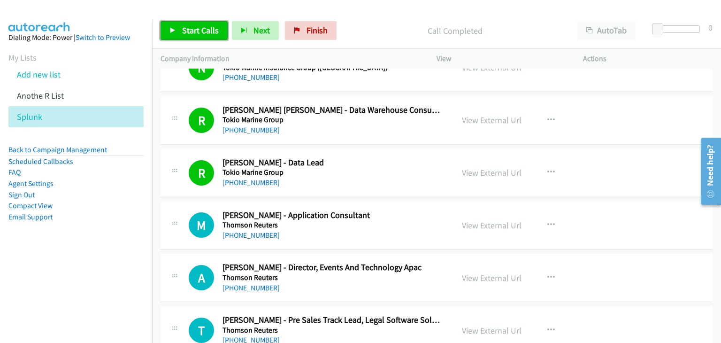
click at [206, 32] on span "Start Calls" at bounding box center [200, 30] width 37 height 11
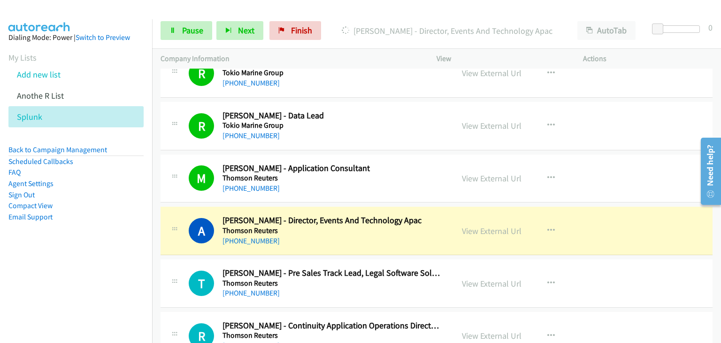
scroll to position [1690, 0]
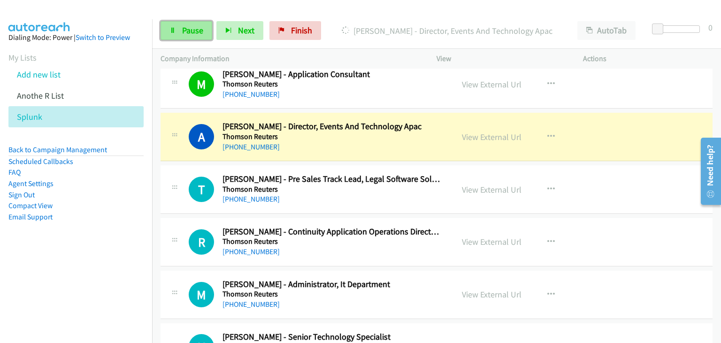
click at [195, 31] on span "Pause" at bounding box center [192, 30] width 21 height 11
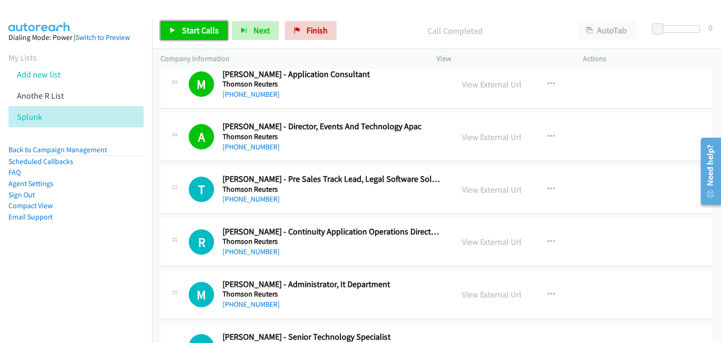
drag, startPoint x: 181, startPoint y: 31, endPoint x: 193, endPoint y: 41, distance: 16.1
click at [181, 32] on link "Start Calls" at bounding box center [194, 30] width 67 height 19
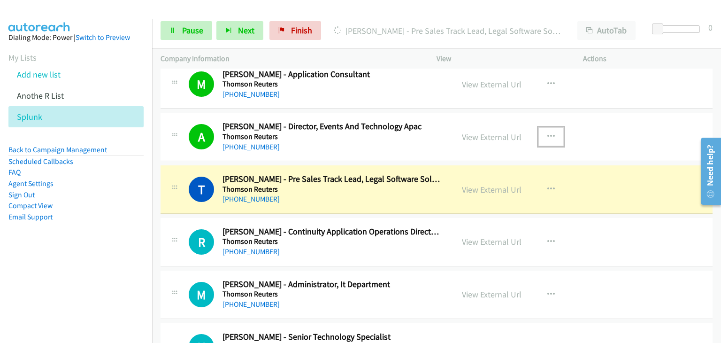
click at [550, 136] on icon "button" at bounding box center [551, 137] width 8 height 8
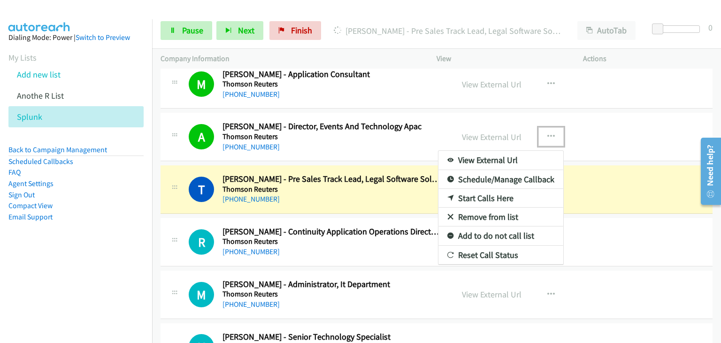
click at [484, 231] on link "Add to do not call list" at bounding box center [500, 235] width 125 height 19
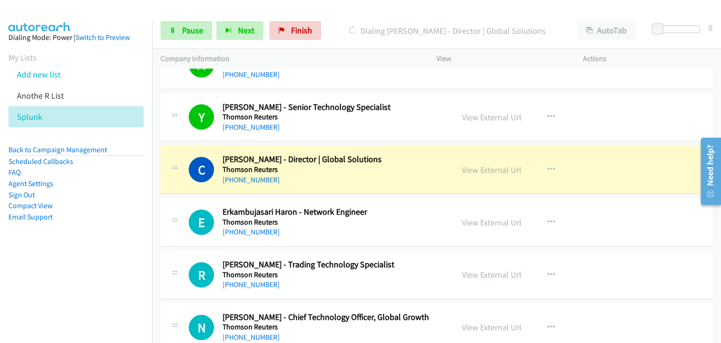
scroll to position [1924, 0]
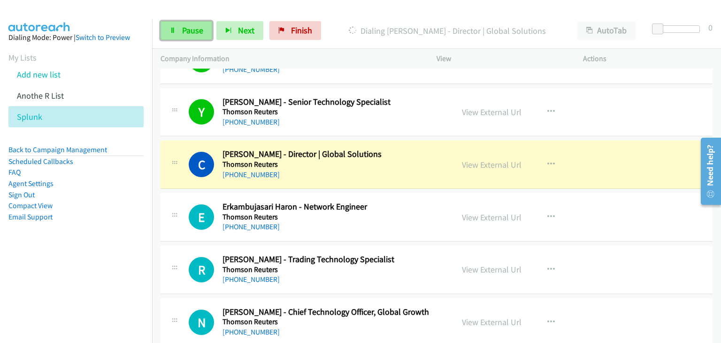
click at [170, 25] on link "Pause" at bounding box center [187, 30] width 52 height 19
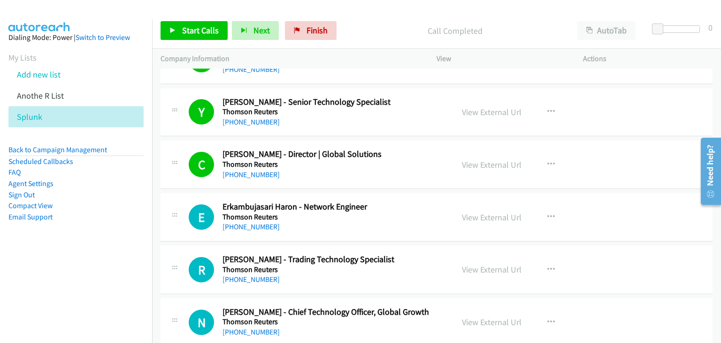
drag, startPoint x: 190, startPoint y: 19, endPoint x: 188, endPoint y: 24, distance: 5.5
click at [190, 20] on div "Start Calls Pause Next Finish Call Completed AutoTab AutoTab 0" at bounding box center [436, 31] width 569 height 36
click at [182, 34] on span "Start Calls" at bounding box center [200, 30] width 37 height 11
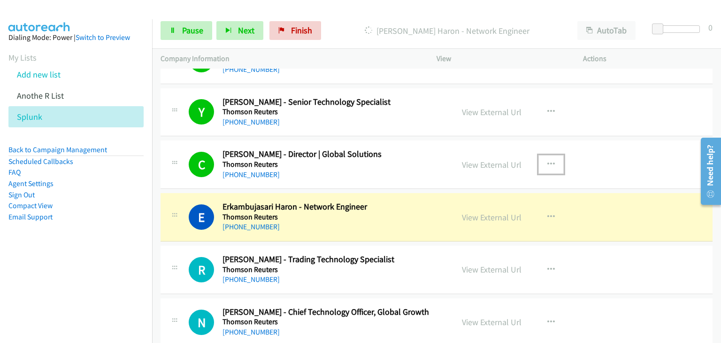
click at [550, 161] on icon "button" at bounding box center [551, 165] width 8 height 8
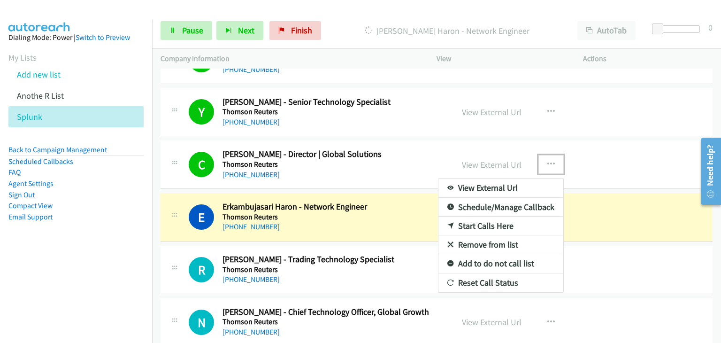
click at [473, 243] on link "Remove from list" at bounding box center [500, 244] width 125 height 19
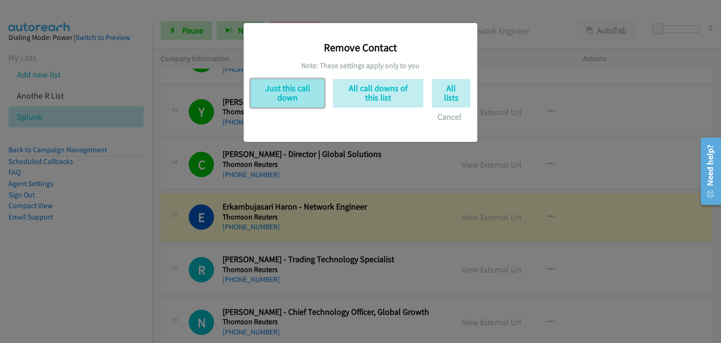
click at [280, 93] on button "Just this call down" at bounding box center [288, 93] width 74 height 29
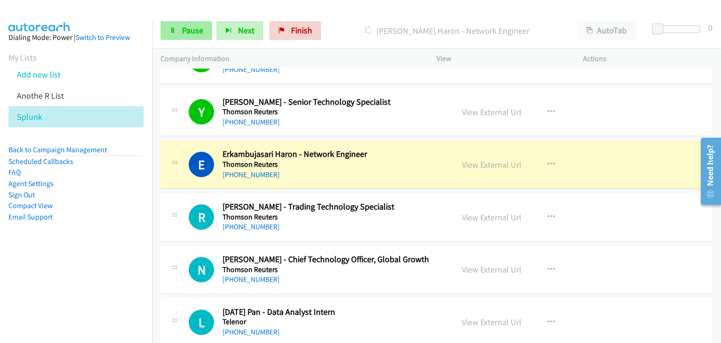
drag, startPoint x: 165, startPoint y: 17, endPoint x: 168, endPoint y: 21, distance: 5.1
click at [165, 18] on div "Start Calls Pause Next Finish Dialing Erkambujasari Haron - Network Engineer Au…" at bounding box center [436, 31] width 569 height 36
click at [170, 24] on link "Pause" at bounding box center [187, 30] width 52 height 19
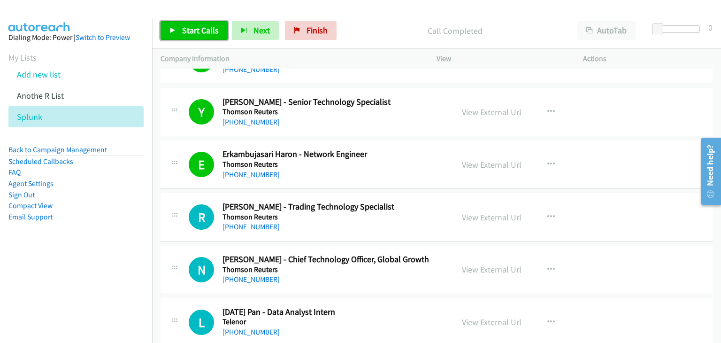
drag, startPoint x: 168, startPoint y: 24, endPoint x: 207, endPoint y: 59, distance: 51.9
click at [168, 25] on link "Start Calls" at bounding box center [194, 30] width 67 height 19
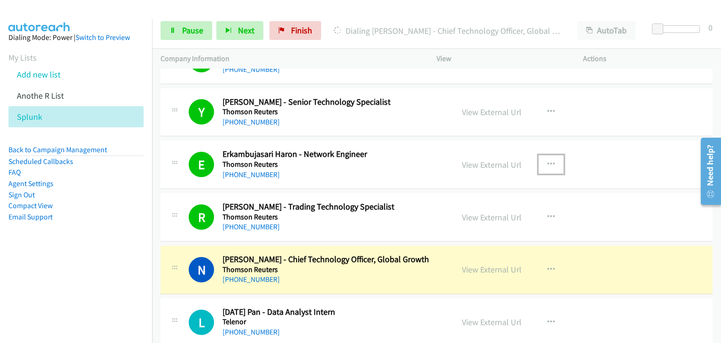
drag, startPoint x: 546, startPoint y: 160, endPoint x: 550, endPoint y: 178, distance: 19.1
click at [547, 161] on icon "button" at bounding box center [551, 165] width 8 height 8
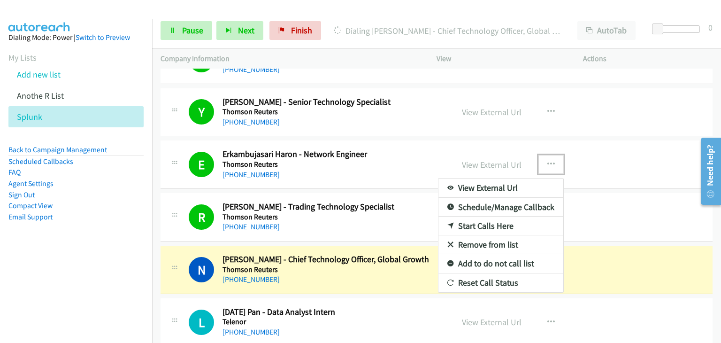
click at [493, 241] on link "Remove from list" at bounding box center [500, 244] width 125 height 19
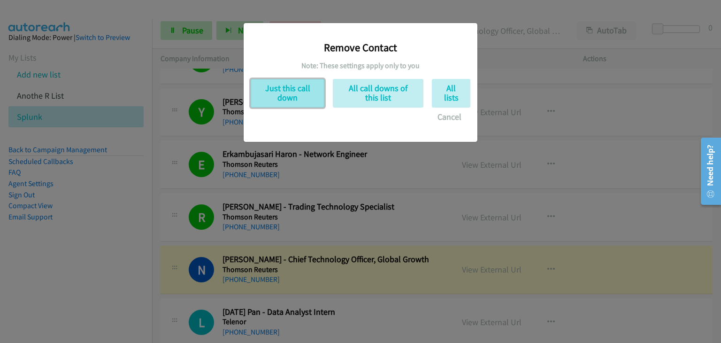
drag, startPoint x: 274, startPoint y: 90, endPoint x: 282, endPoint y: 92, distance: 8.5
click at [274, 90] on button "Just this call down" at bounding box center [288, 93] width 74 height 29
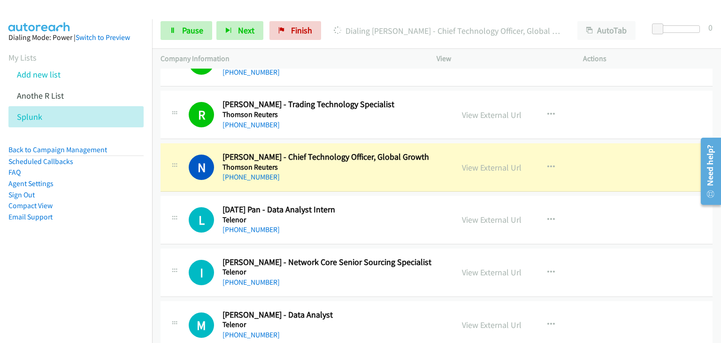
scroll to position [2018, 0]
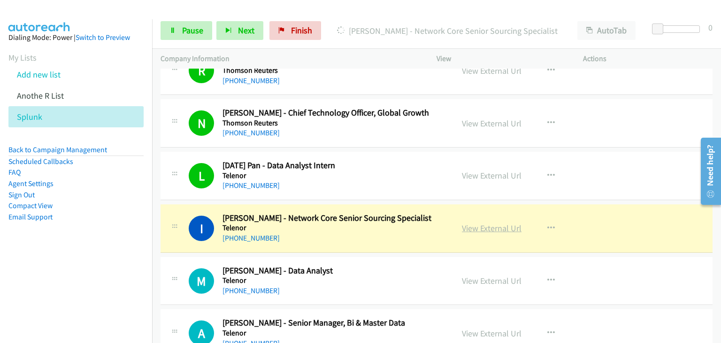
drag, startPoint x: 488, startPoint y: 222, endPoint x: 496, endPoint y: 224, distance: 8.7
click at [169, 24] on link "Pause" at bounding box center [187, 30] width 52 height 19
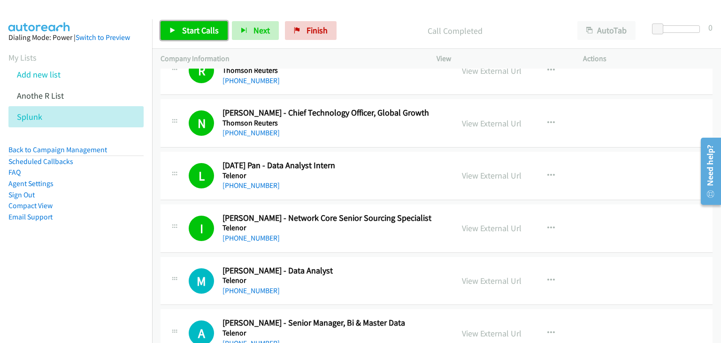
click at [175, 28] on icon at bounding box center [172, 31] width 7 height 7
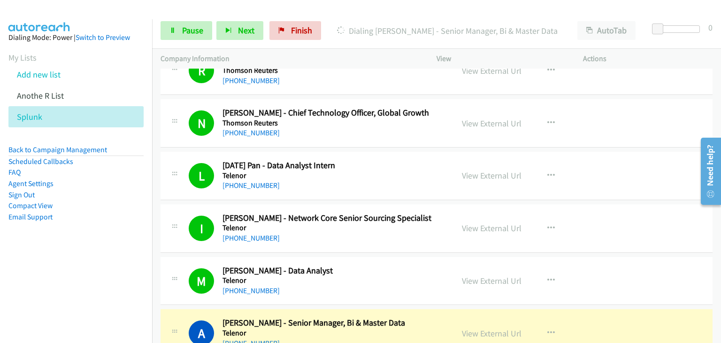
click at [158, 236] on td "I Callback Scheduled Ivan Patrishkov - Network Core Senior Sourcing Specialist …" at bounding box center [436, 228] width 569 height 53
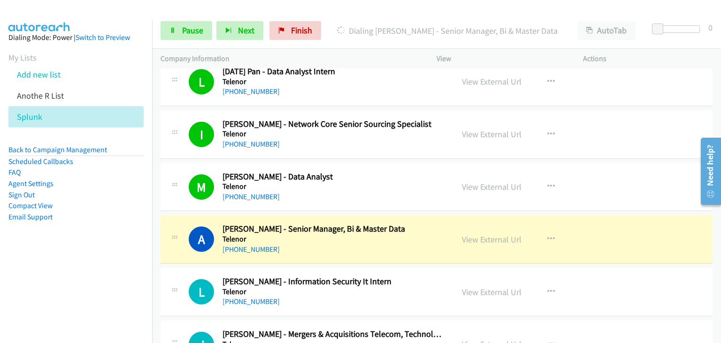
scroll to position [2159, 0]
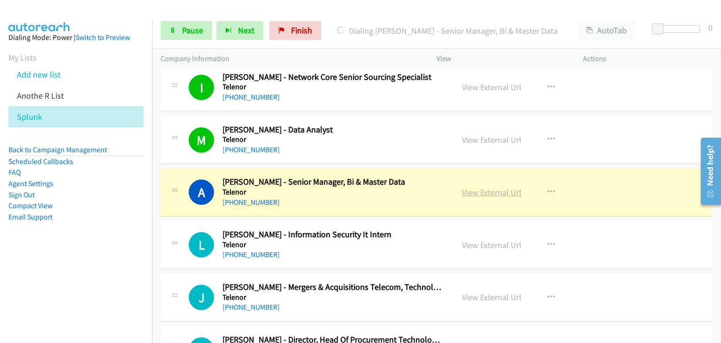
drag, startPoint x: 470, startPoint y: 185, endPoint x: 482, endPoint y: 188, distance: 11.6
drag, startPoint x: 183, startPoint y: 34, endPoint x: 190, endPoint y: 34, distance: 7.1
click at [183, 34] on span "Pause" at bounding box center [192, 30] width 21 height 11
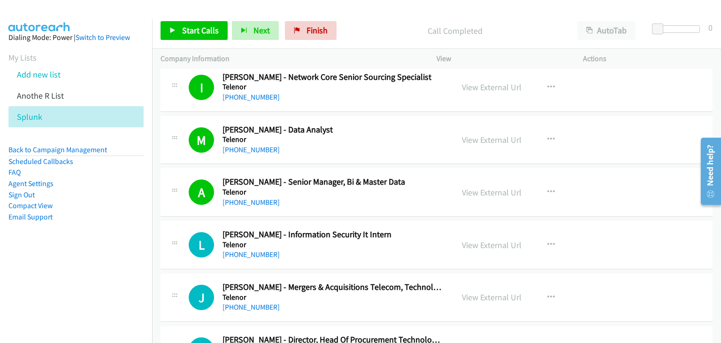
scroll to position [2253, 0]
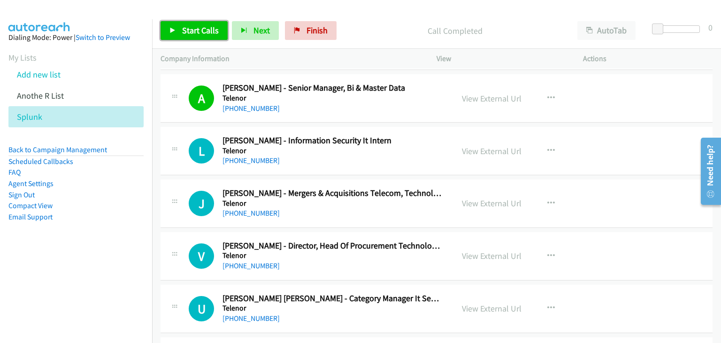
drag, startPoint x: 205, startPoint y: 31, endPoint x: 223, endPoint y: 41, distance: 21.2
click at [204, 32] on span "Start Calls" at bounding box center [200, 30] width 37 height 11
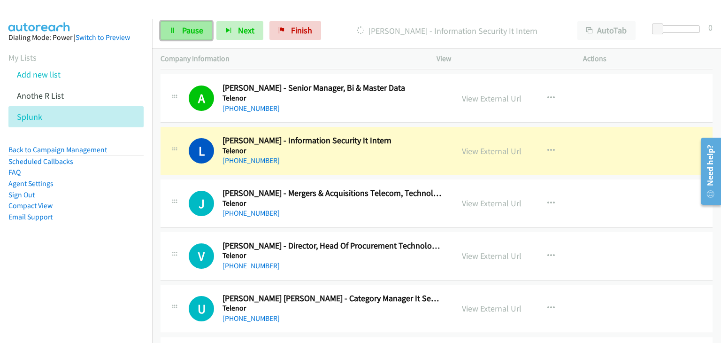
click at [196, 30] on span "Pause" at bounding box center [192, 30] width 21 height 11
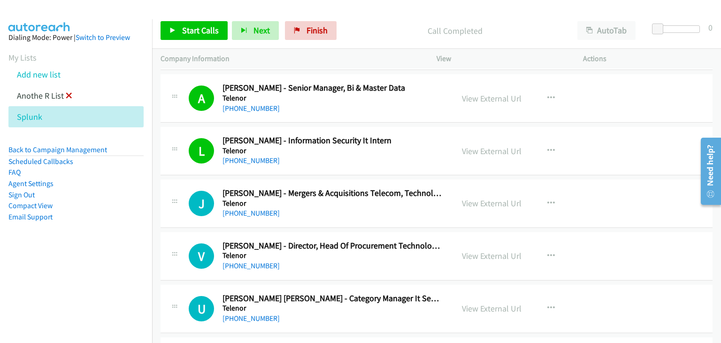
click at [67, 94] on icon at bounding box center [69, 96] width 7 height 7
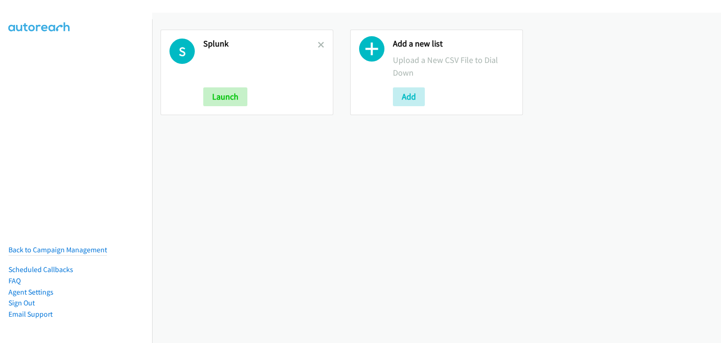
click at [324, 46] on div "S Splunk Launch" at bounding box center [247, 72] width 173 height 85
click at [319, 46] on icon at bounding box center [321, 45] width 7 height 7
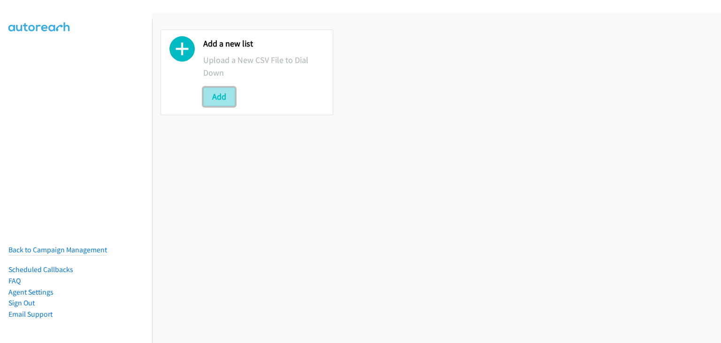
click at [218, 104] on button "Add" at bounding box center [219, 96] width 32 height 19
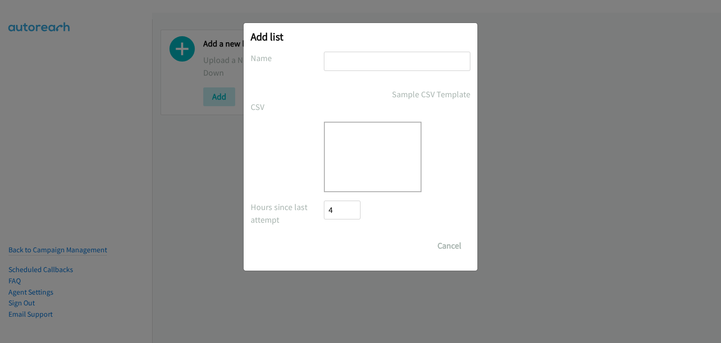
click at [362, 57] on input "text" at bounding box center [397, 61] width 146 height 19
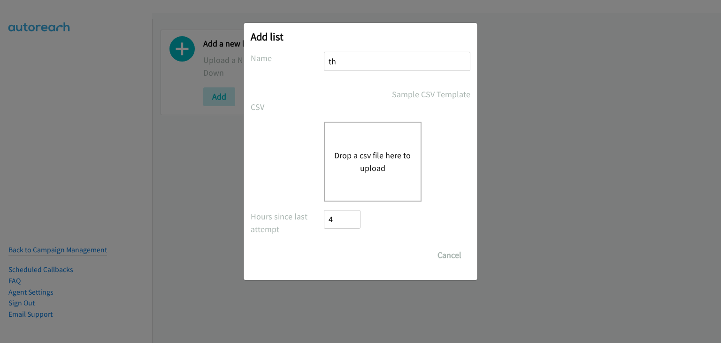
type input "t"
type input "OT"
click at [384, 160] on button "Drop a csv file here to upload" at bounding box center [372, 161] width 77 height 25
click at [359, 167] on button "Drop a csv file here to upload" at bounding box center [372, 161] width 77 height 25
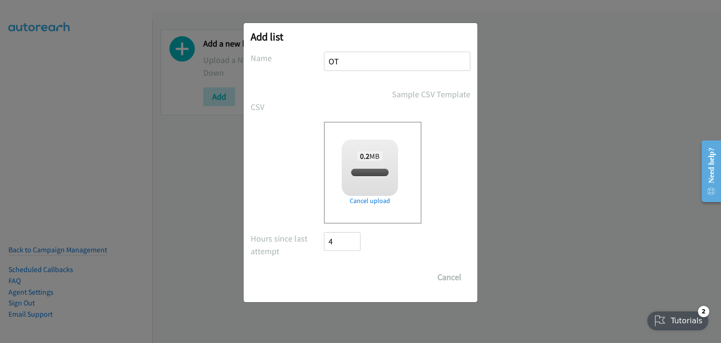
checkbox input "true"
click at [354, 277] on input "Save List" at bounding box center [348, 277] width 49 height 19
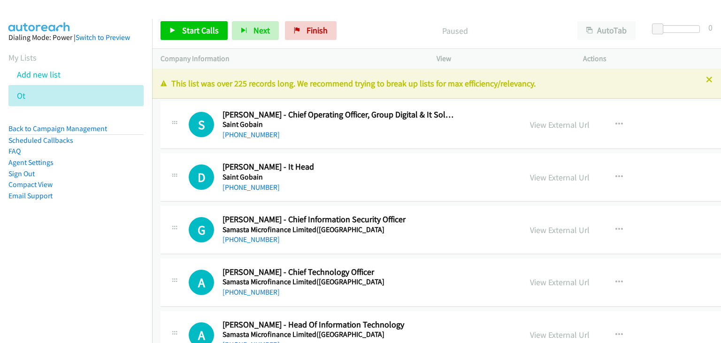
click at [349, 135] on div "[PHONE_NUMBER]" at bounding box center [338, 134] width 233 height 11
drag, startPoint x: 470, startPoint y: 152, endPoint x: 532, endPoint y: 127, distance: 66.8
click at [208, 33] on span "Start Calls" at bounding box center [200, 30] width 37 height 11
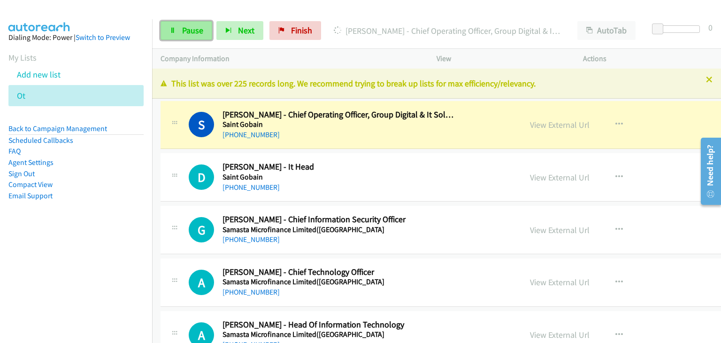
click at [190, 29] on span "Pause" at bounding box center [192, 30] width 21 height 11
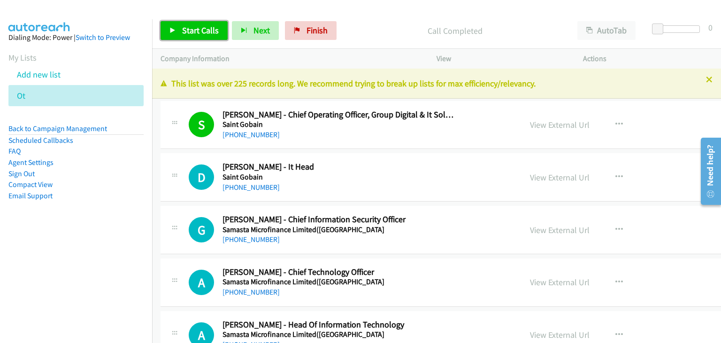
click at [176, 32] on link "Start Calls" at bounding box center [194, 30] width 67 height 19
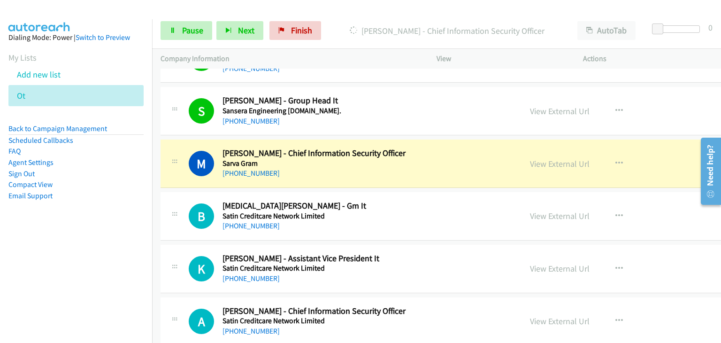
scroll to position [375, 0]
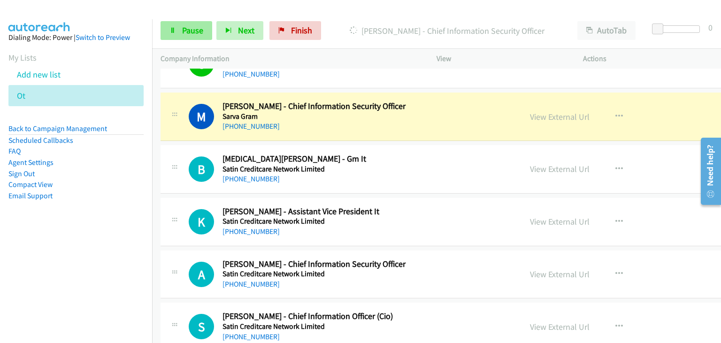
click at [166, 23] on div "Start Calls Pause Next Finish [PERSON_NAME] - Chief Information Security Office…" at bounding box center [436, 31] width 569 height 36
drag, startPoint x: 167, startPoint y: 27, endPoint x: 242, endPoint y: 100, distance: 104.9
click at [167, 27] on link "Pause" at bounding box center [187, 30] width 52 height 19
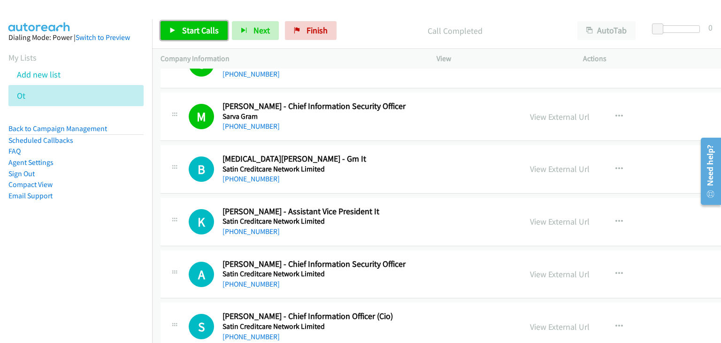
click at [190, 29] on span "Start Calls" at bounding box center [200, 30] width 37 height 11
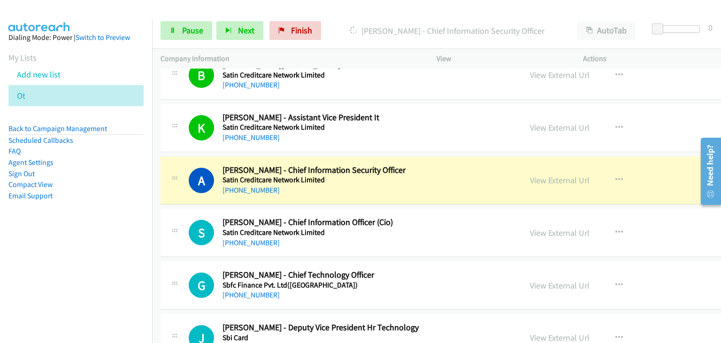
scroll to position [563, 0]
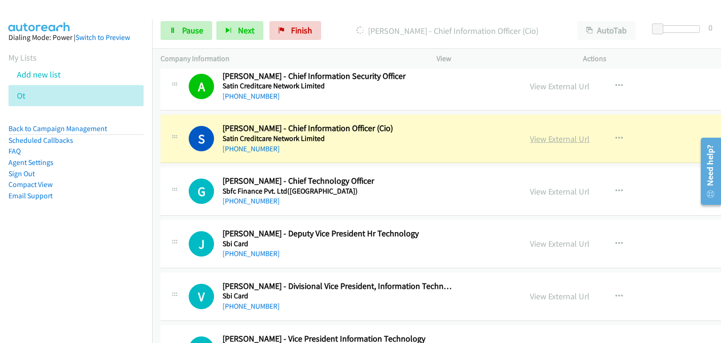
click at [631, 143] on div "View External Url View External Url Schedule/Manage Callback Start Calls Here R…" at bounding box center [615, 138] width 189 height 31
click at [190, 25] on span "Pause" at bounding box center [192, 30] width 21 height 11
click at [176, 31] on link "Start Calls" at bounding box center [170, 26] width 18 height 10
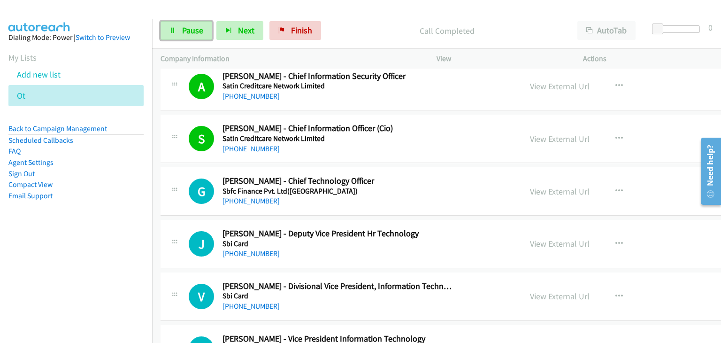
click at [172, 28] on icon at bounding box center [172, 31] width 7 height 7
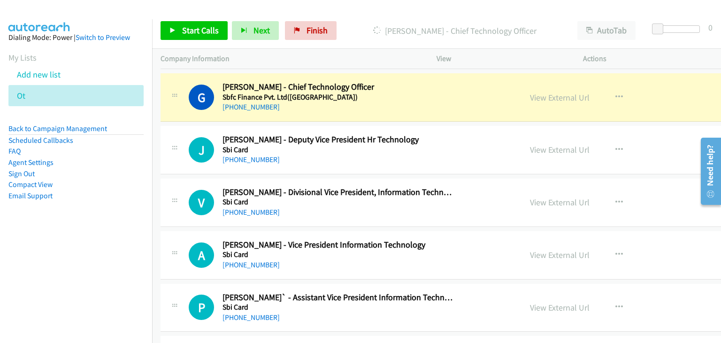
scroll to position [610, 0]
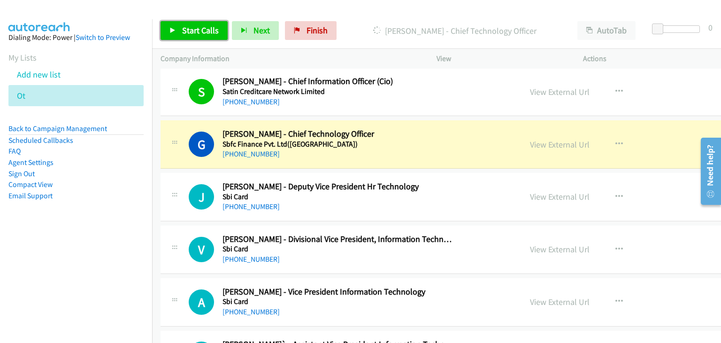
drag, startPoint x: 197, startPoint y: 25, endPoint x: 274, endPoint y: 90, distance: 100.6
click at [196, 26] on span "Start Calls" at bounding box center [200, 30] width 37 height 11
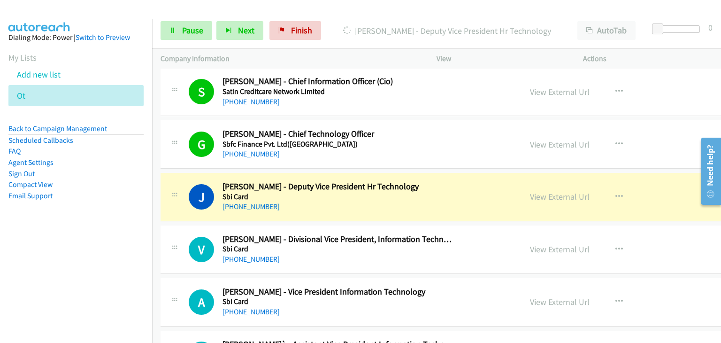
click at [182, 167] on div "G Callback Scheduled [PERSON_NAME] - Chief Technology Officer Sbfc Finance Pvt.…" at bounding box center [505, 144] width 688 height 48
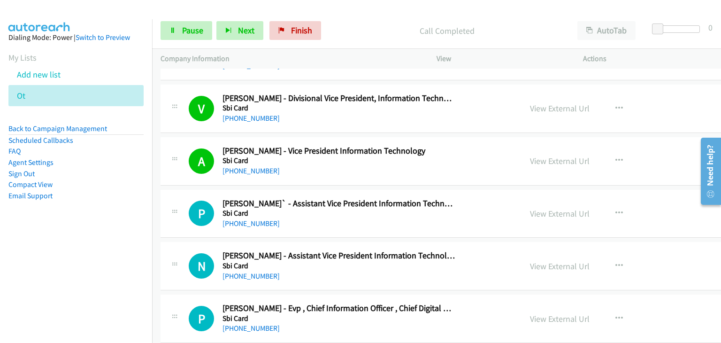
scroll to position [845, 0]
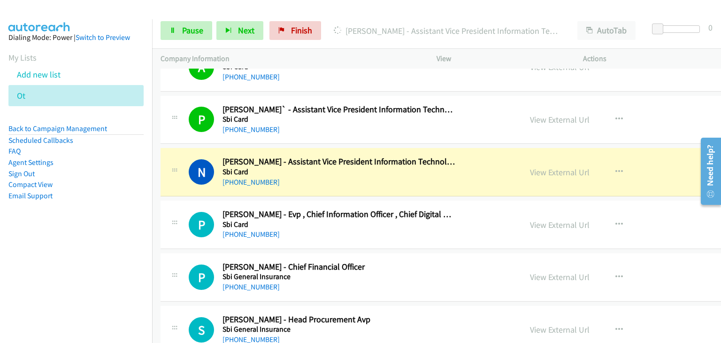
drag, startPoint x: 182, startPoint y: 159, endPoint x: 258, endPoint y: 157, distance: 75.6
click at [182, 159] on div "N Callback Scheduled [PERSON_NAME] - Assistant Vice President Information Techn…" at bounding box center [341, 171] width 344 height 31
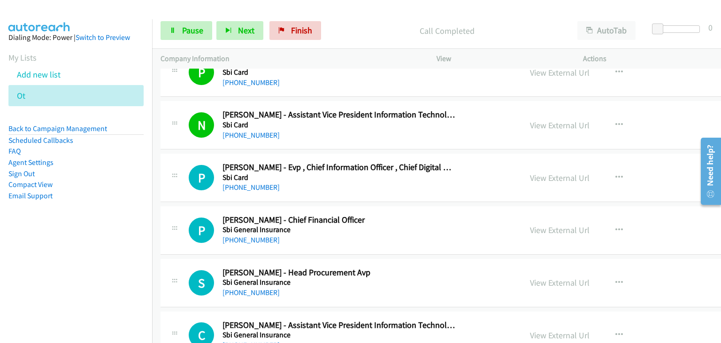
scroll to position [939, 0]
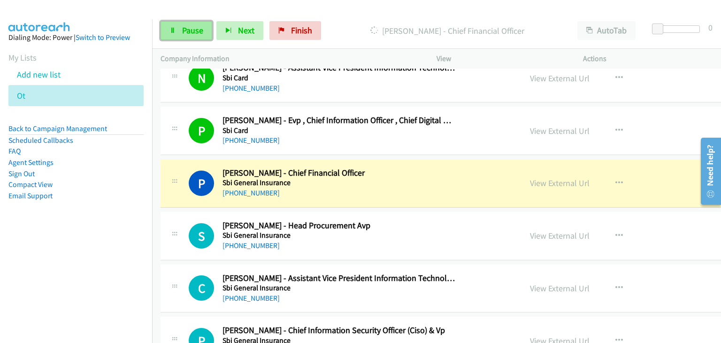
click at [186, 28] on span "Pause" at bounding box center [192, 30] width 21 height 11
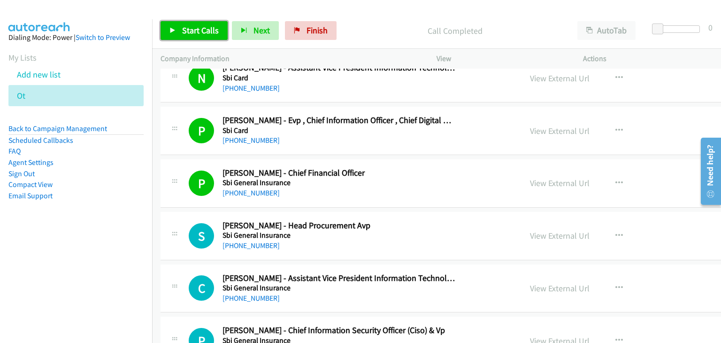
click at [190, 25] on span "Start Calls" at bounding box center [200, 30] width 37 height 11
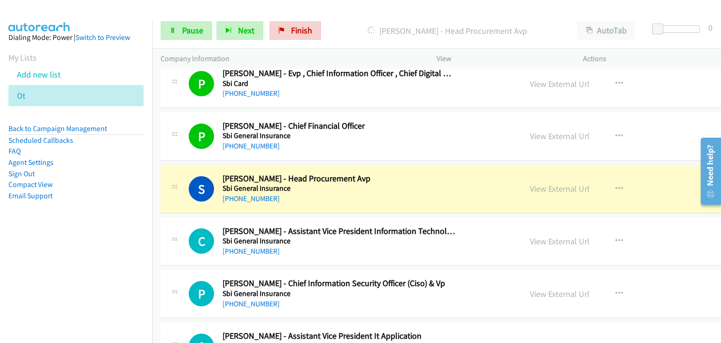
scroll to position [1079, 0]
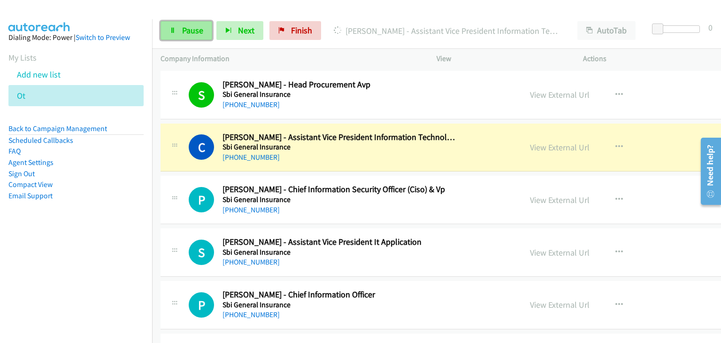
click at [176, 35] on link "Pause" at bounding box center [187, 30] width 52 height 19
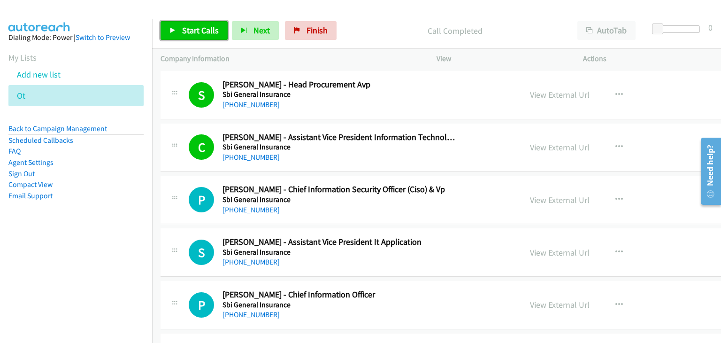
click at [184, 26] on span "Start Calls" at bounding box center [200, 30] width 37 height 11
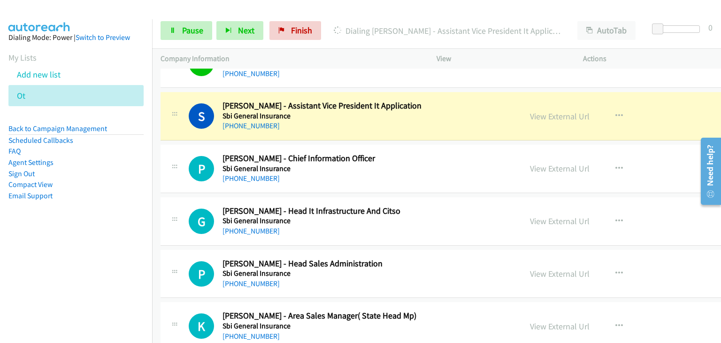
scroll to position [1220, 0]
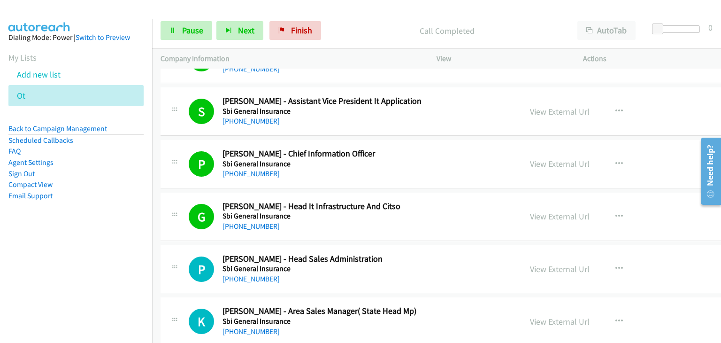
drag, startPoint x: 190, startPoint y: 188, endPoint x: 268, endPoint y: 199, distance: 79.2
click at [190, 190] on td "G Callback Scheduled [PERSON_NAME] - Head It Infrastructure And Citso Sbi Gener…" at bounding box center [504, 216] width 705 height 53
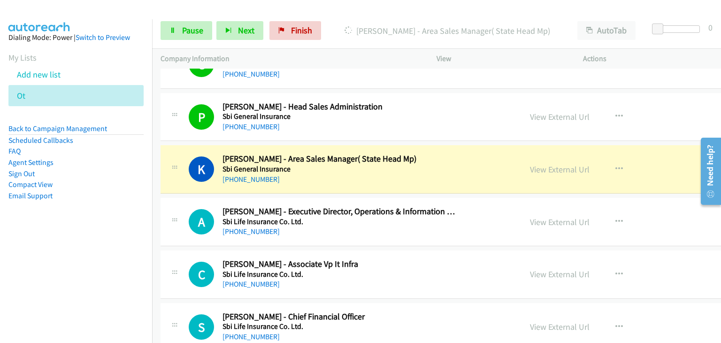
scroll to position [1408, 0]
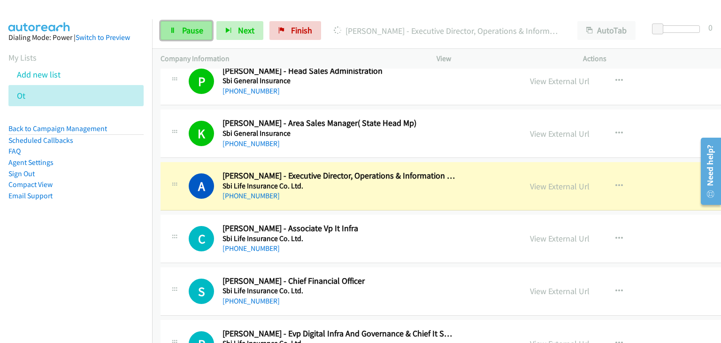
click at [199, 29] on span "Pause" at bounding box center [192, 30] width 21 height 11
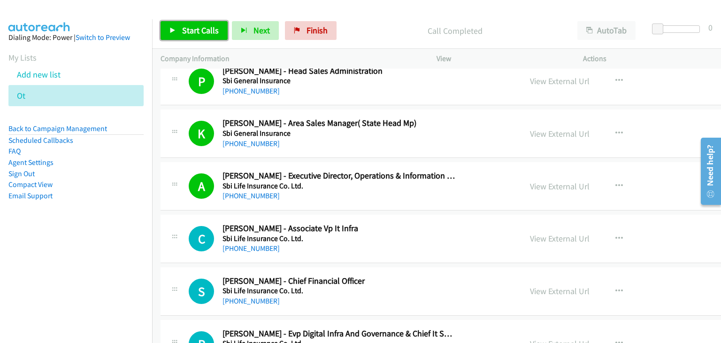
click at [186, 34] on span "Start Calls" at bounding box center [200, 30] width 37 height 11
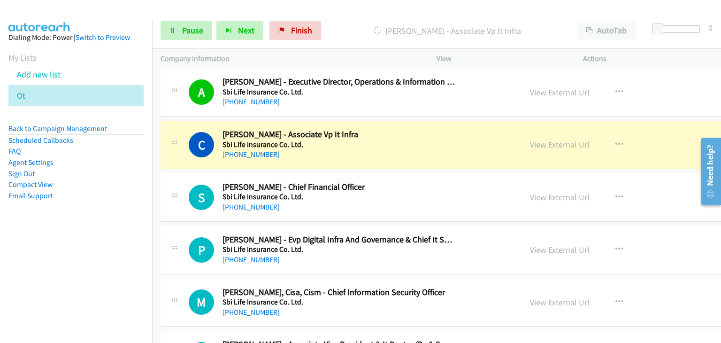
scroll to position [1549, 0]
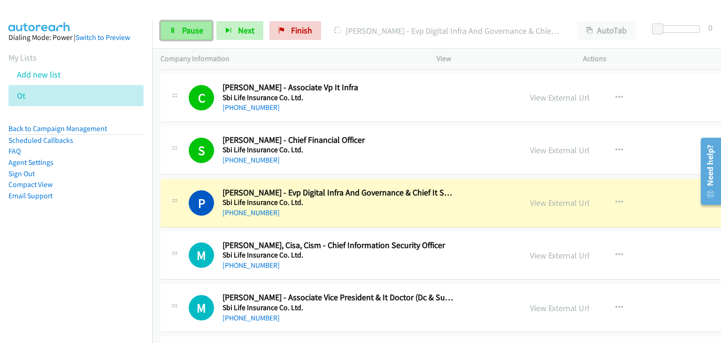
click at [169, 30] on link "Pause" at bounding box center [187, 30] width 52 height 19
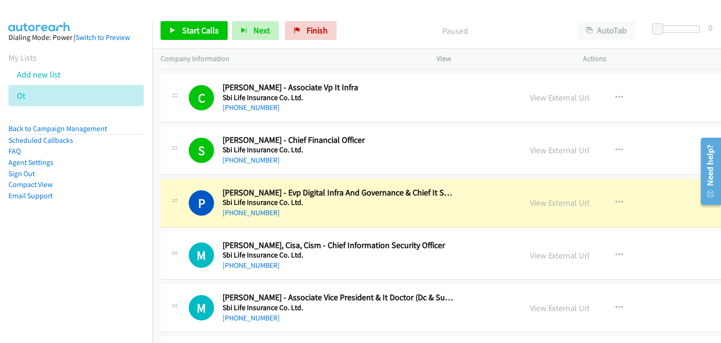
scroll to position [1596, 0]
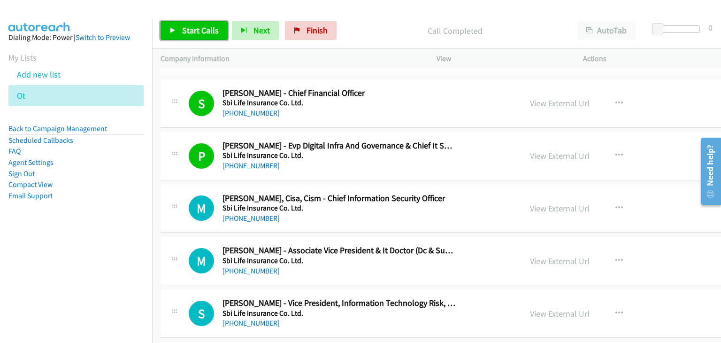
click at [206, 29] on span "Start Calls" at bounding box center [200, 30] width 37 height 11
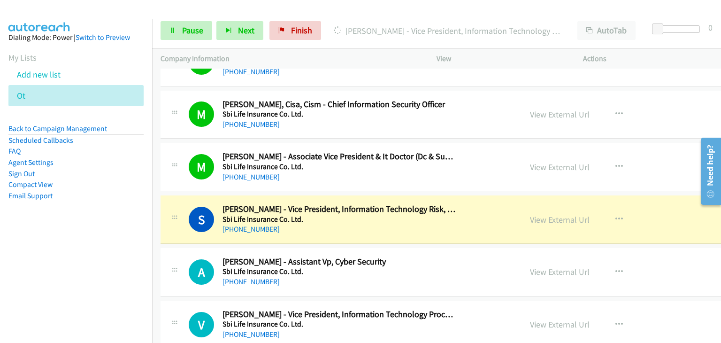
scroll to position [1830, 0]
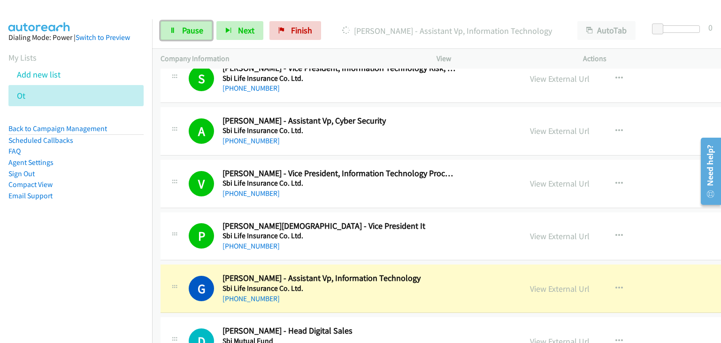
drag, startPoint x: 187, startPoint y: 38, endPoint x: 199, endPoint y: 46, distance: 13.8
click at [186, 38] on link "Pause" at bounding box center [187, 30] width 52 height 19
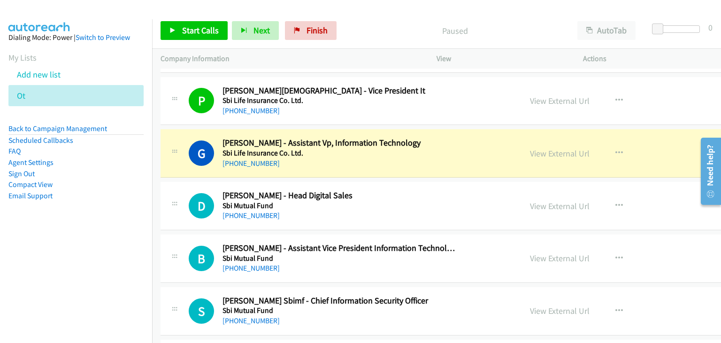
scroll to position [1971, 0]
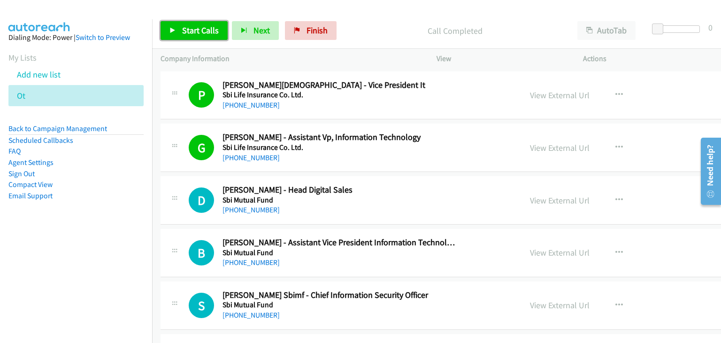
click at [177, 38] on link "Start Calls" at bounding box center [194, 30] width 67 height 19
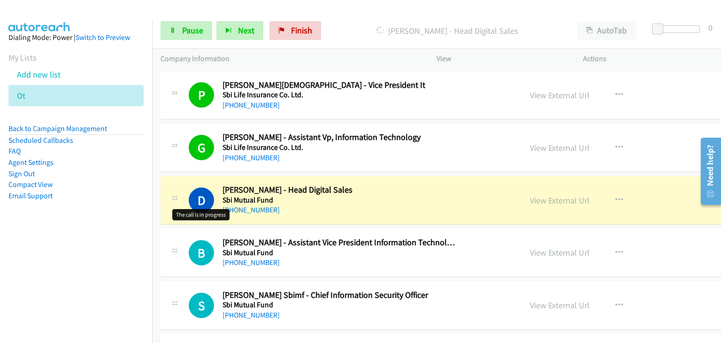
click at [186, 179] on div "D Callback Scheduled [PERSON_NAME] - Head Digital Sales Sbi Mutual Fund [GEOGRA…" at bounding box center [505, 200] width 688 height 48
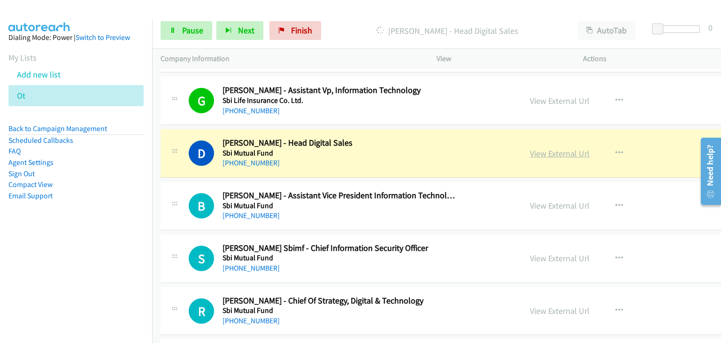
drag, startPoint x: 565, startPoint y: 156, endPoint x: 526, endPoint y: 150, distance: 39.5
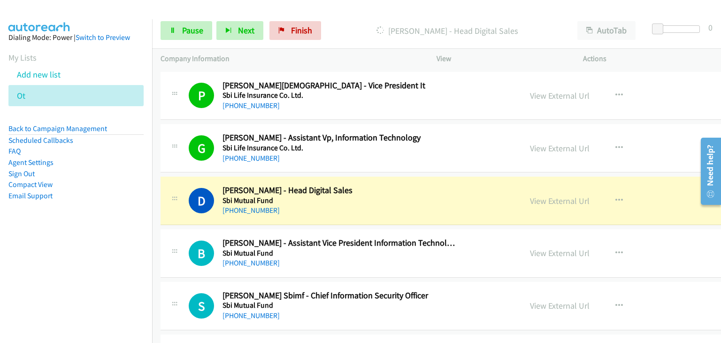
scroll to position [1971, 0]
click at [177, 20] on div "Start Calls Pause Next Finish [PERSON_NAME] - Head Digital Sales AutoTab AutoTa…" at bounding box center [436, 31] width 569 height 36
click at [184, 34] on span "Pause" at bounding box center [192, 30] width 21 height 11
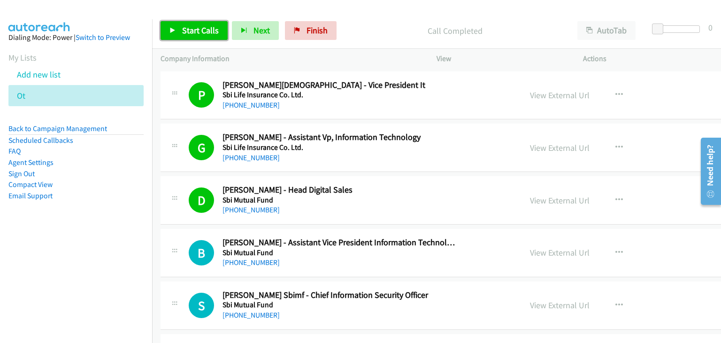
click at [208, 30] on span "Start Calls" at bounding box center [200, 30] width 37 height 11
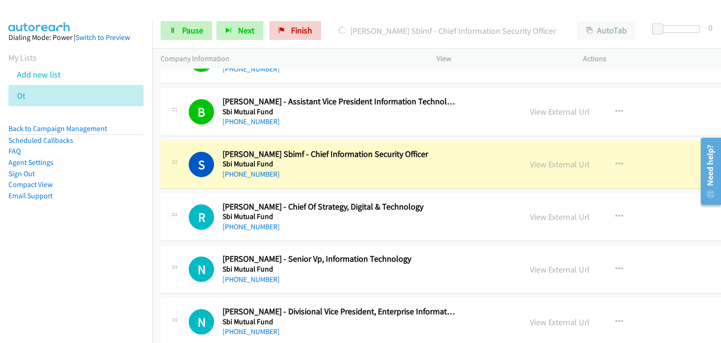
scroll to position [2159, 0]
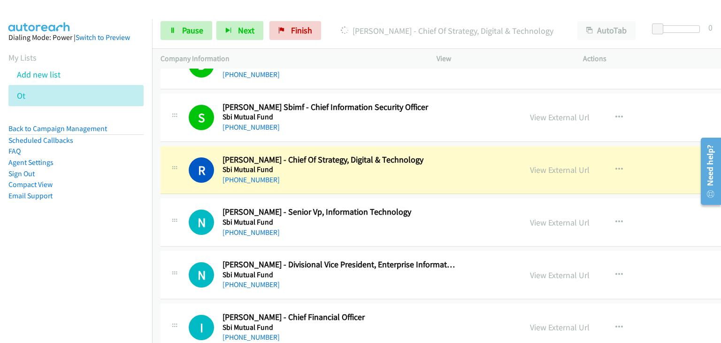
drag, startPoint x: 524, startPoint y: 166, endPoint x: 560, endPoint y: 173, distance: 36.5
drag, startPoint x: 178, startPoint y: 30, endPoint x: 406, endPoint y: 45, distance: 228.1
click at [178, 31] on link "Pause" at bounding box center [187, 30] width 52 height 19
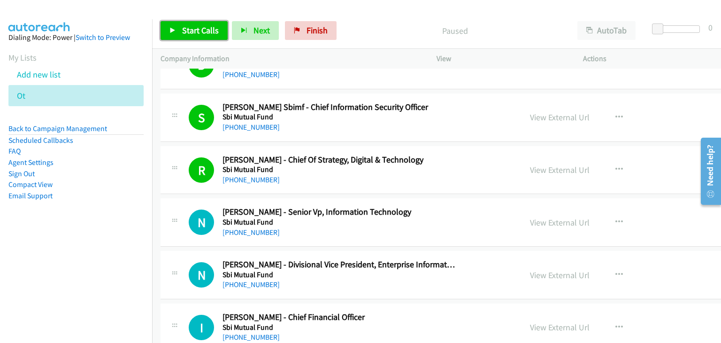
click at [178, 31] on link "Start Calls" at bounding box center [194, 30] width 67 height 19
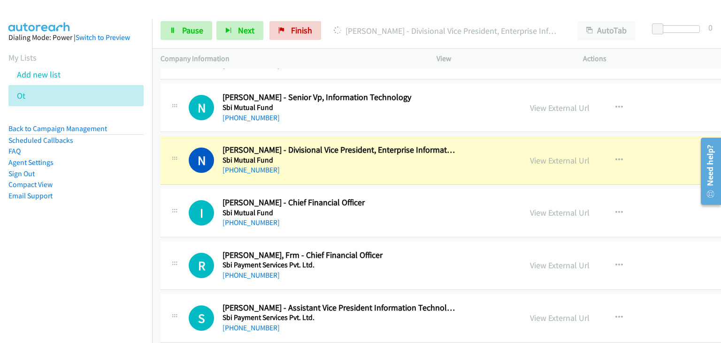
scroll to position [2300, 0]
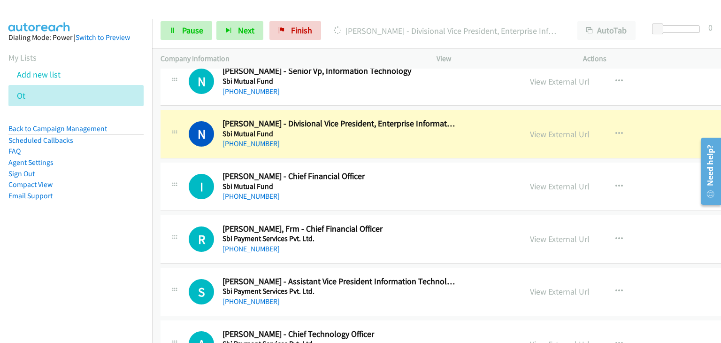
drag, startPoint x: 543, startPoint y: 128, endPoint x: 584, endPoint y: 142, distance: 43.6
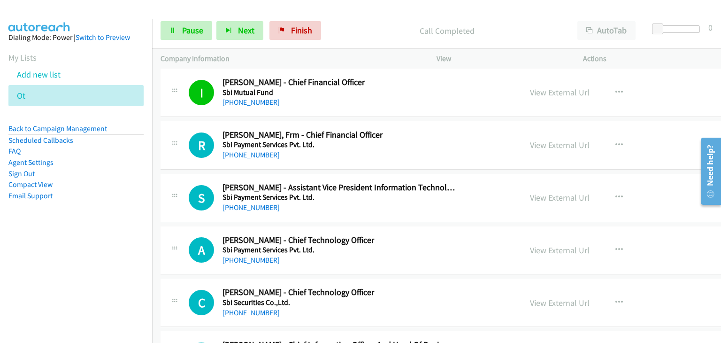
scroll to position [2441, 0]
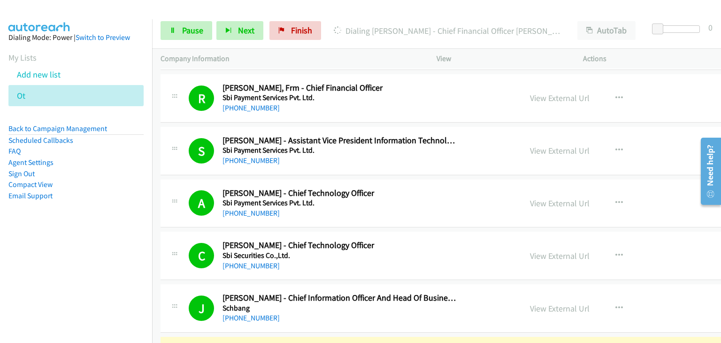
drag, startPoint x: 169, startPoint y: 115, endPoint x: 401, endPoint y: 117, distance: 231.9
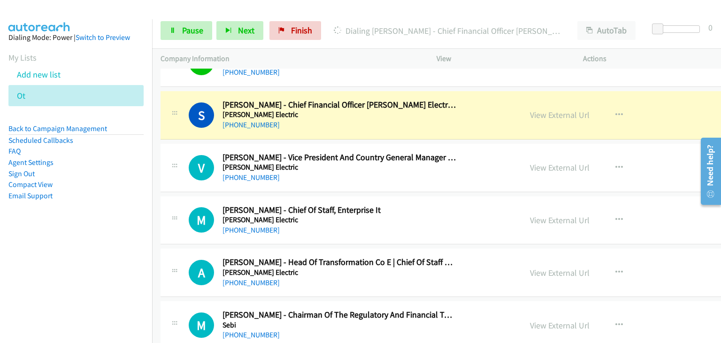
scroll to position [2640, 0]
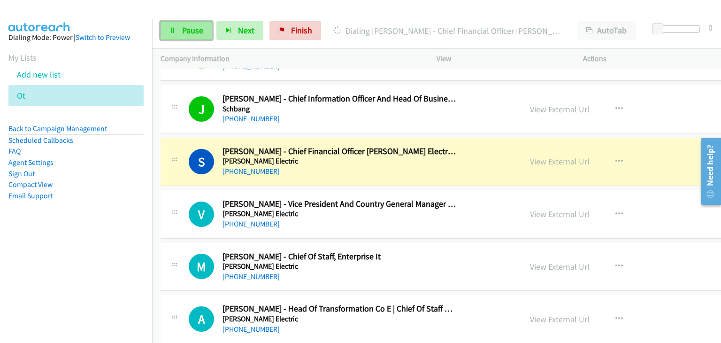
click at [182, 28] on span "Pause" at bounding box center [192, 30] width 21 height 11
